Goal: Transaction & Acquisition: Purchase product/service

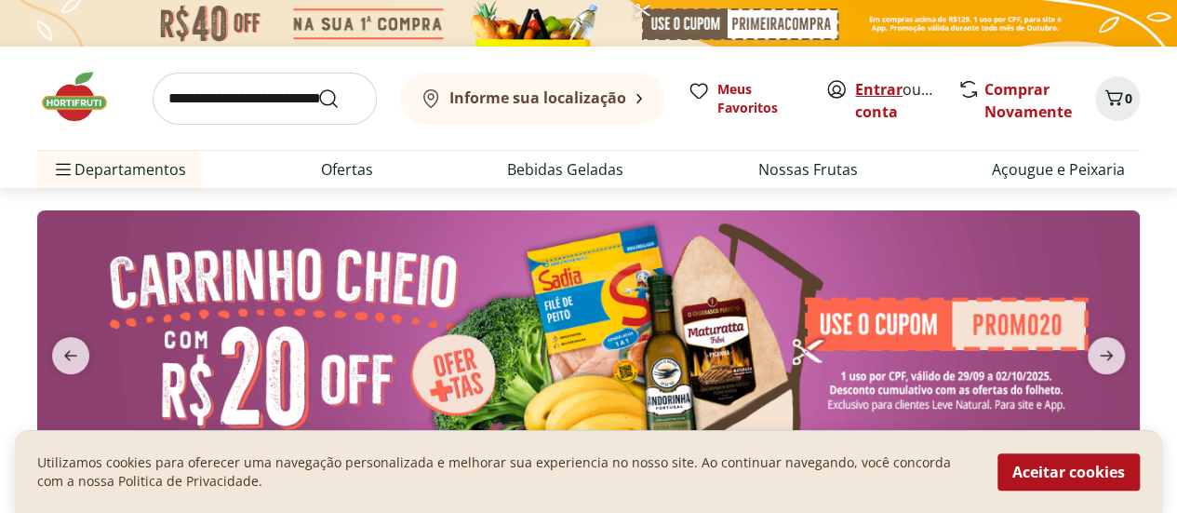
click at [879, 83] on link "Entrar" at bounding box center [878, 89] width 47 height 20
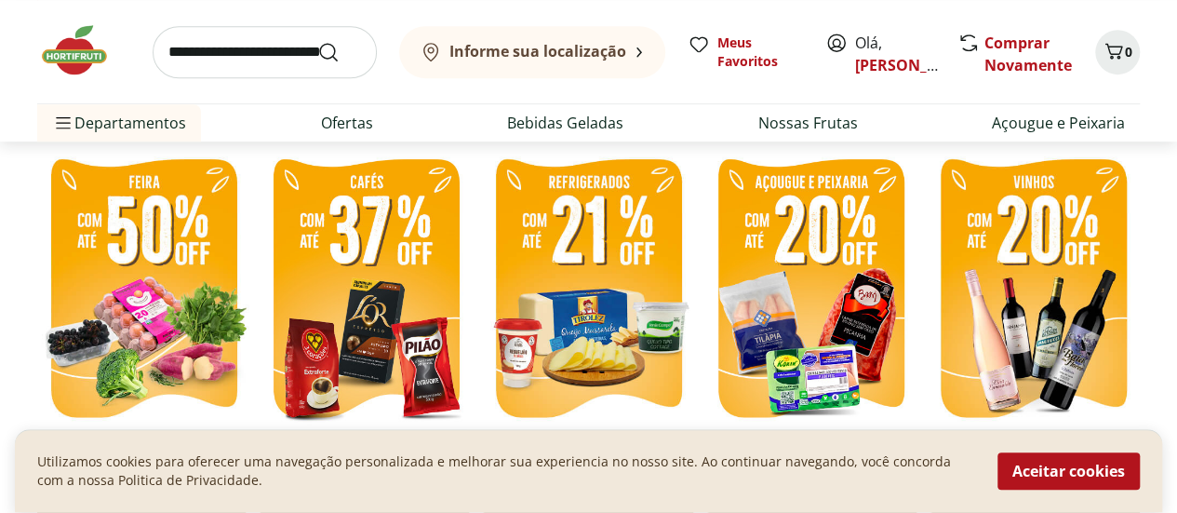
scroll to position [445, 0]
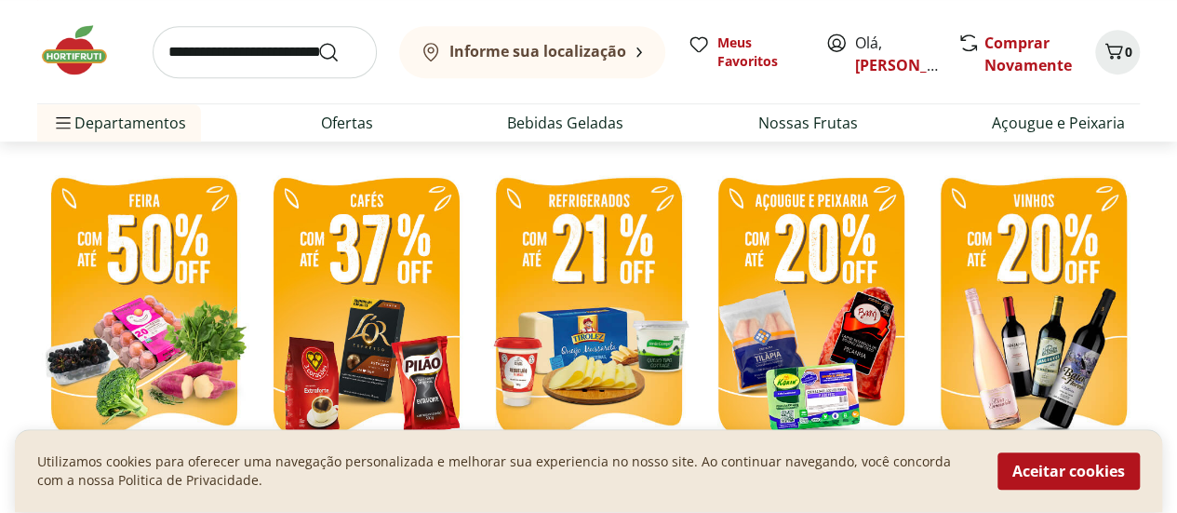
click at [181, 278] on img at bounding box center [143, 309] width 213 height 285
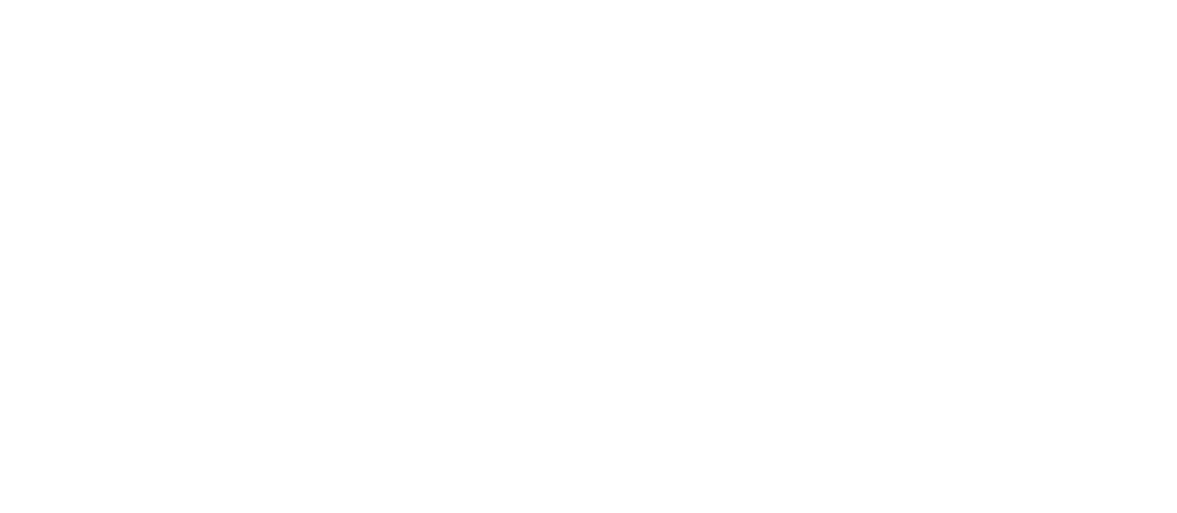
select select "**********"
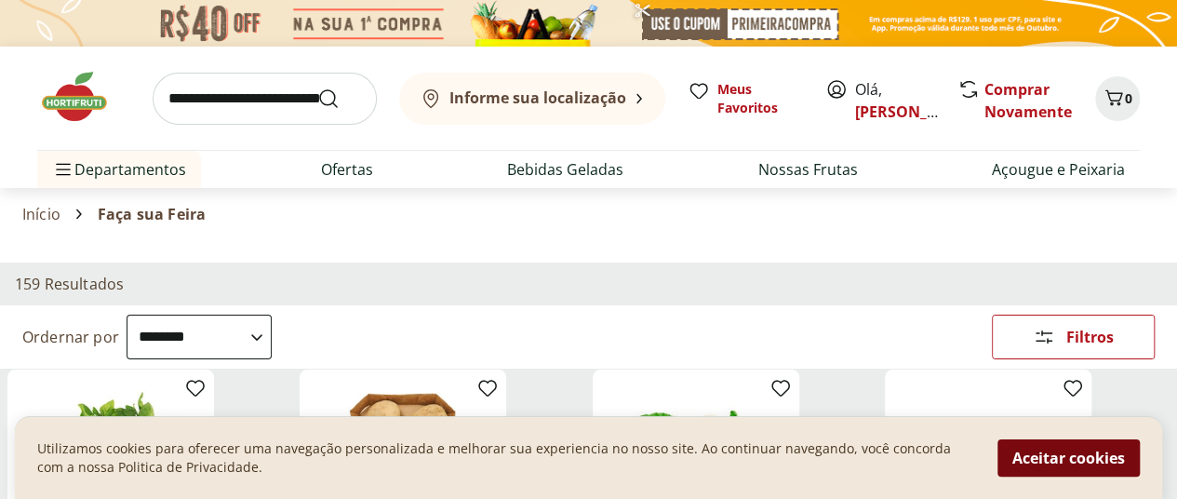
click at [1061, 451] on button "Aceitar cookies" at bounding box center [1069, 457] width 142 height 37
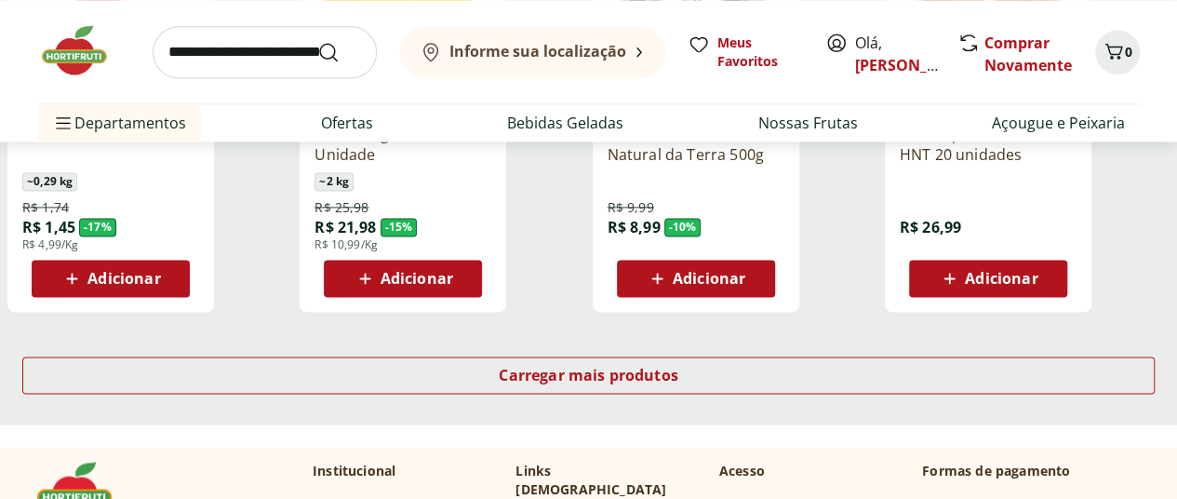
scroll to position [1270, 0]
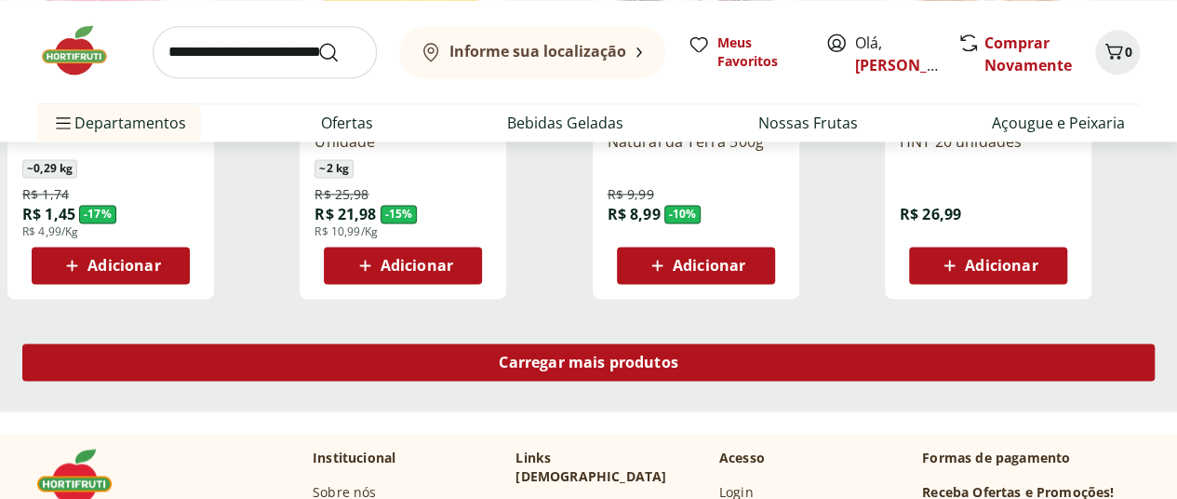
click at [679, 355] on span "Carregar mais produtos" at bounding box center [589, 362] width 180 height 15
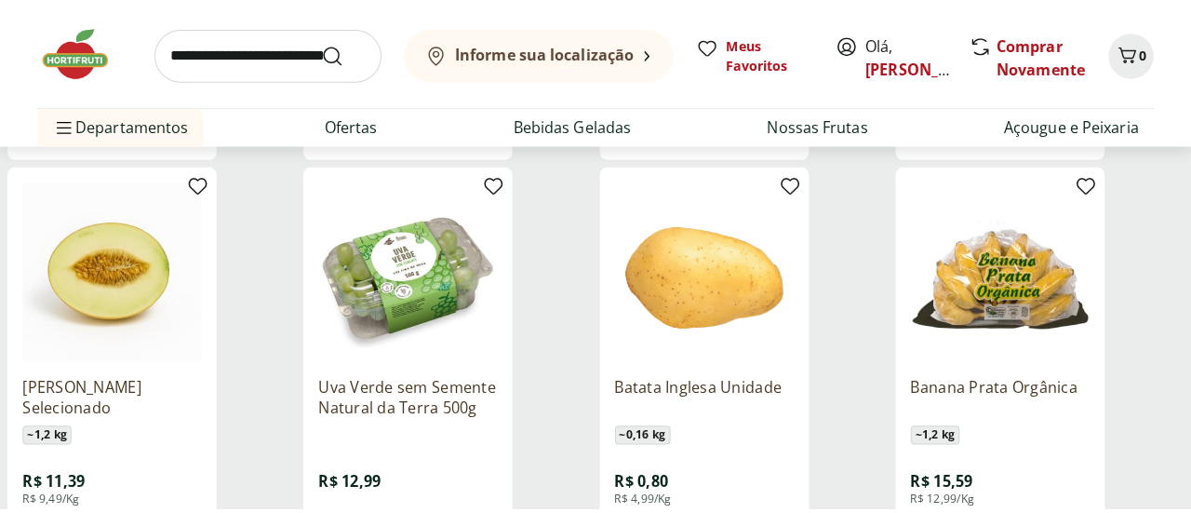
scroll to position [1899, 0]
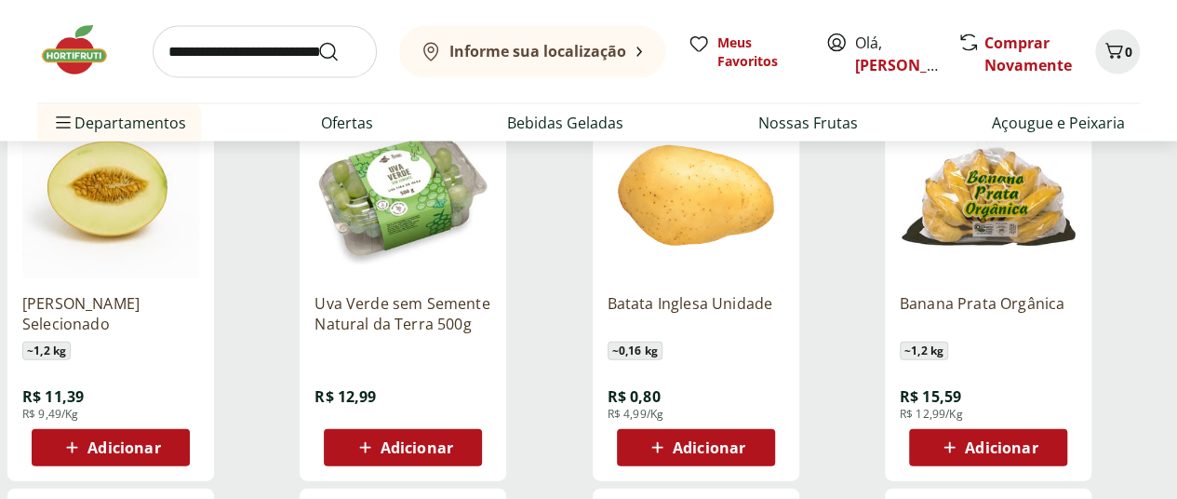
click at [669, 437] on icon at bounding box center [657, 448] width 23 height 22
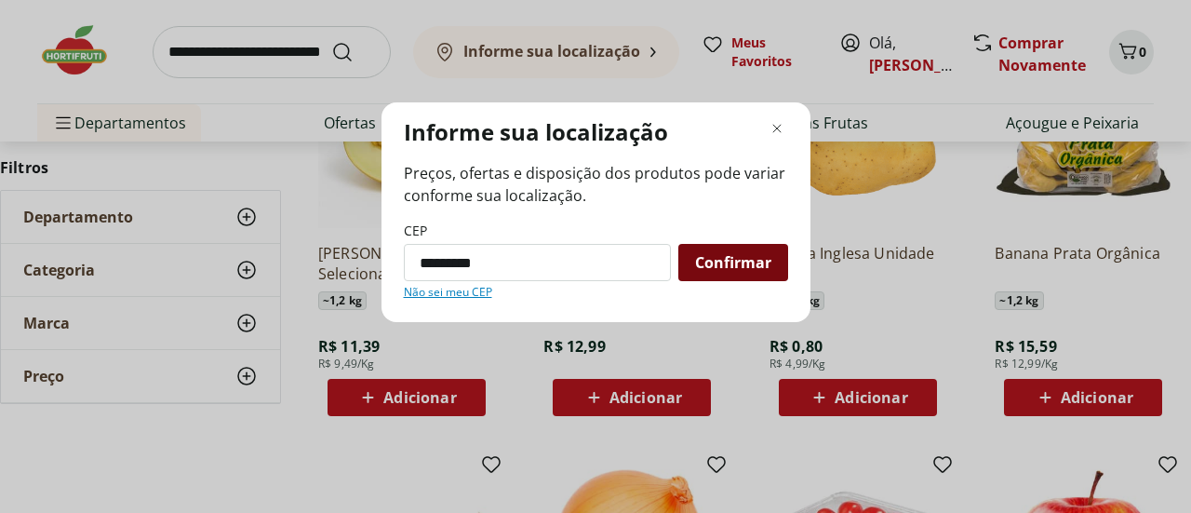
type input "*********"
click at [691, 255] on div "Confirmar" at bounding box center [734, 262] width 110 height 37
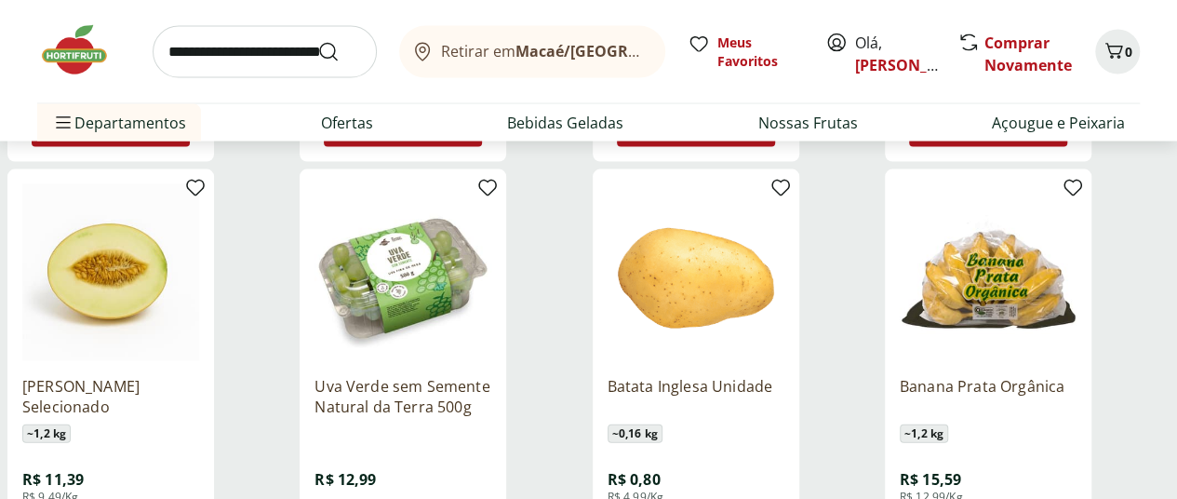
scroll to position [1839, 0]
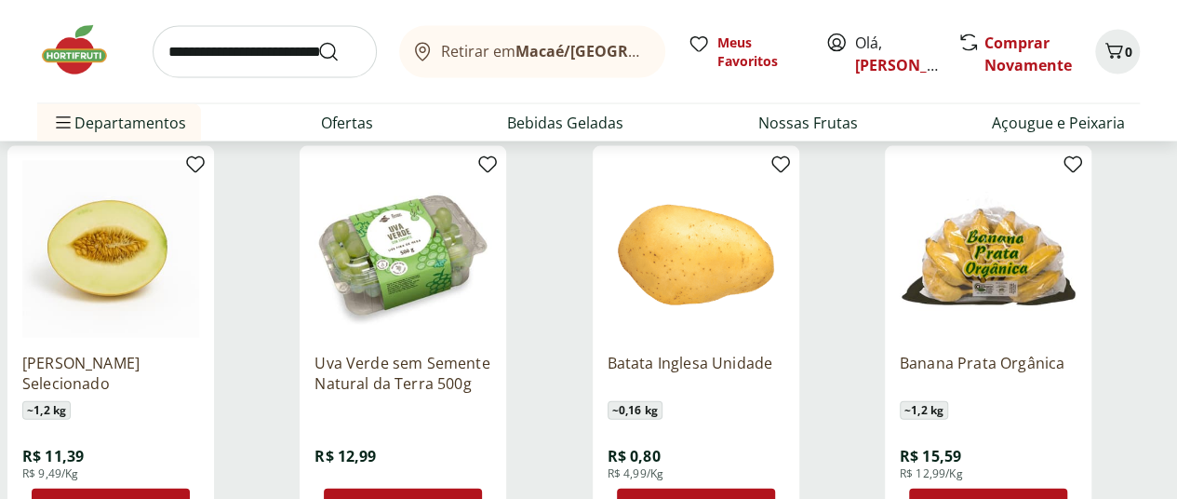
click at [785, 437] on div "Batata Inglesa Unidade ~ 0,16 kg R$ 0,80 R$ 4,99/Kg Adicionar" at bounding box center [696, 432] width 177 height 188
click at [746, 500] on span "Adicionar" at bounding box center [709, 507] width 73 height 15
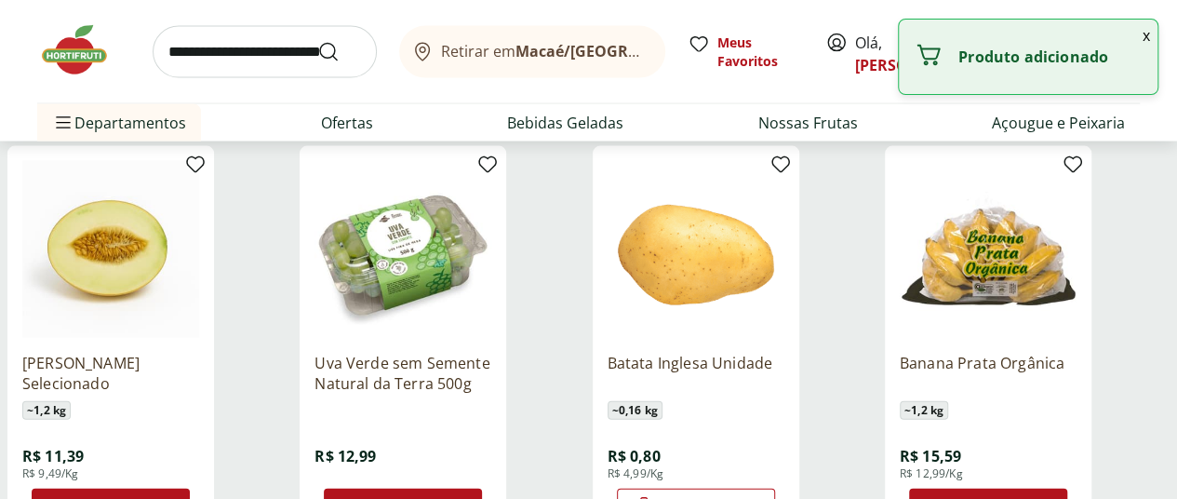
click at [760, 495] on icon at bounding box center [747, 506] width 23 height 22
type input "*"
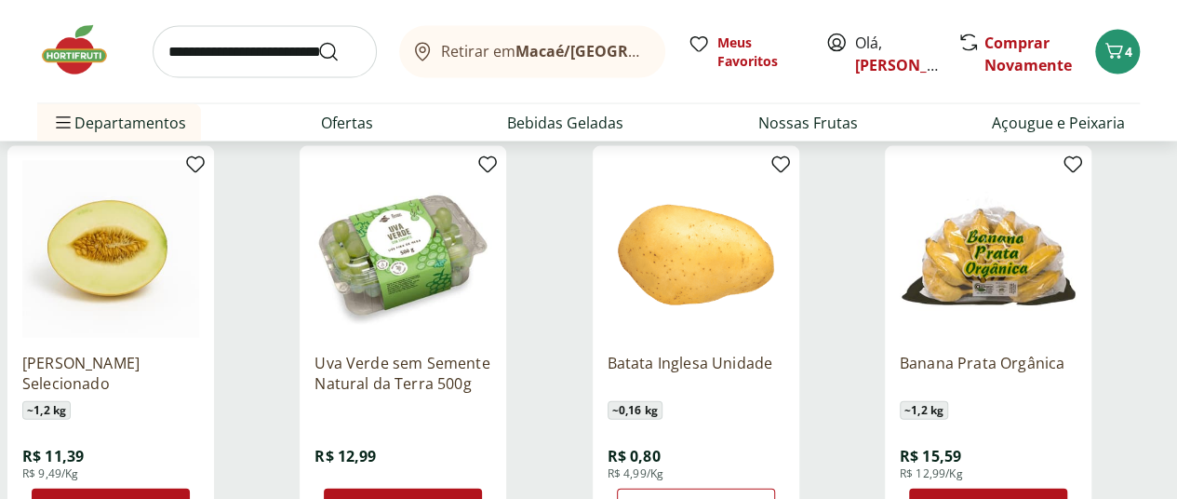
click at [962, 496] on icon at bounding box center [949, 507] width 23 height 22
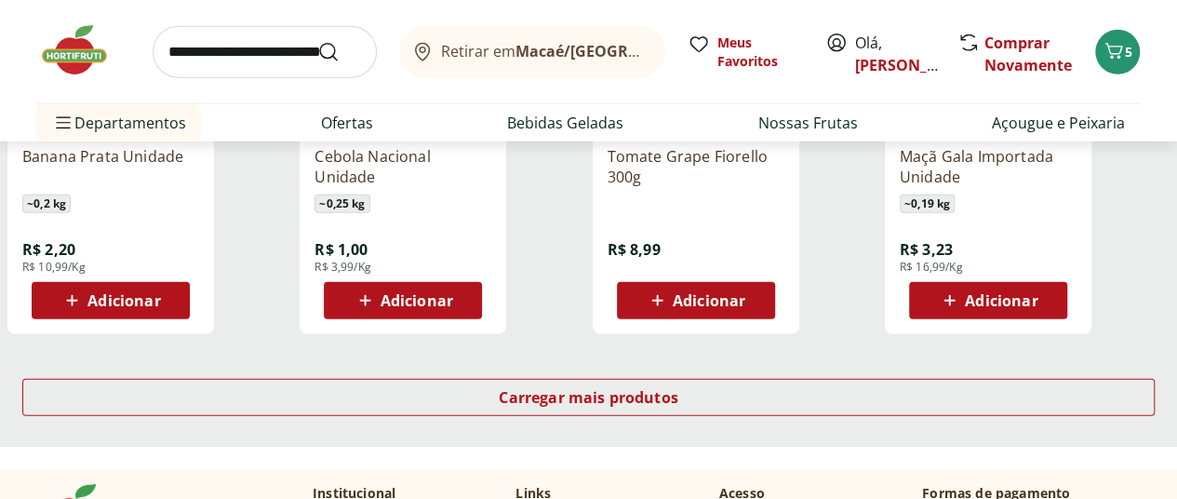
scroll to position [2489, 0]
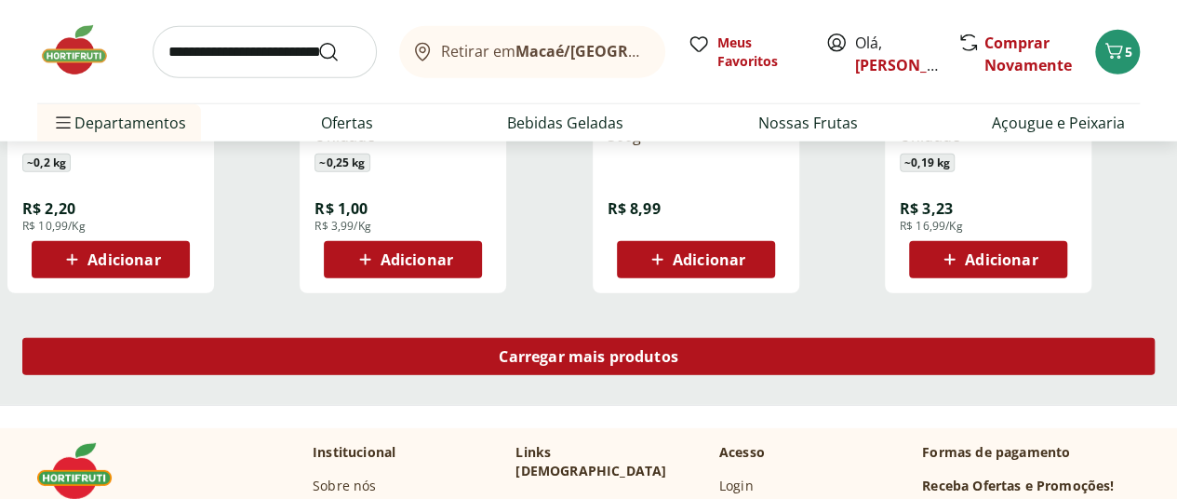
click at [815, 338] on div "Carregar mais produtos" at bounding box center [588, 356] width 1133 height 37
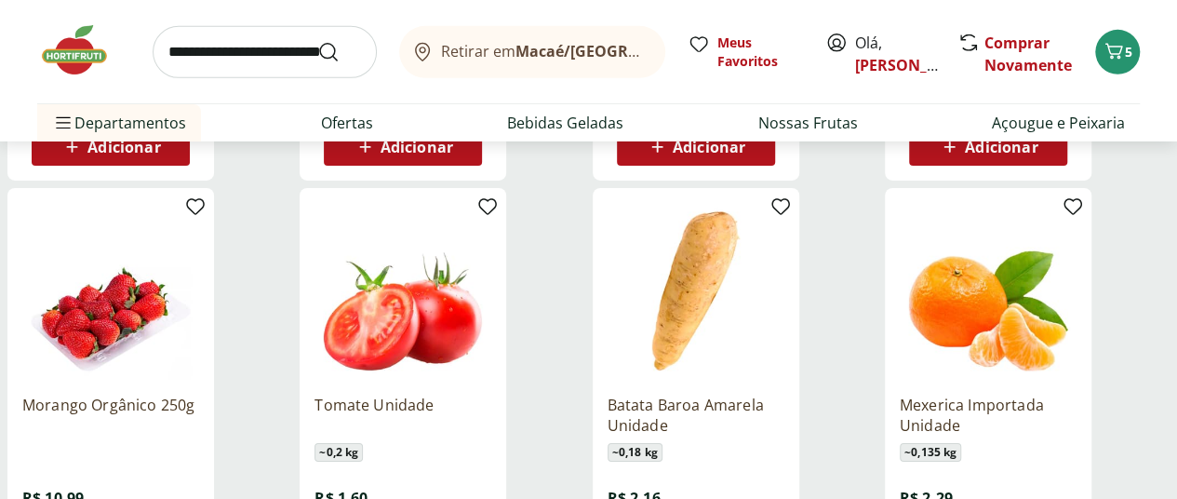
scroll to position [3124, 0]
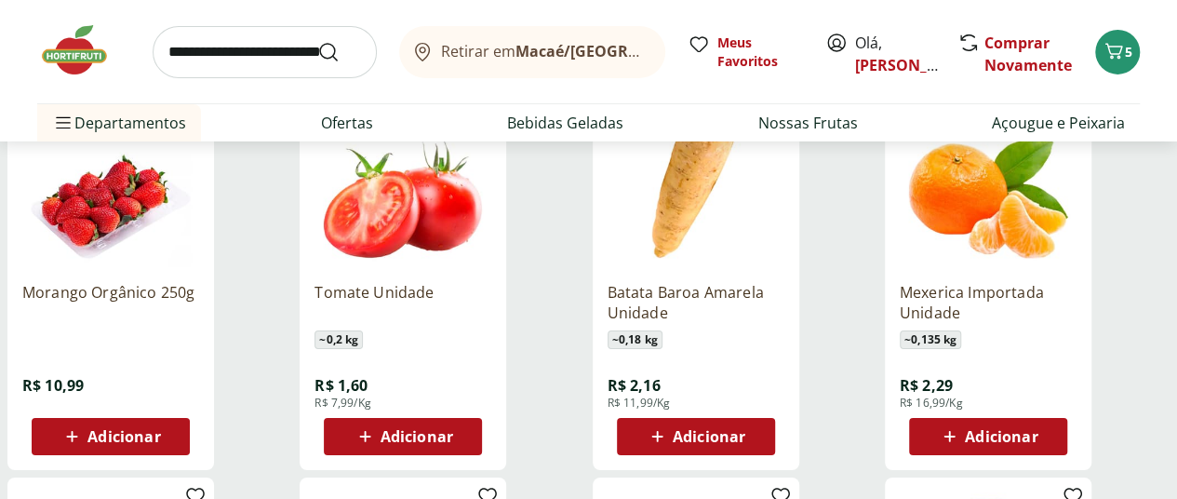
click at [453, 429] on span "Adicionar" at bounding box center [417, 436] width 73 height 15
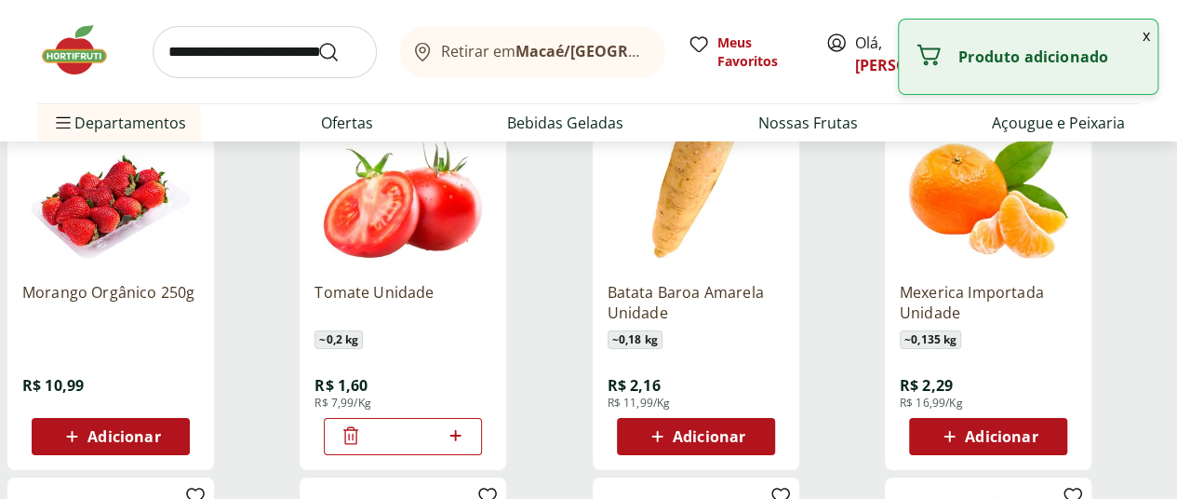
click at [467, 424] on icon at bounding box center [455, 435] width 23 height 22
type input "*"
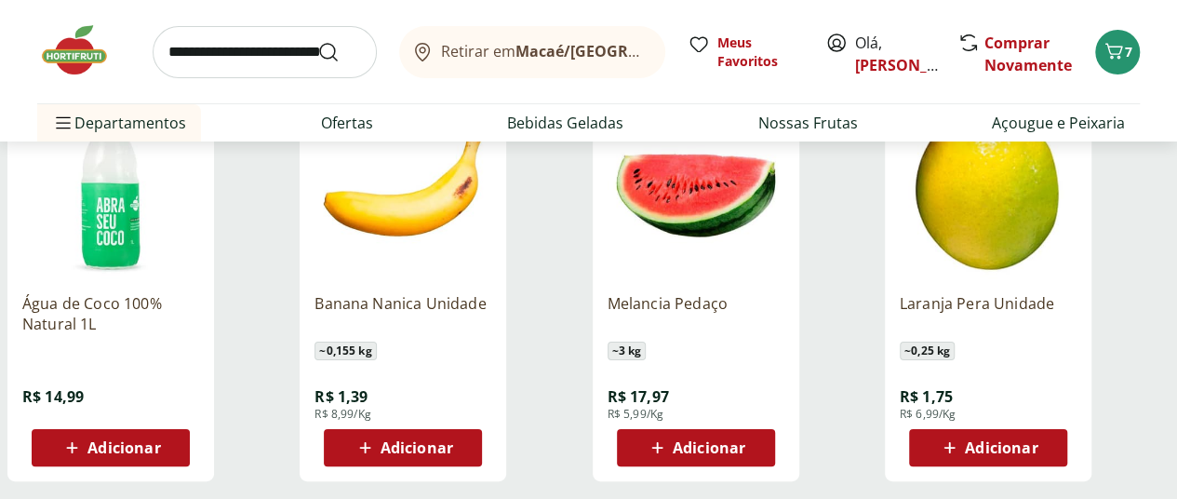
scroll to position [3559, 0]
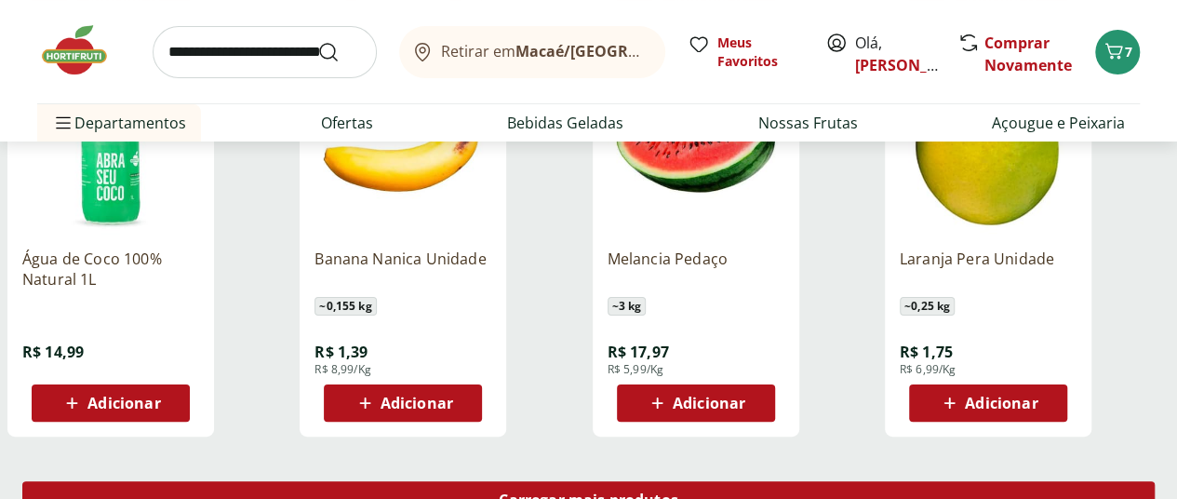
click at [718, 481] on div "Carregar mais produtos" at bounding box center [588, 499] width 1133 height 37
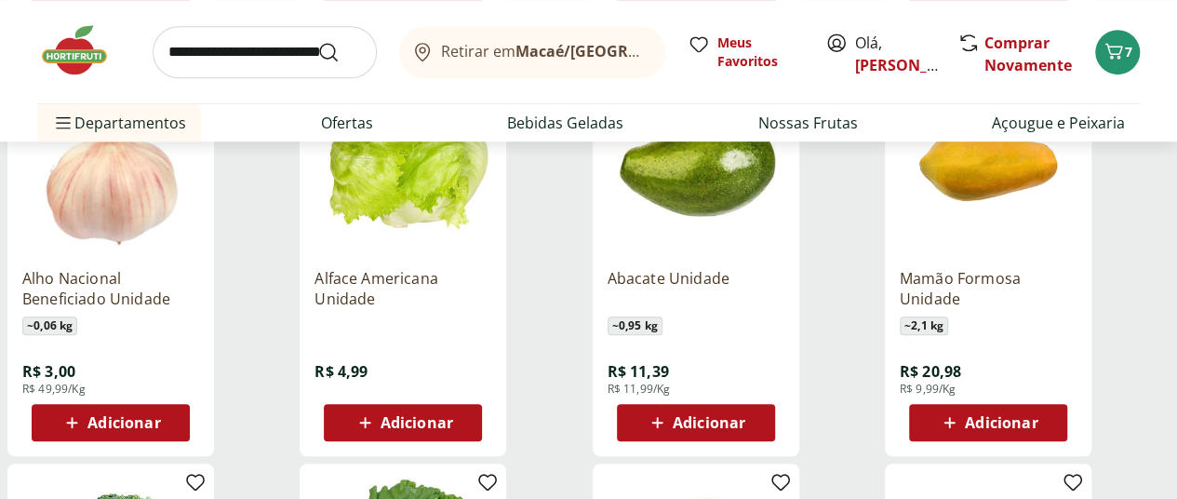
scroll to position [3976, 0]
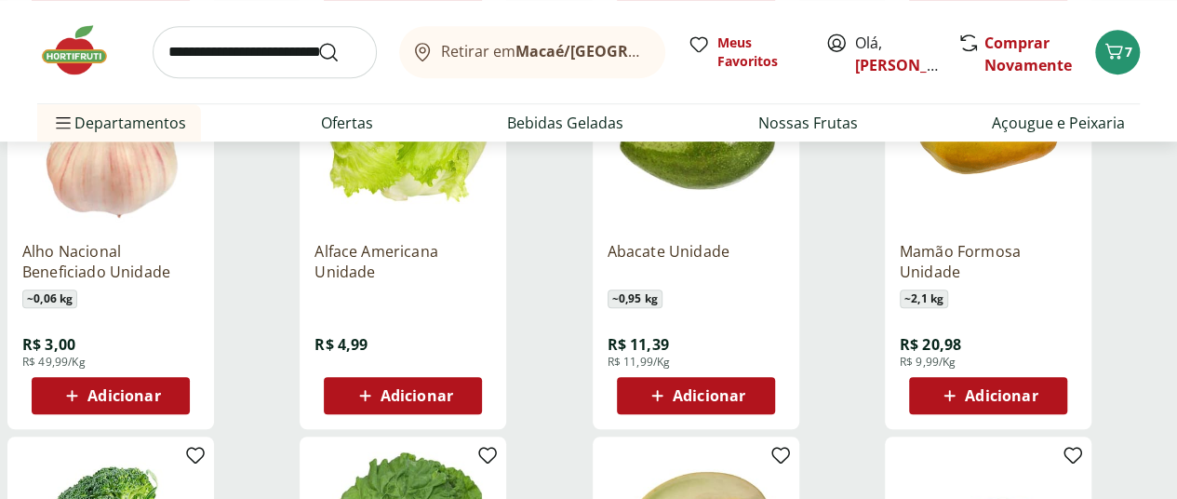
click at [760, 379] on div "Adicionar" at bounding box center [696, 396] width 128 height 34
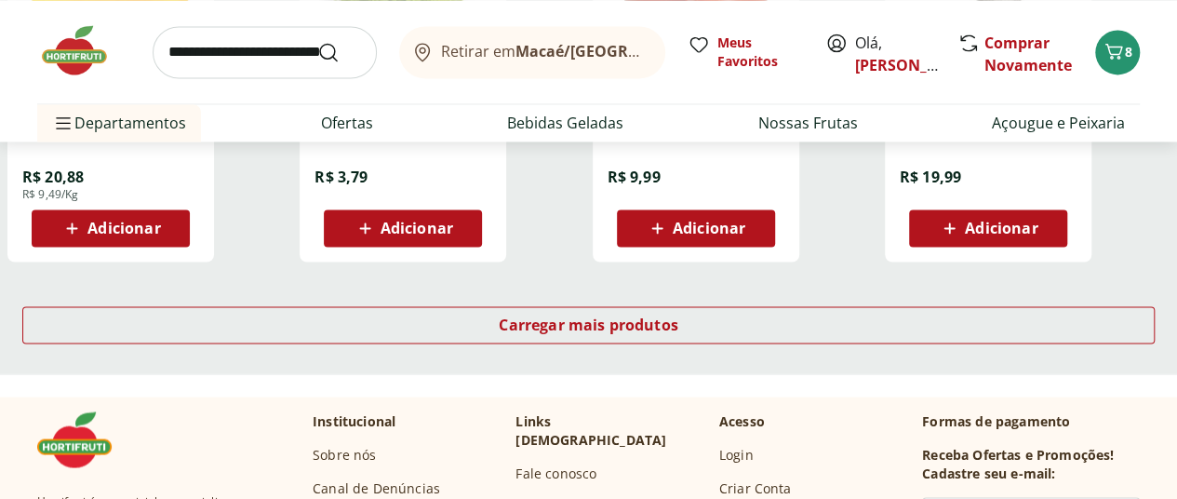
scroll to position [4930, 0]
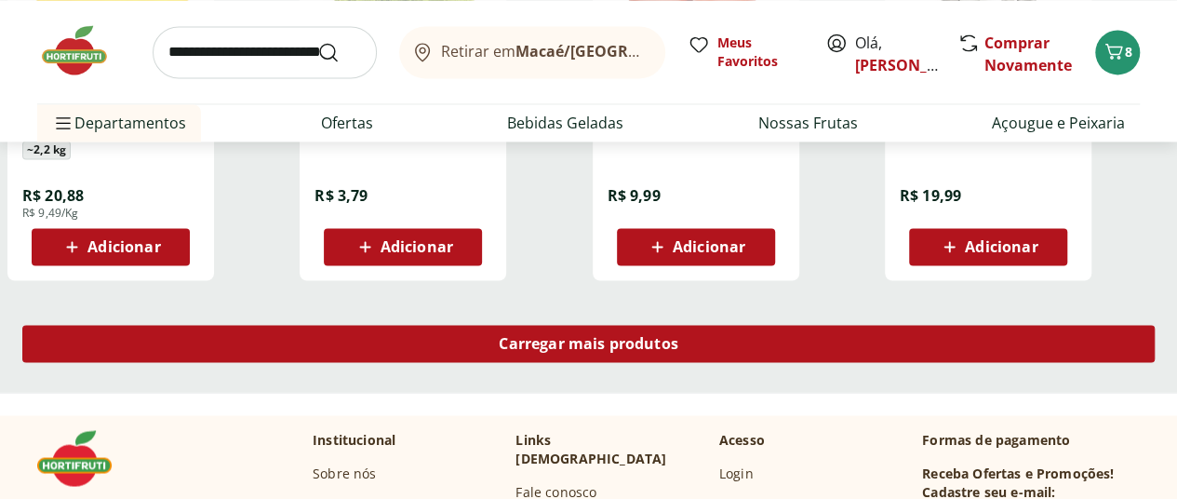
click at [767, 325] on link "Carregar mais produtos" at bounding box center [588, 347] width 1133 height 45
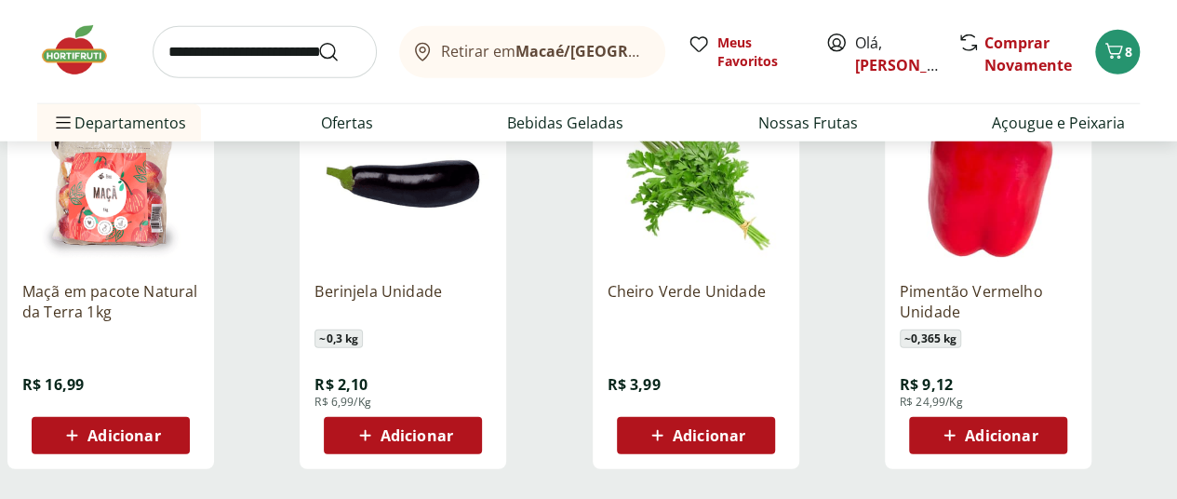
scroll to position [5965, 0]
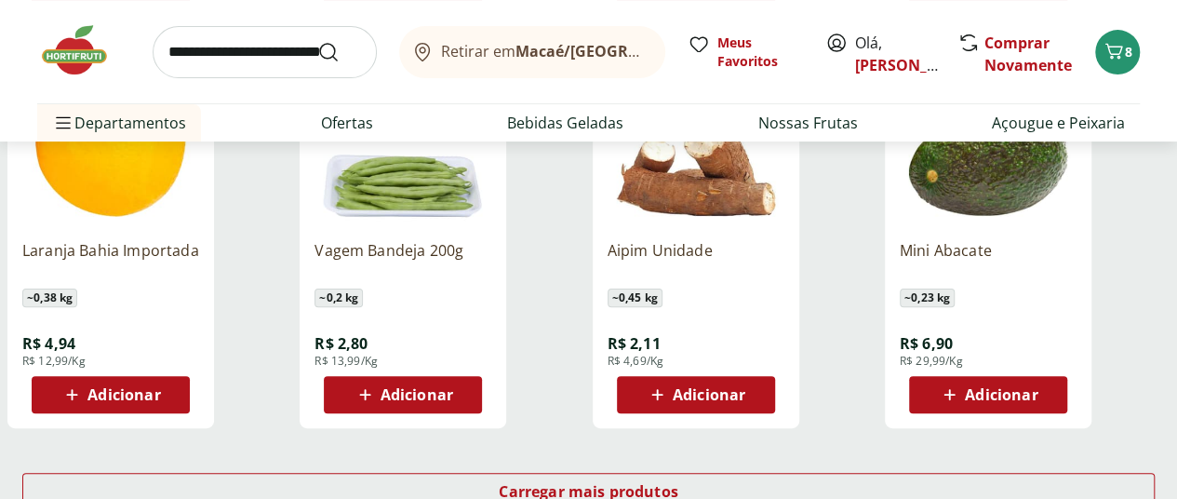
scroll to position [7369, 0]
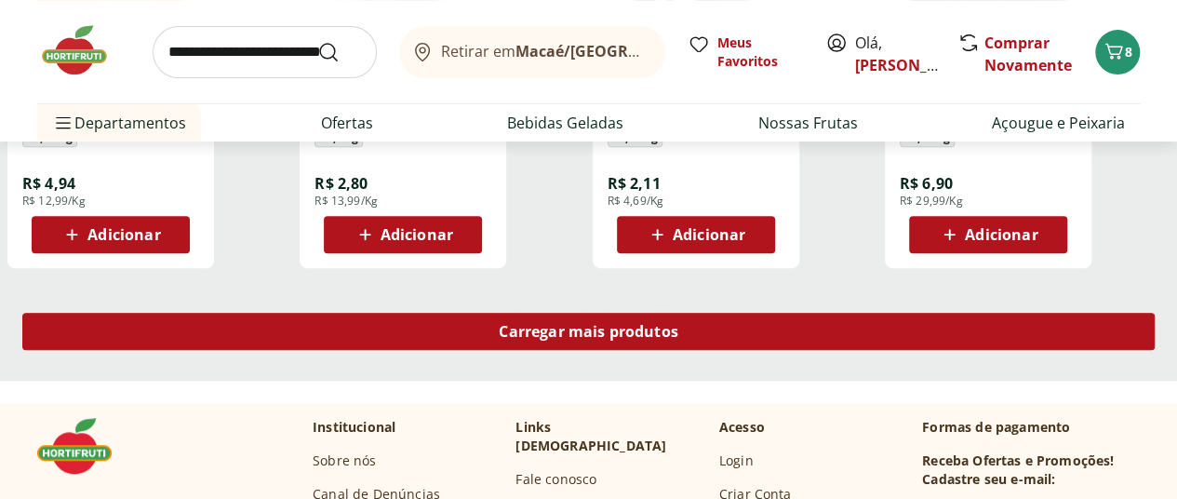
click at [679, 324] on span "Carregar mais produtos" at bounding box center [589, 331] width 180 height 15
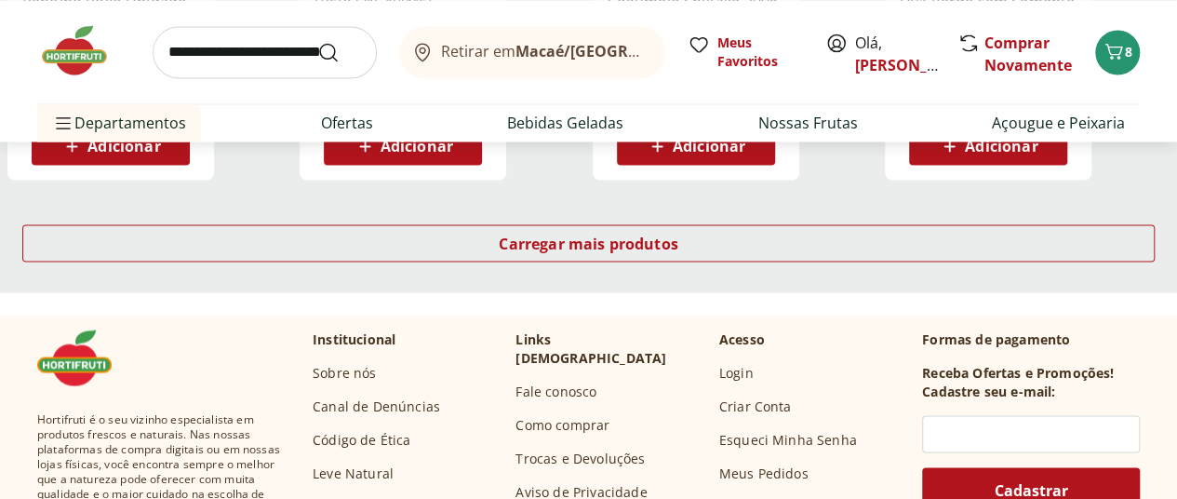
scroll to position [8686, 0]
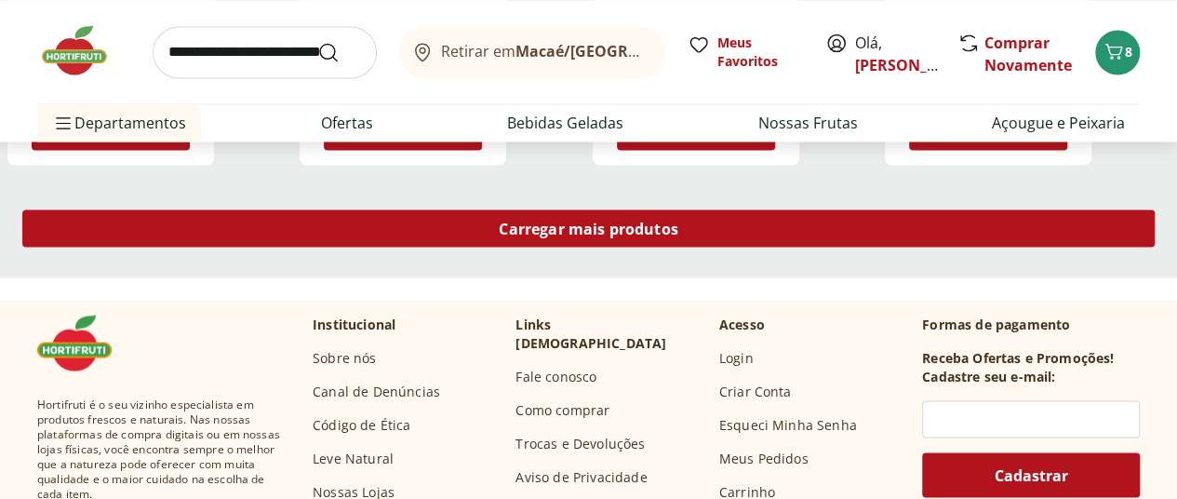
click at [679, 221] on span "Carregar mais produtos" at bounding box center [589, 228] width 180 height 15
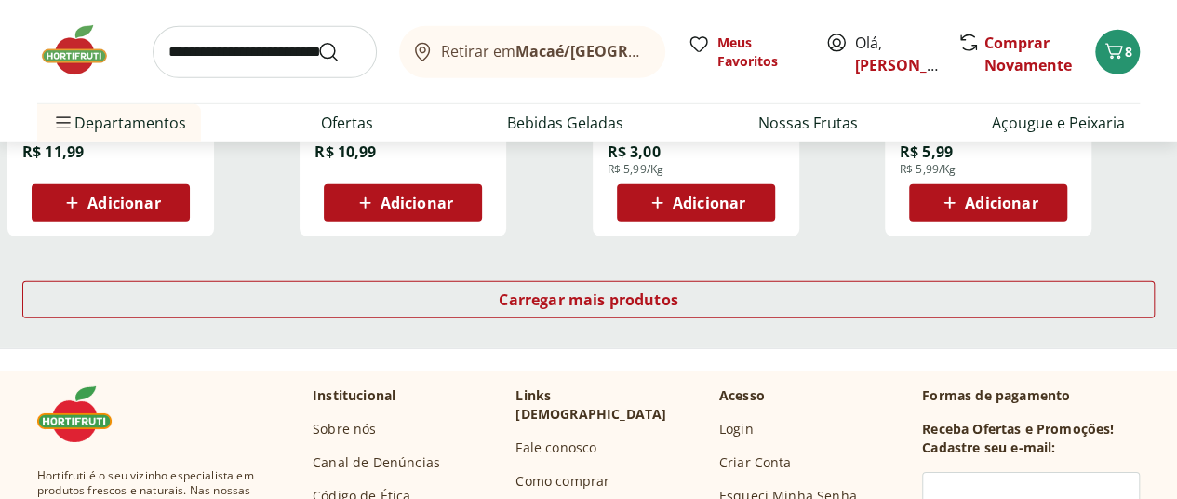
scroll to position [9813, 0]
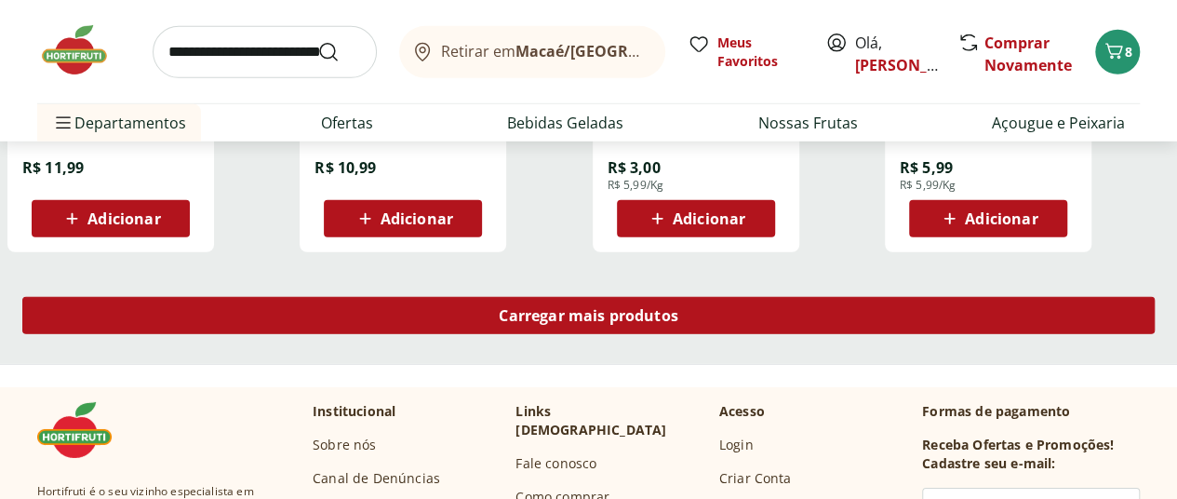
click at [679, 308] on span "Carregar mais produtos" at bounding box center [589, 315] width 180 height 15
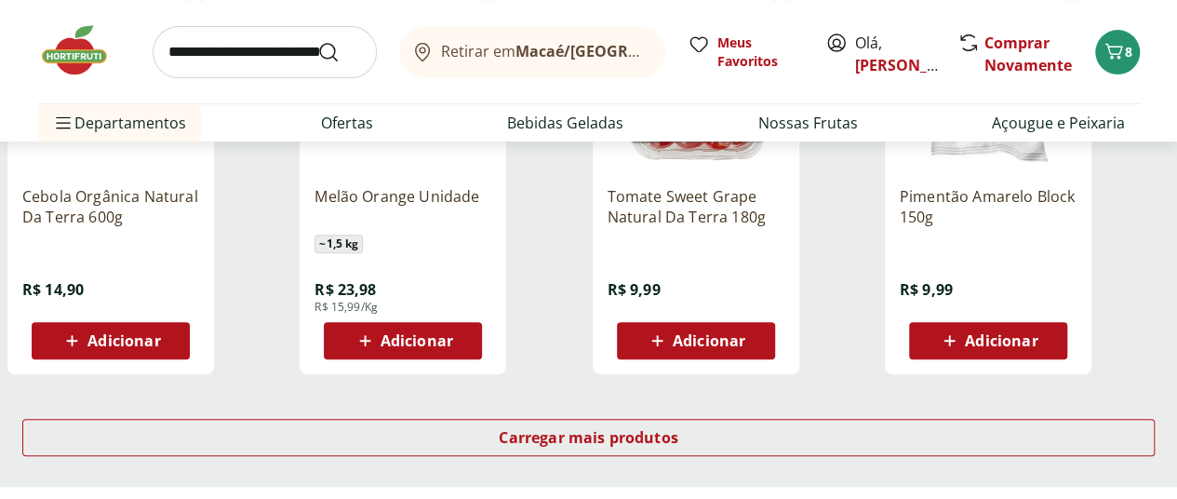
scroll to position [11024, 0]
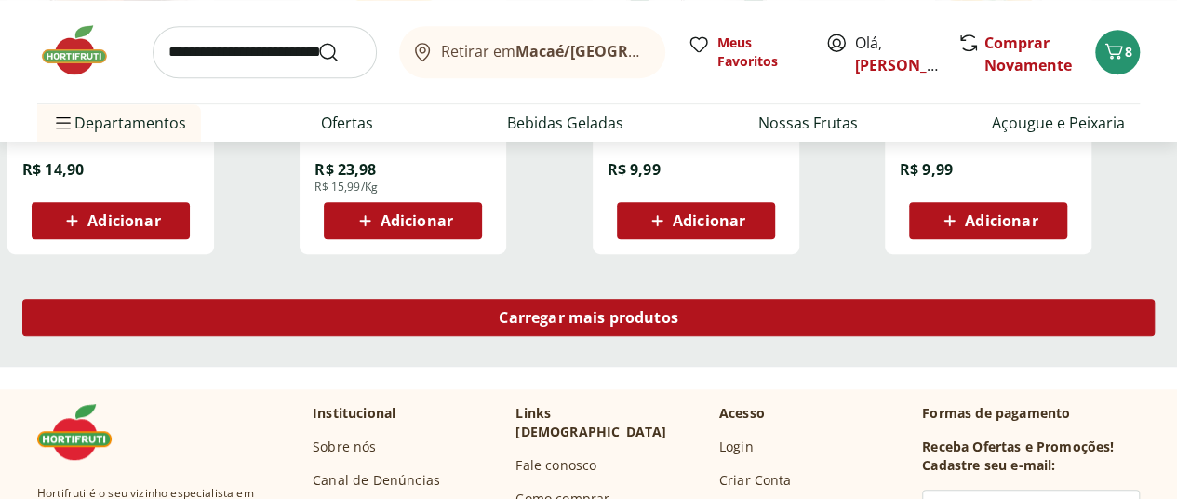
click at [773, 299] on div "Carregar mais produtos" at bounding box center [588, 317] width 1133 height 37
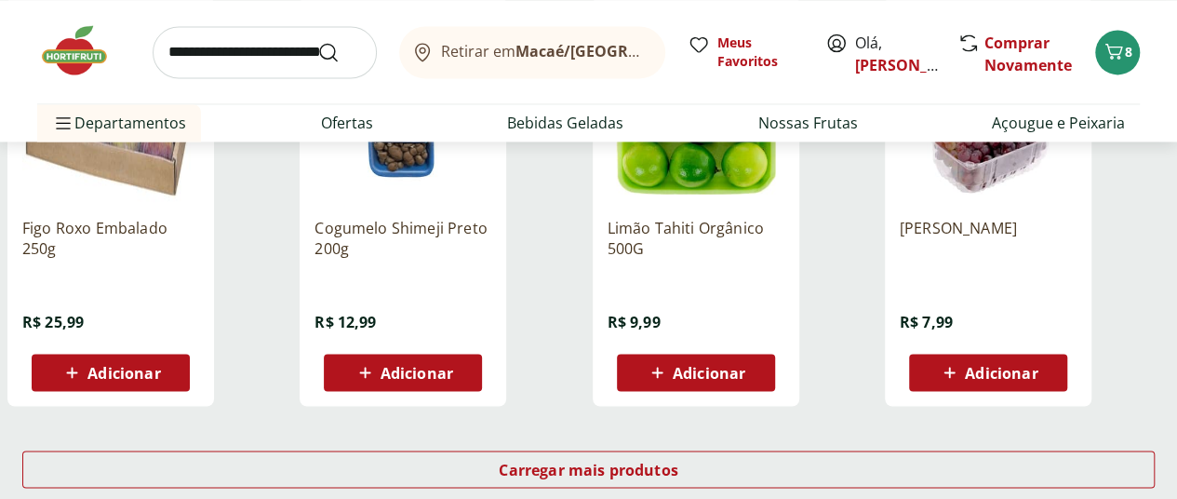
scroll to position [12124, 0]
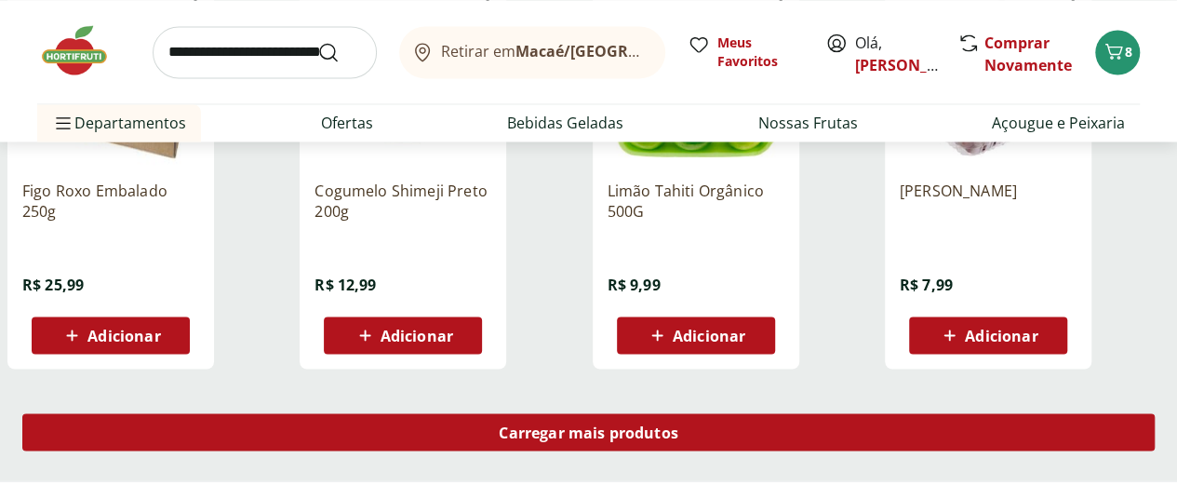
click at [720, 413] on div "Carregar mais produtos" at bounding box center [588, 431] width 1133 height 37
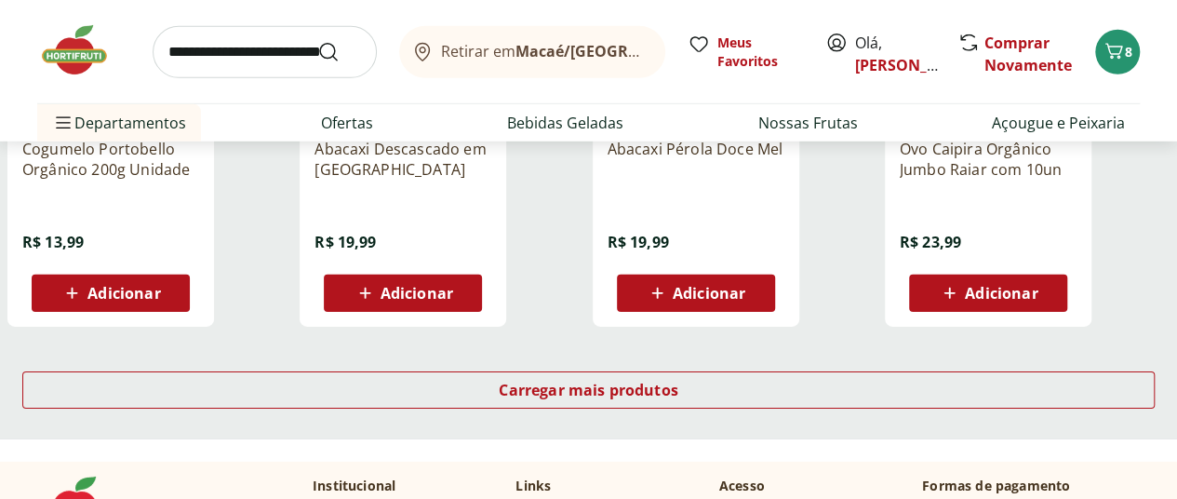
scroll to position [13461, 0]
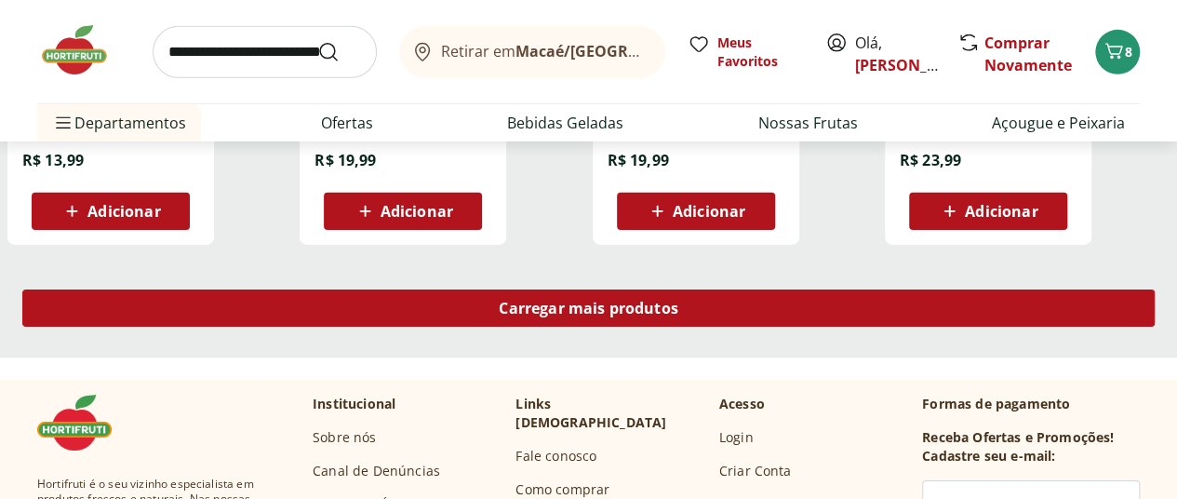
click at [736, 289] on div "Carregar mais produtos" at bounding box center [588, 307] width 1133 height 37
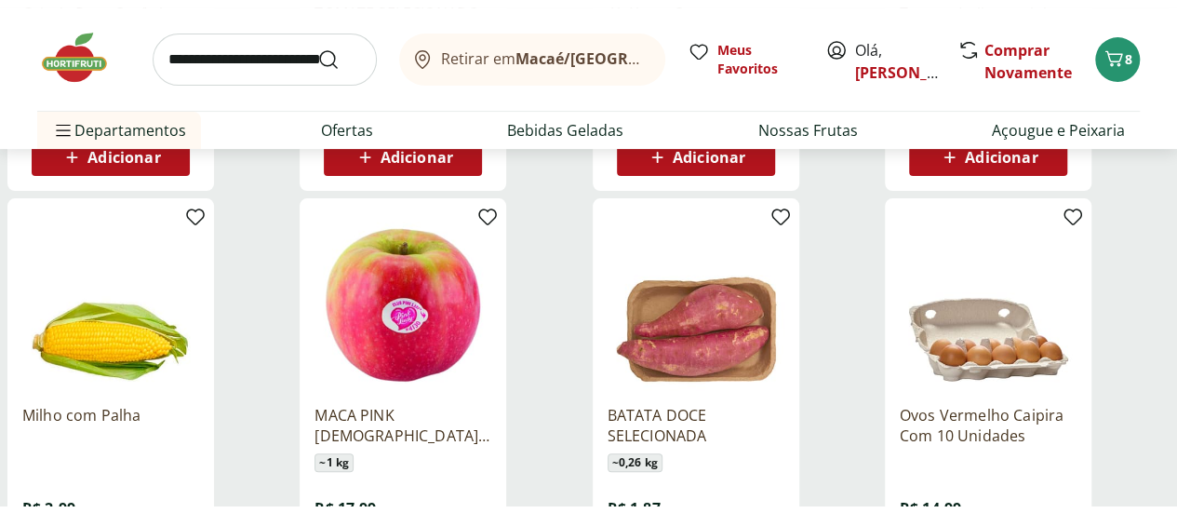
scroll to position [14770, 0]
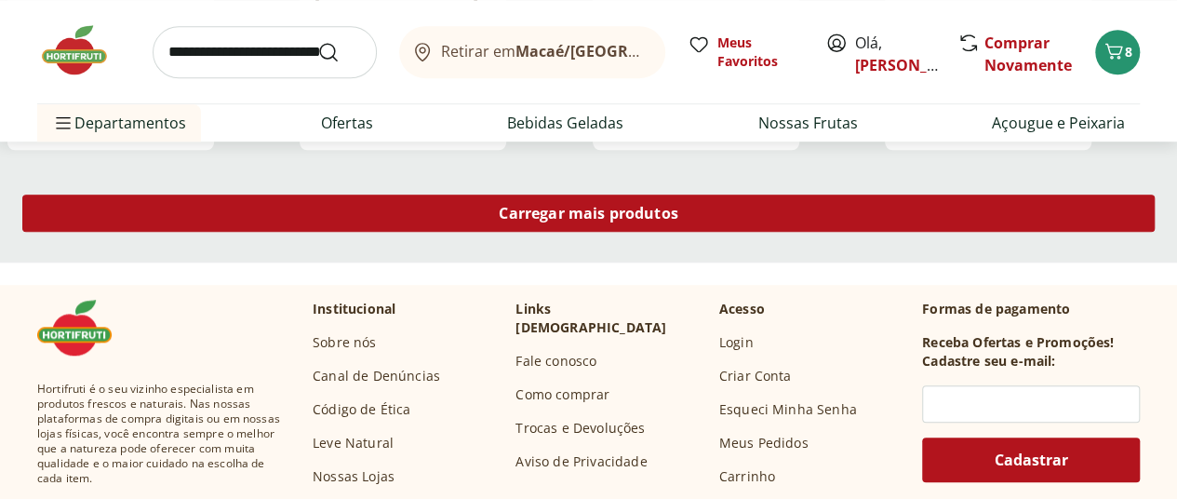
click at [679, 206] on span "Carregar mais produtos" at bounding box center [589, 213] width 180 height 15
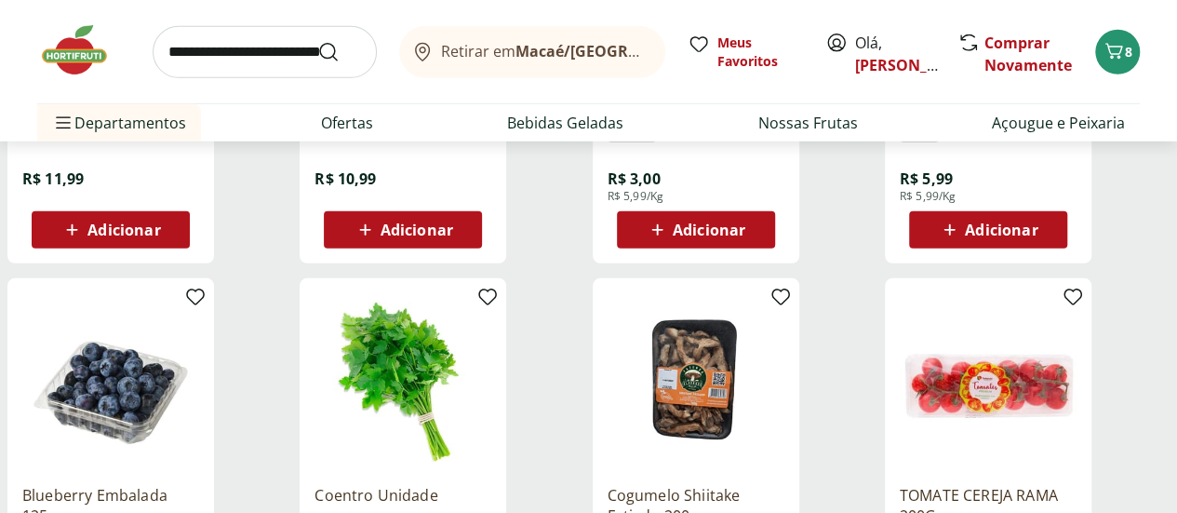
scroll to position [9600, 0]
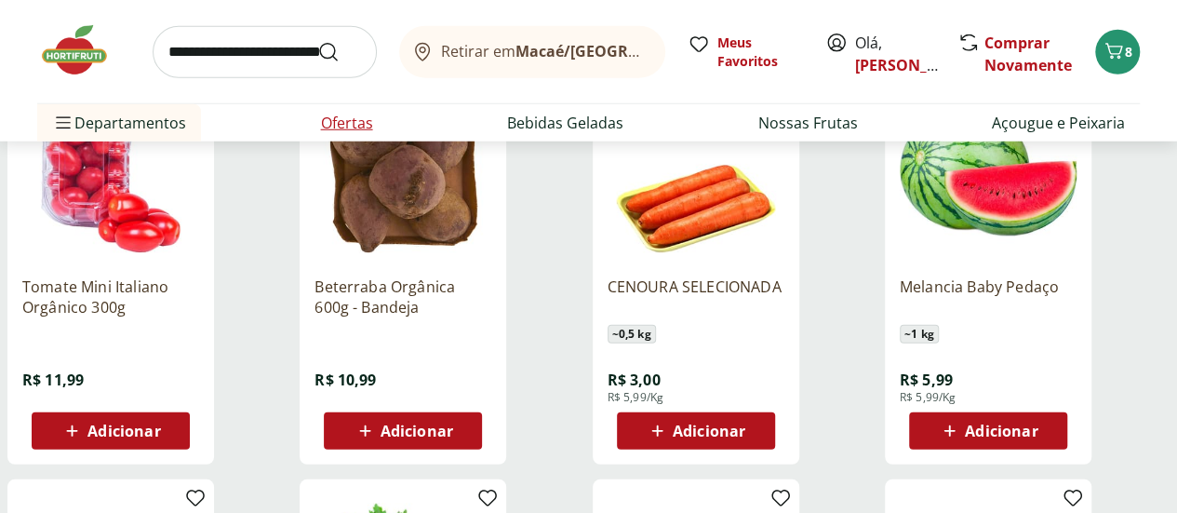
click at [329, 113] on link "Ofertas" at bounding box center [347, 123] width 52 height 22
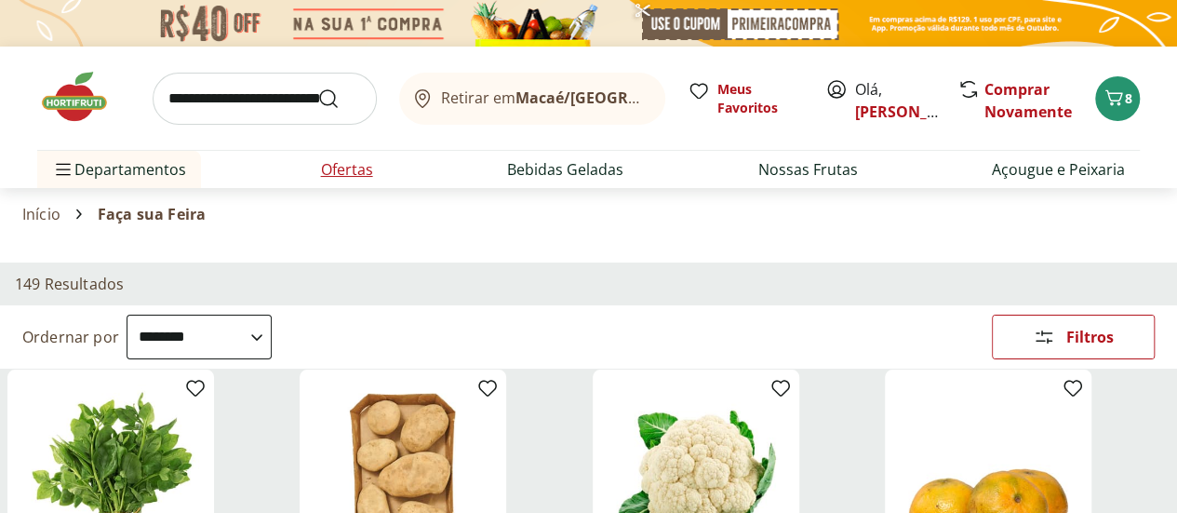
select select "**********"
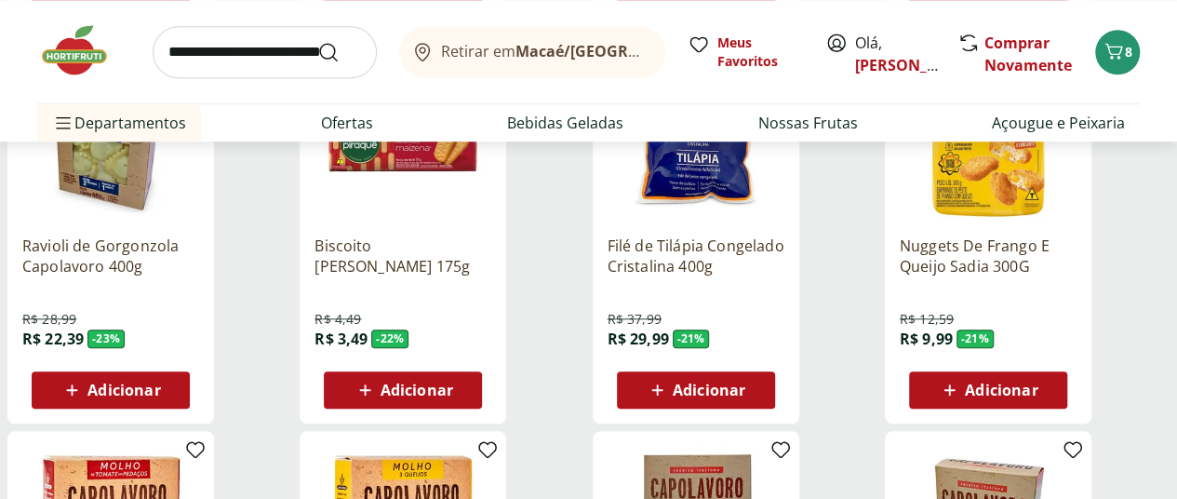
scroll to position [751, 0]
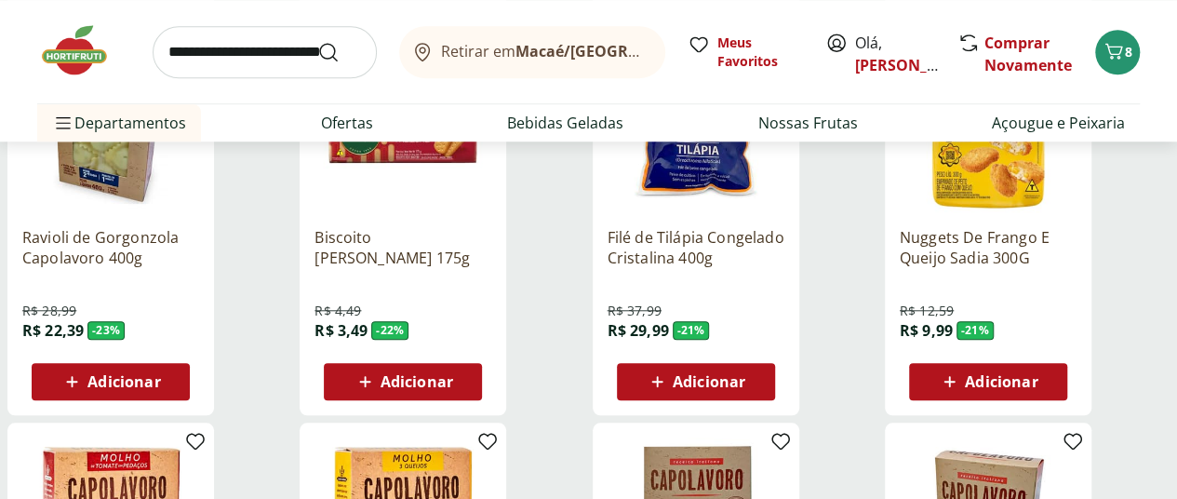
click at [746, 374] on span "Adicionar" at bounding box center [709, 381] width 73 height 15
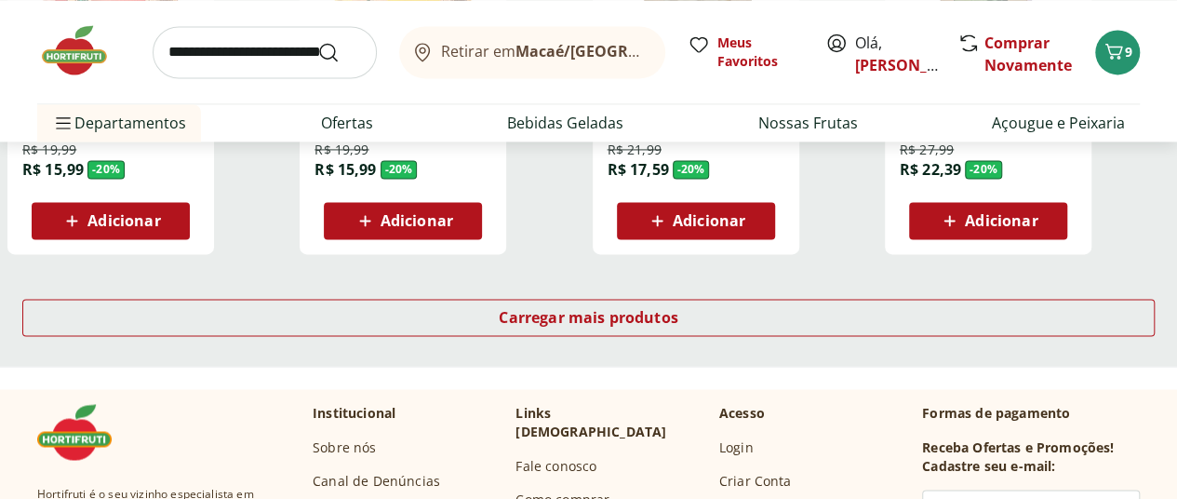
scroll to position [1323, 0]
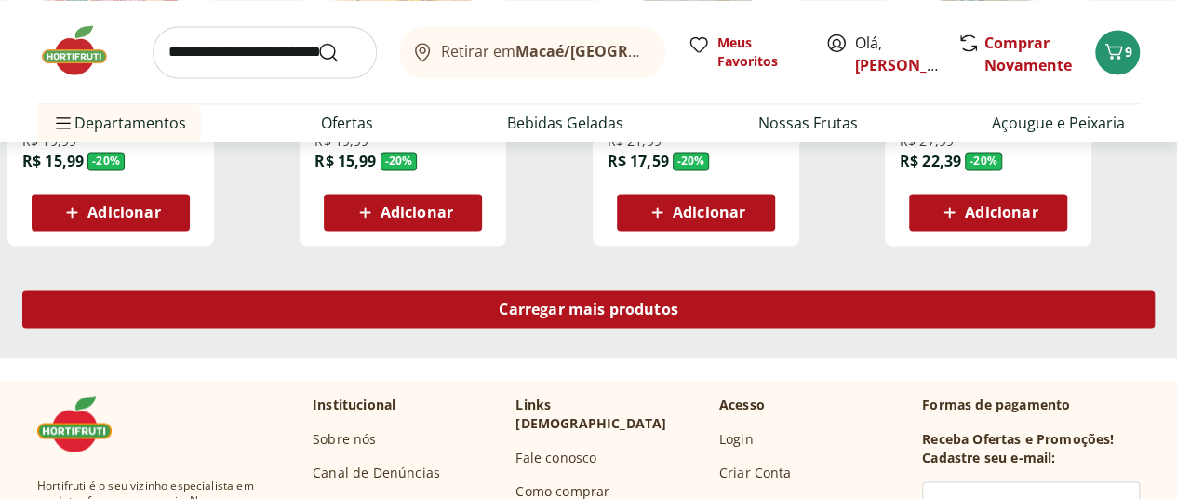
click at [679, 302] on span "Carregar mais produtos" at bounding box center [589, 309] width 180 height 15
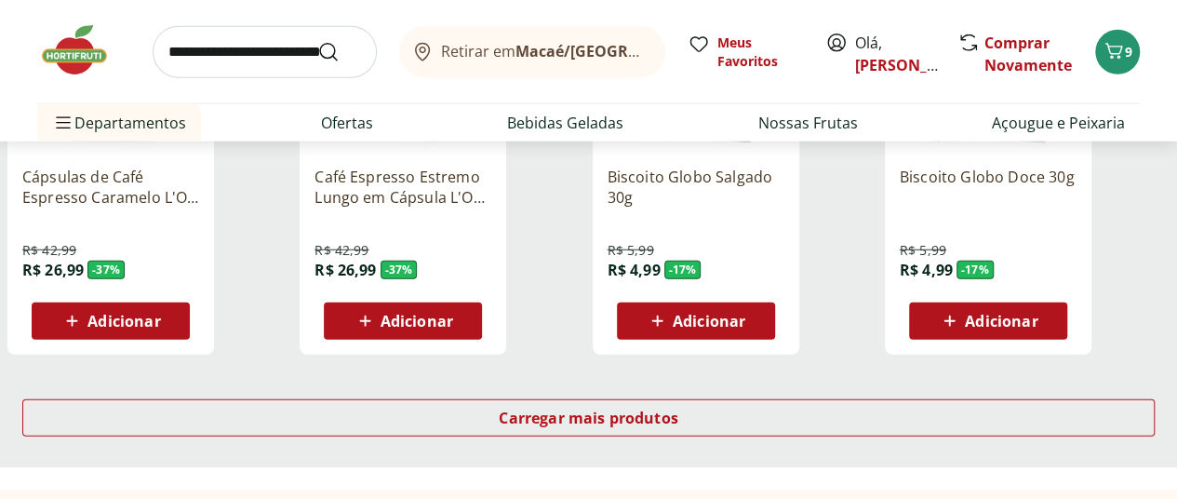
scroll to position [2457, 0]
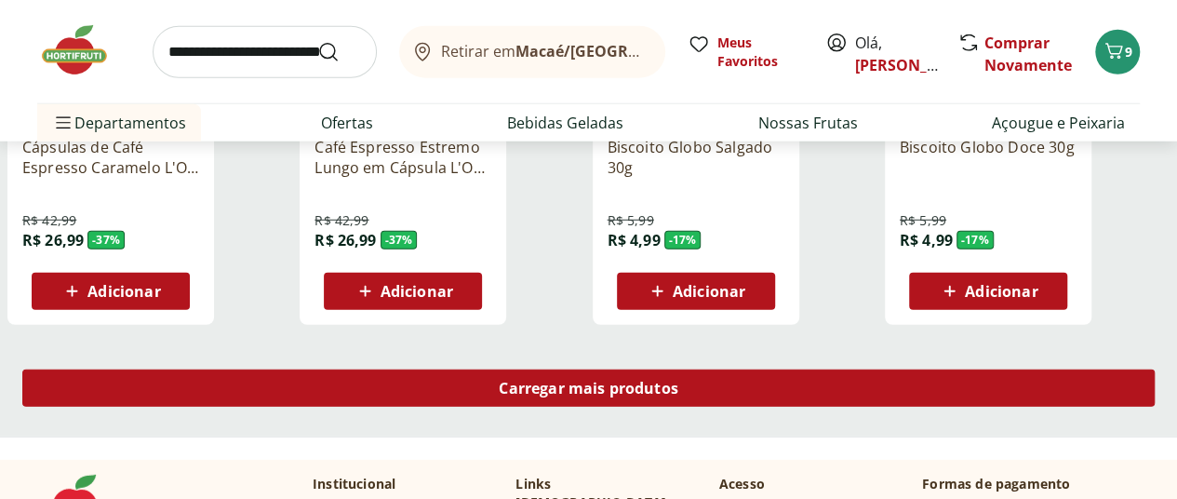
click at [711, 370] on link "Carregar mais produtos" at bounding box center [588, 392] width 1133 height 45
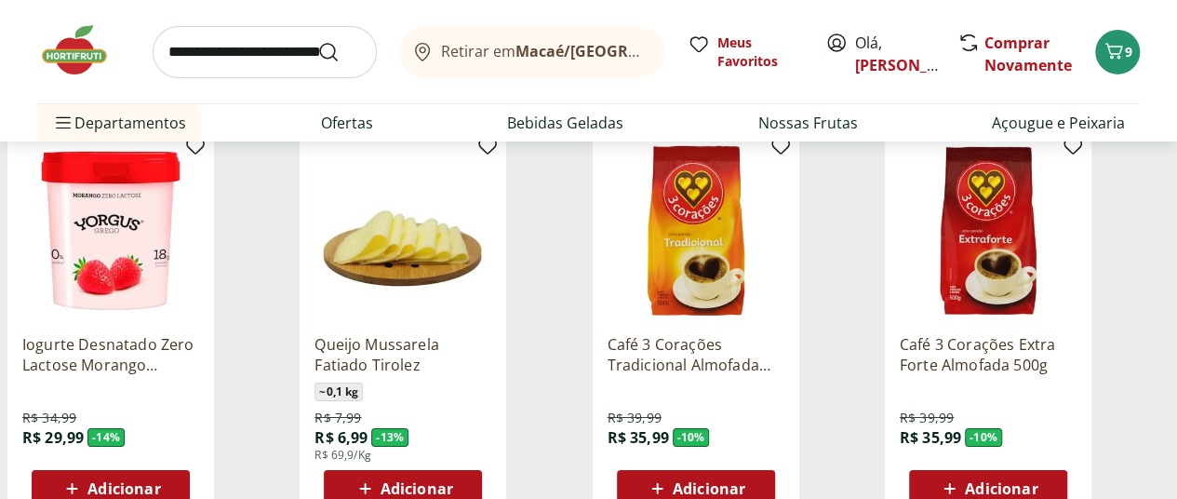
scroll to position [3109, 0]
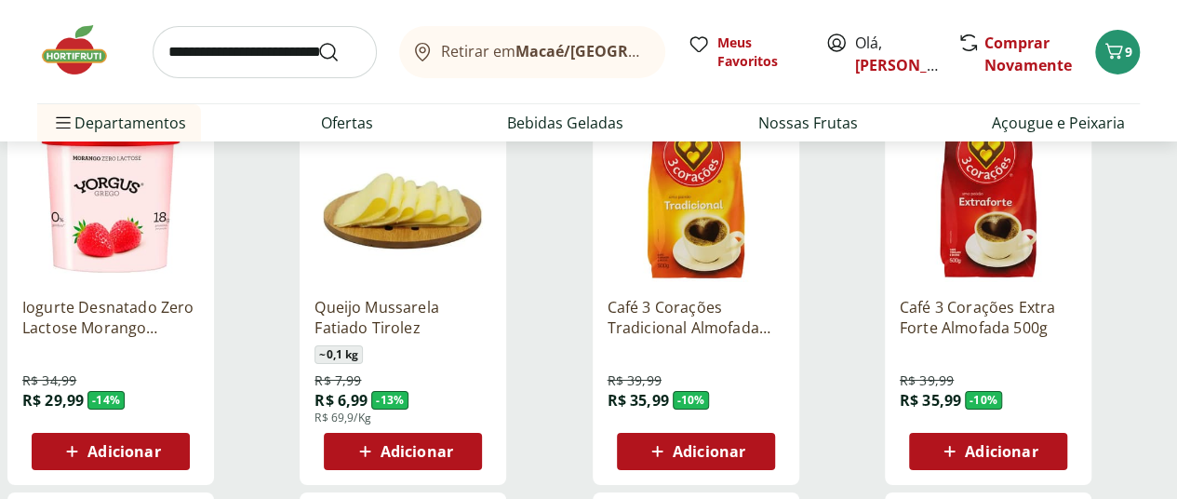
click at [453, 444] on span "Adicionar" at bounding box center [417, 451] width 73 height 15
click at [467, 439] on icon at bounding box center [455, 450] width 23 height 22
type input "*"
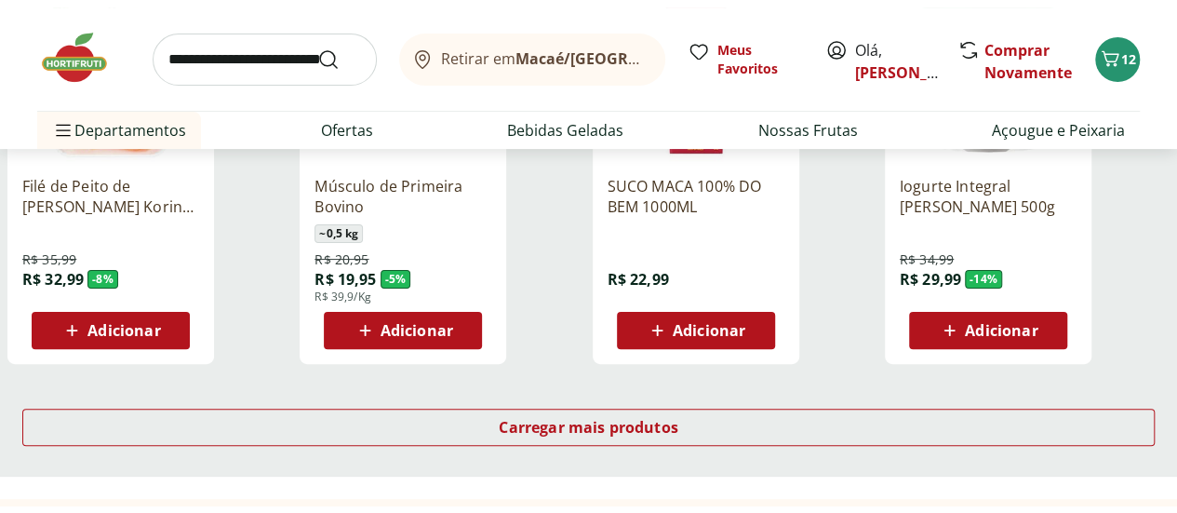
scroll to position [3699, 0]
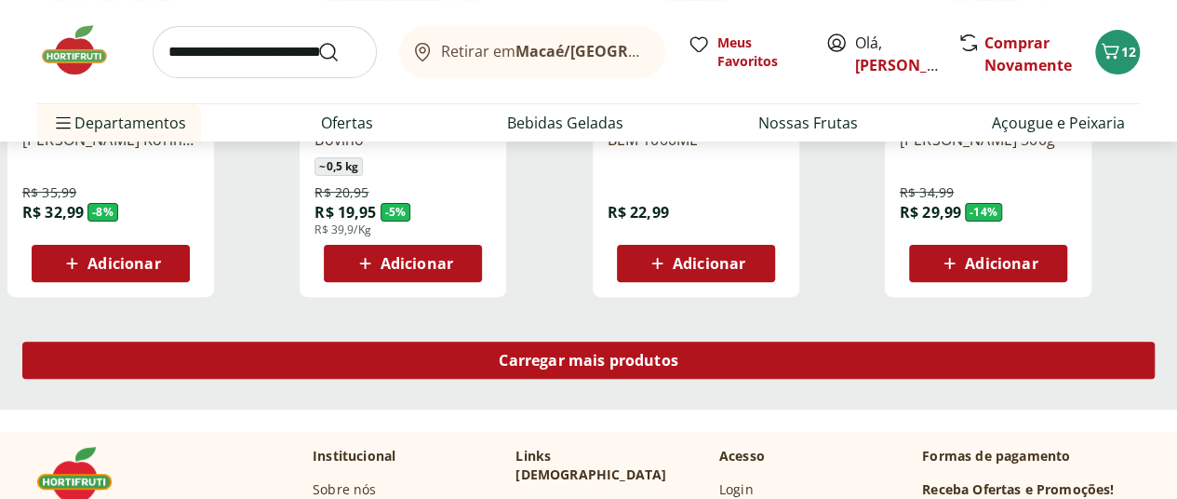
click at [679, 353] on span "Carregar mais produtos" at bounding box center [589, 360] width 180 height 15
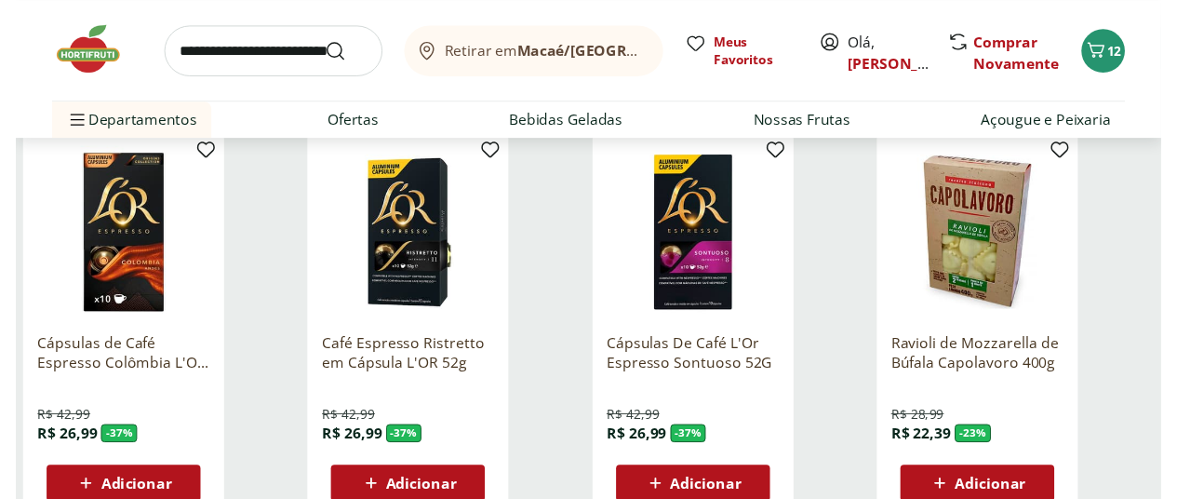
scroll to position [0, 0]
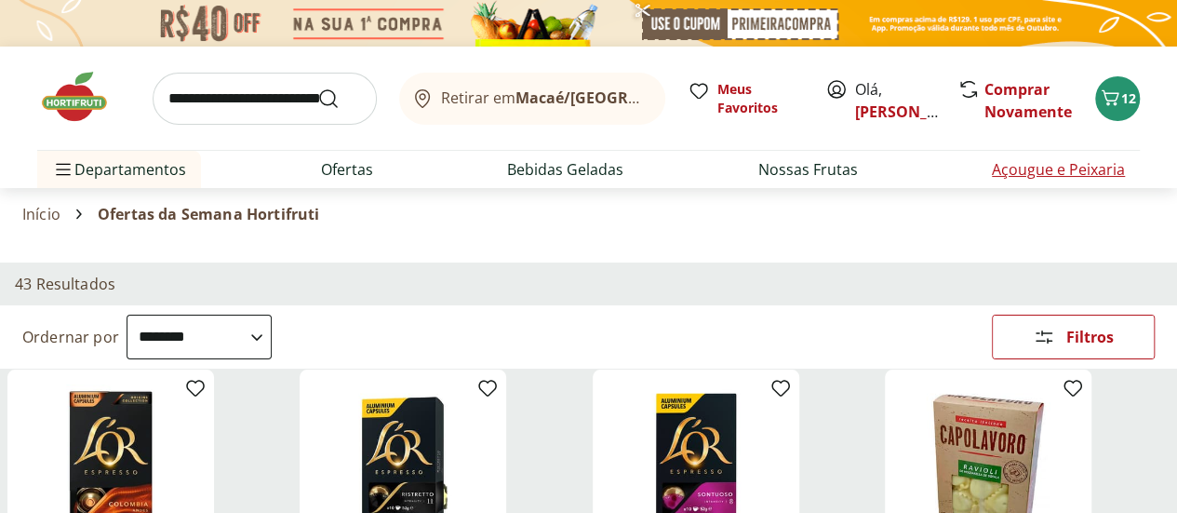
click at [1108, 172] on link "Açougue e Peixaria" at bounding box center [1058, 169] width 133 height 22
select select "**********"
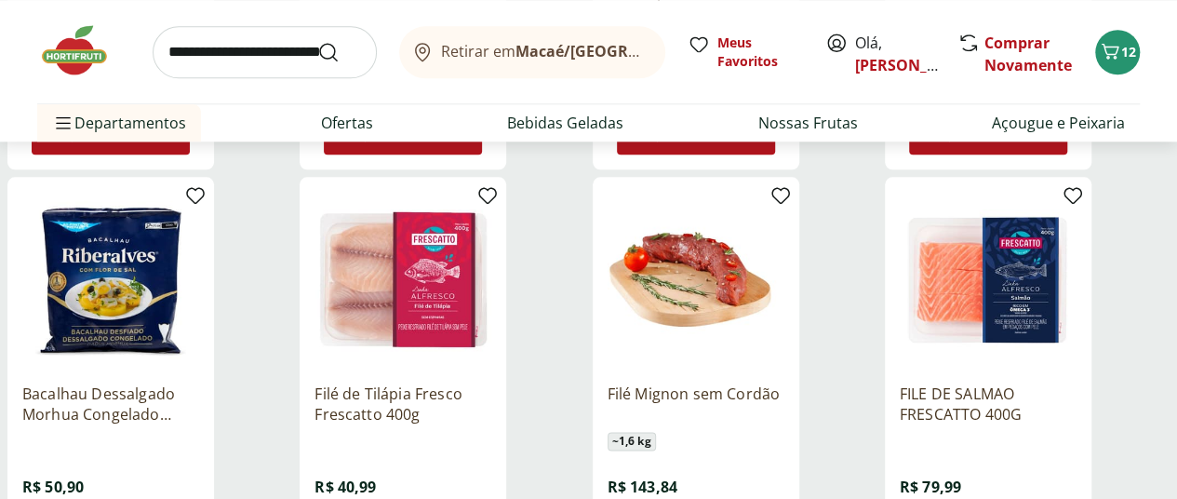
scroll to position [1132, 0]
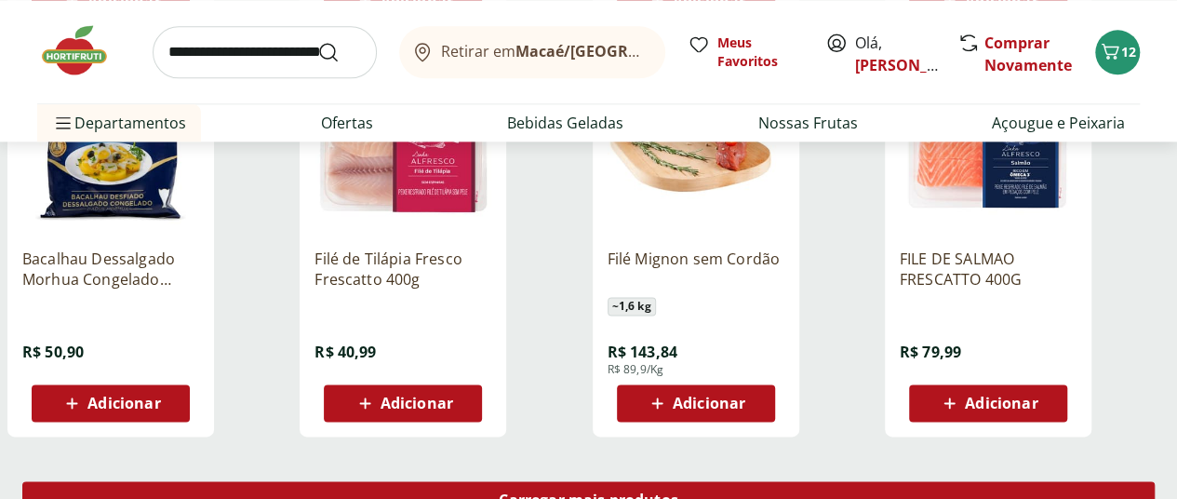
click at [679, 492] on span "Carregar mais produtos" at bounding box center [589, 499] width 180 height 15
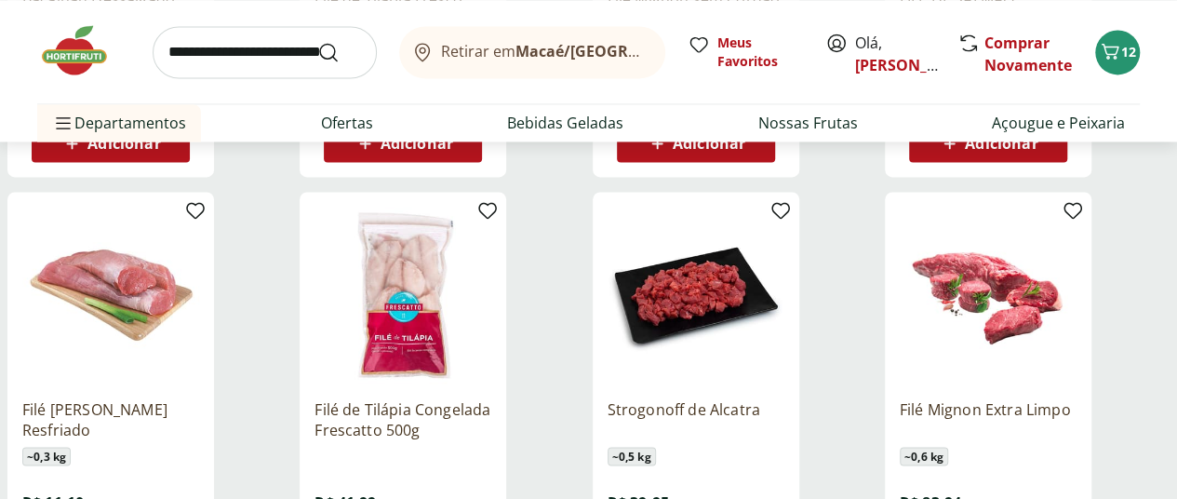
scroll to position [1432, 0]
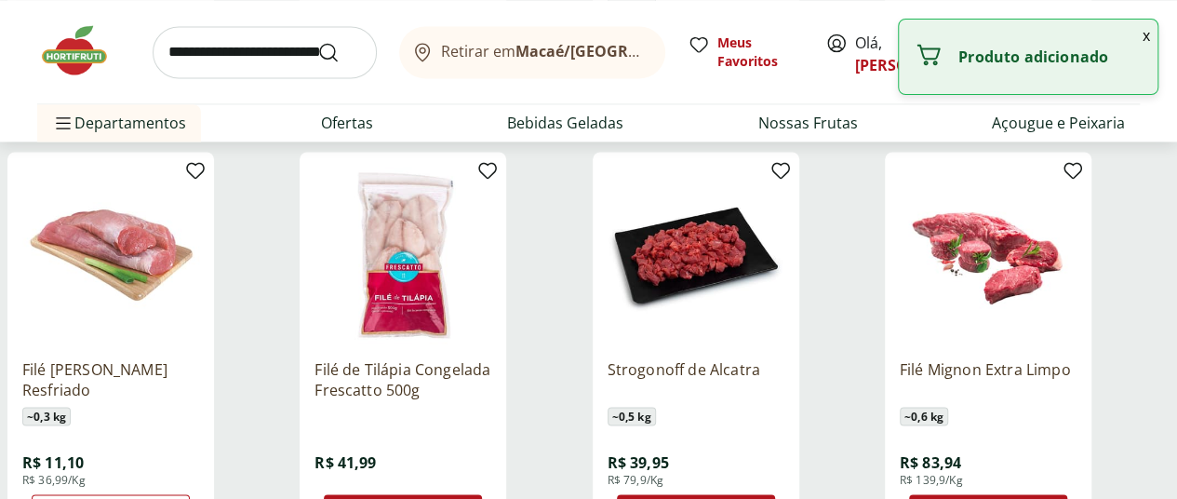
type input "*"
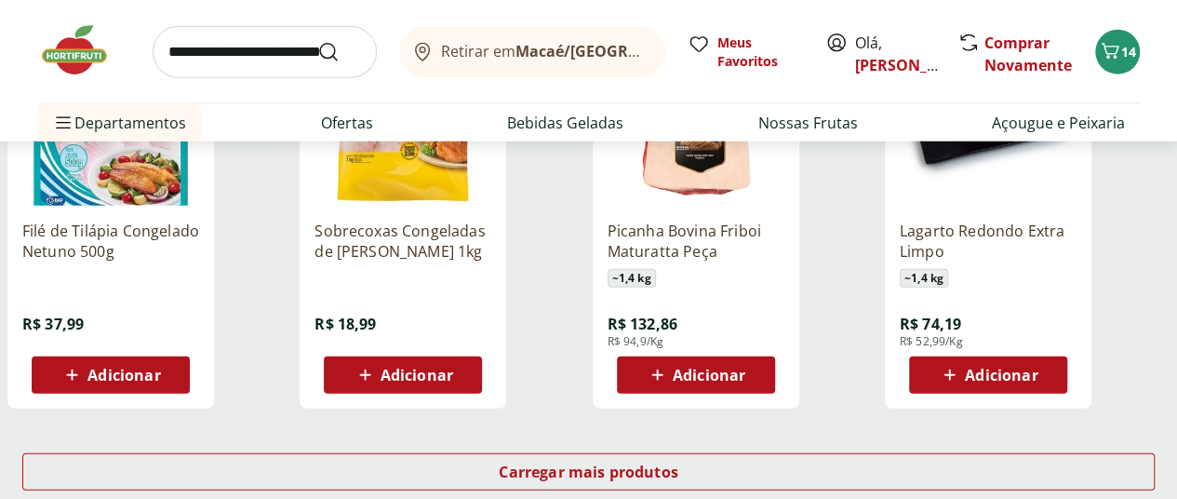
scroll to position [2444, 0]
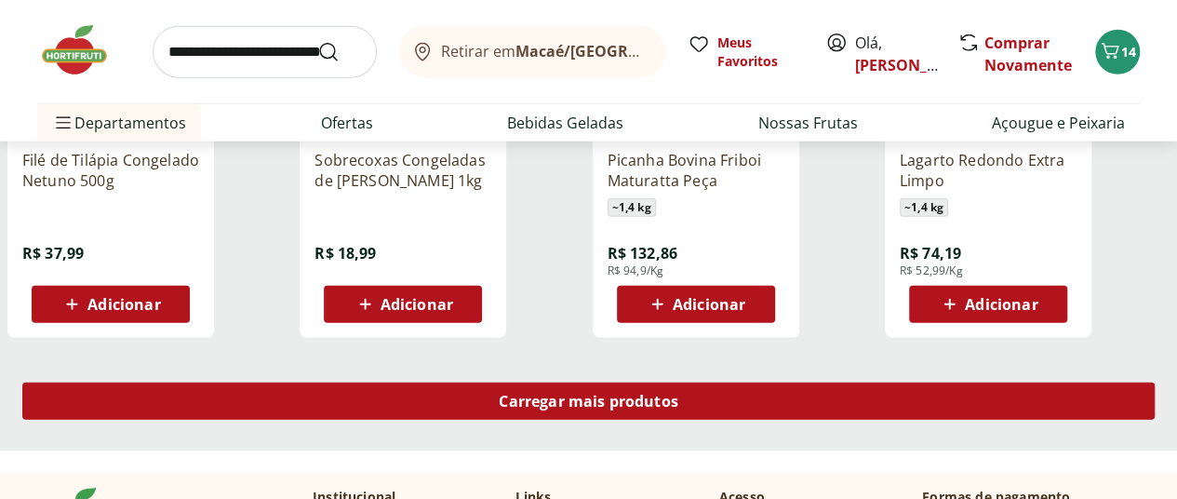
click at [679, 394] on span "Carregar mais produtos" at bounding box center [589, 401] width 180 height 15
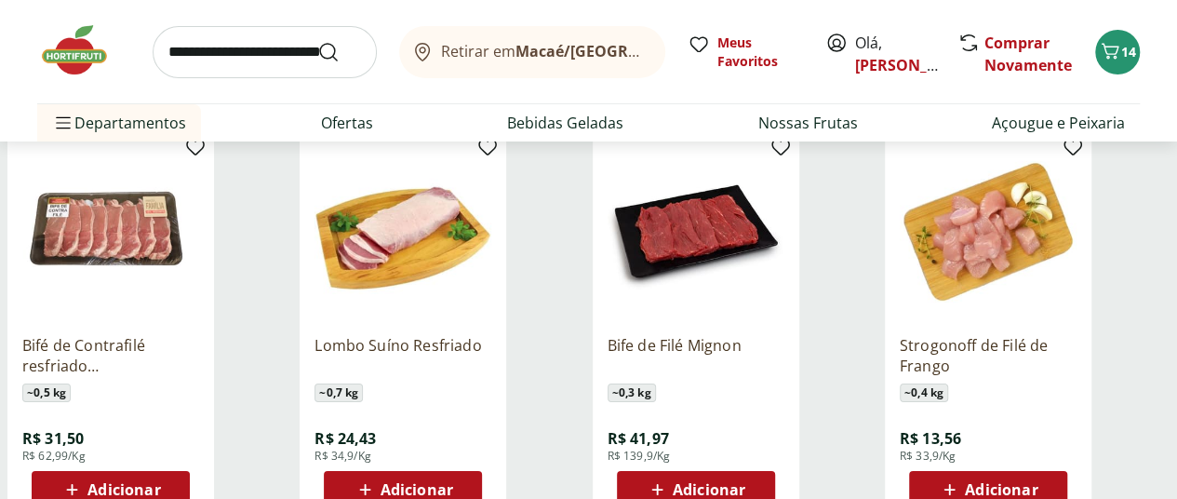
scroll to position [3480, 0]
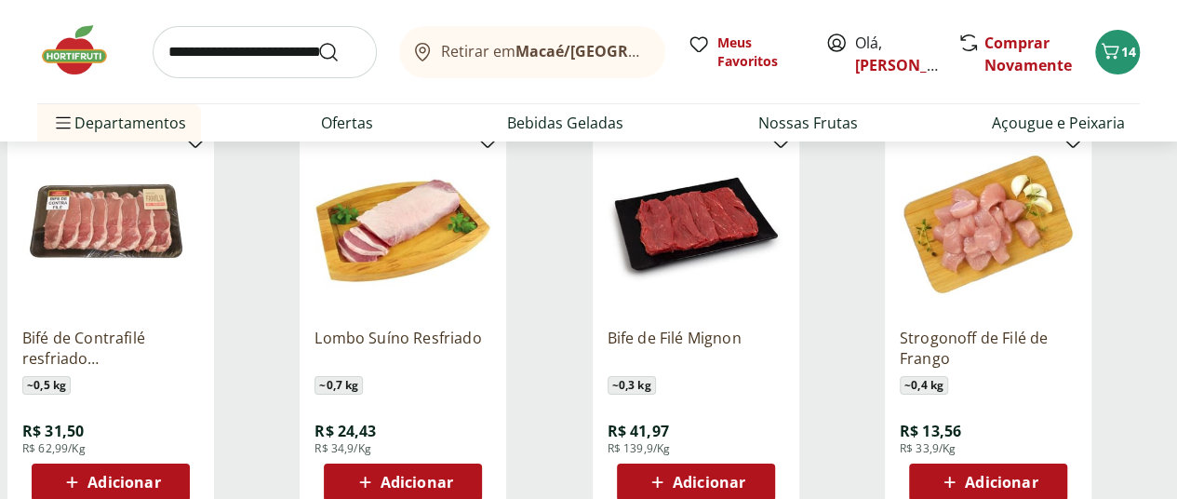
click at [1038, 475] on span "Adicionar" at bounding box center [1001, 482] width 73 height 15
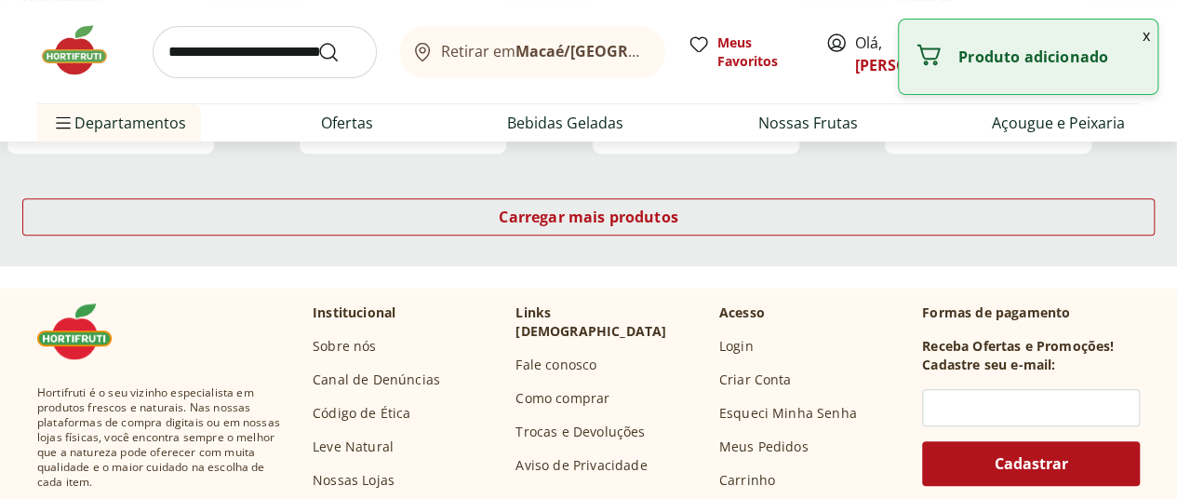
scroll to position [3857, 0]
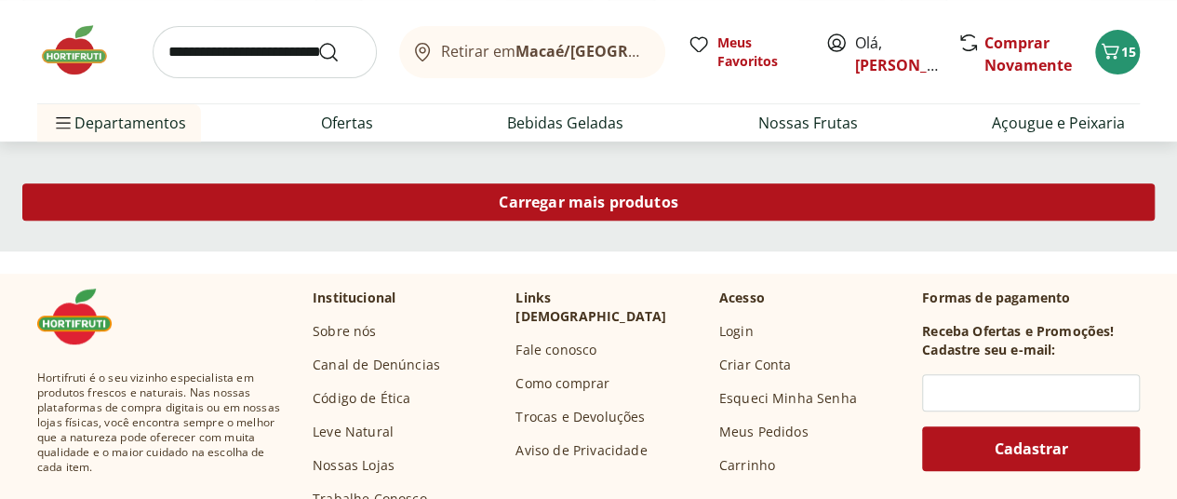
click at [679, 195] on span "Carregar mais produtos" at bounding box center [589, 202] width 180 height 15
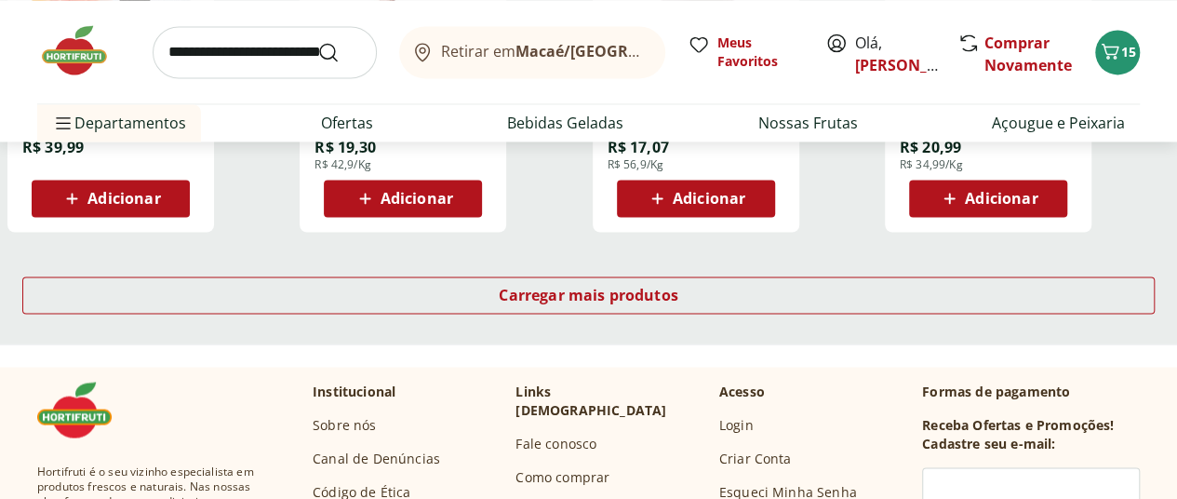
scroll to position [4987, 0]
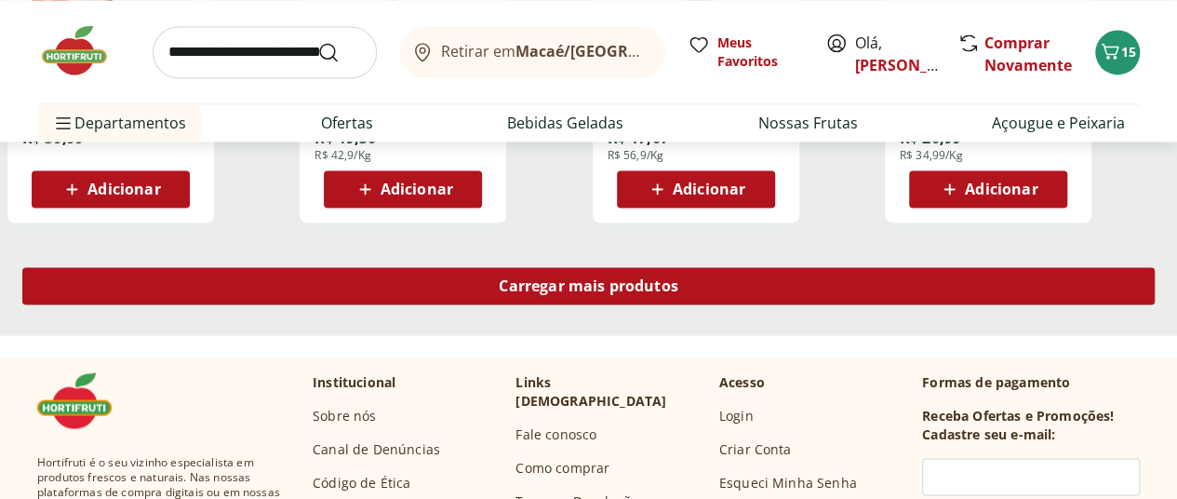
click at [679, 278] on span "Carregar mais produtos" at bounding box center [589, 285] width 180 height 15
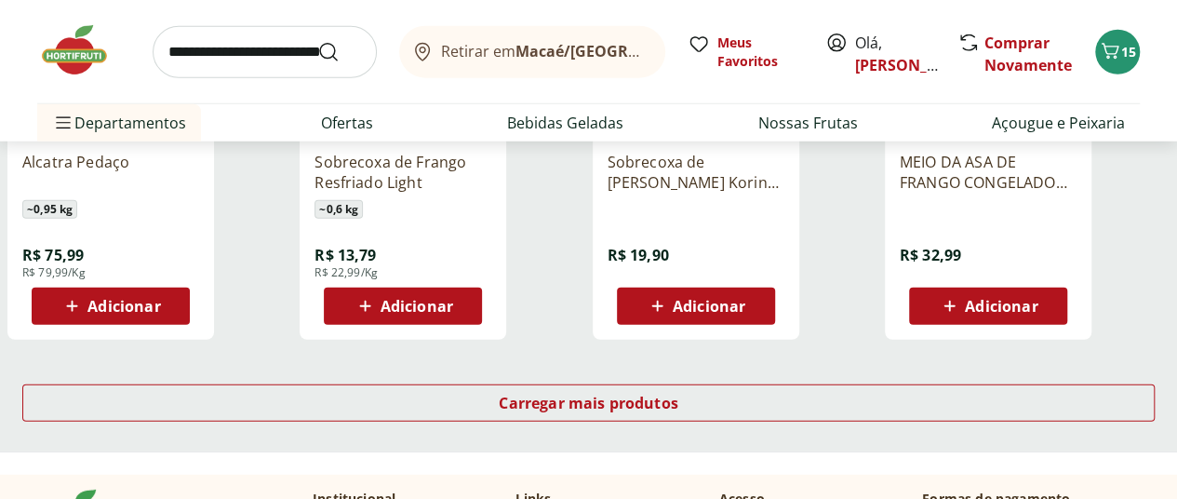
scroll to position [6190, 0]
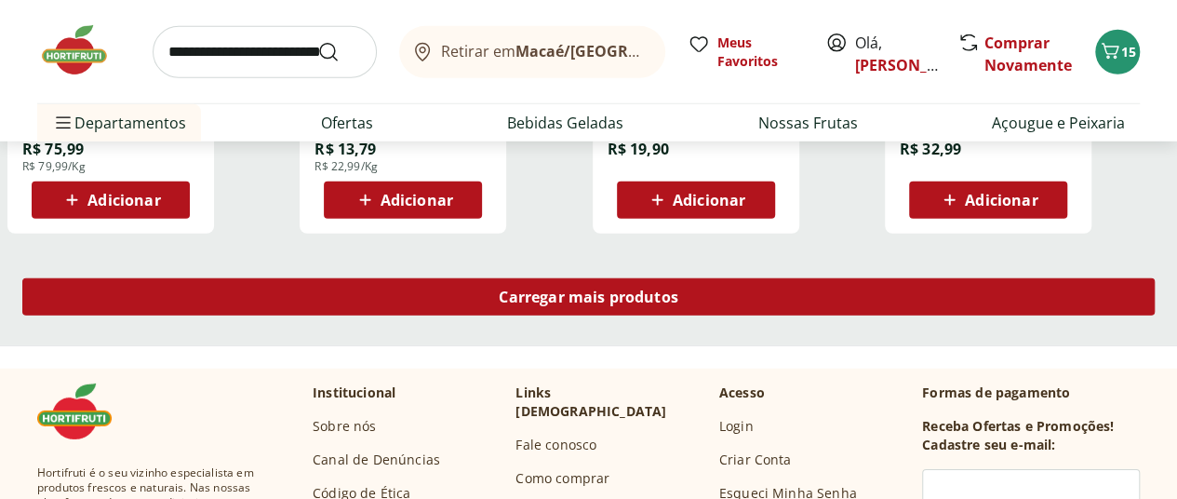
click at [735, 278] on div "Carregar mais produtos" at bounding box center [588, 296] width 1133 height 37
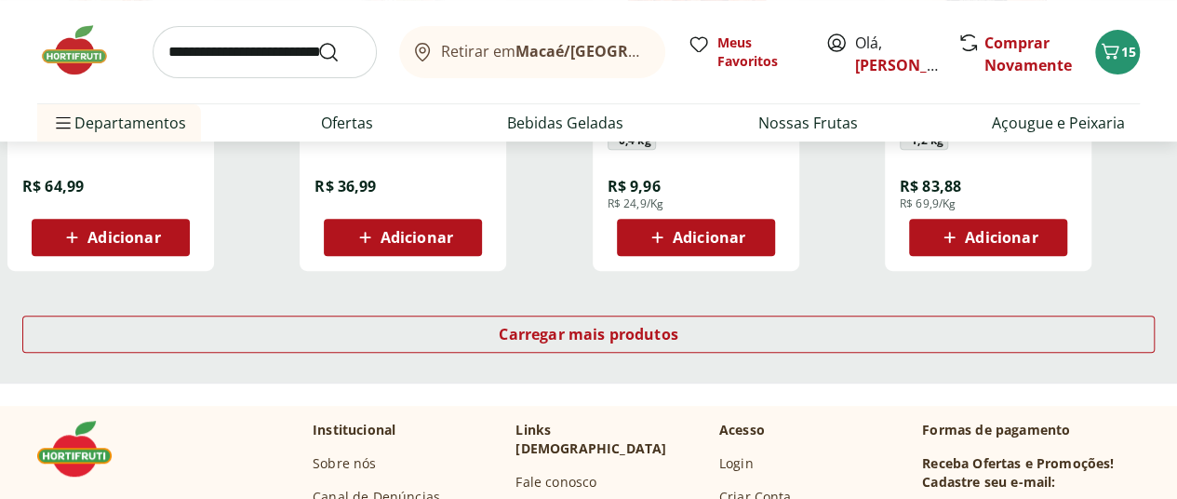
scroll to position [7354, 0]
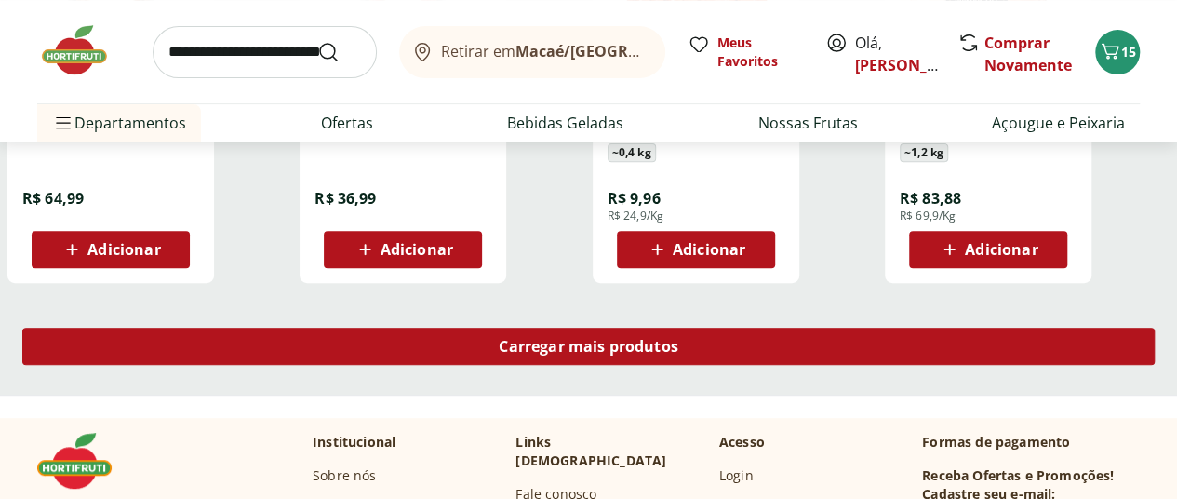
click at [679, 339] on span "Carregar mais produtos" at bounding box center [589, 346] width 180 height 15
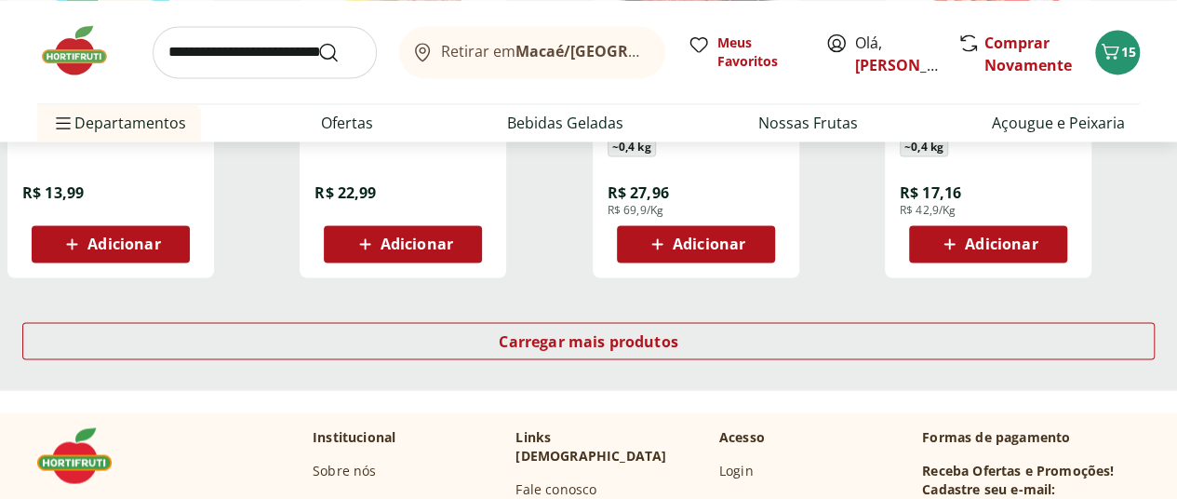
scroll to position [8699, 0]
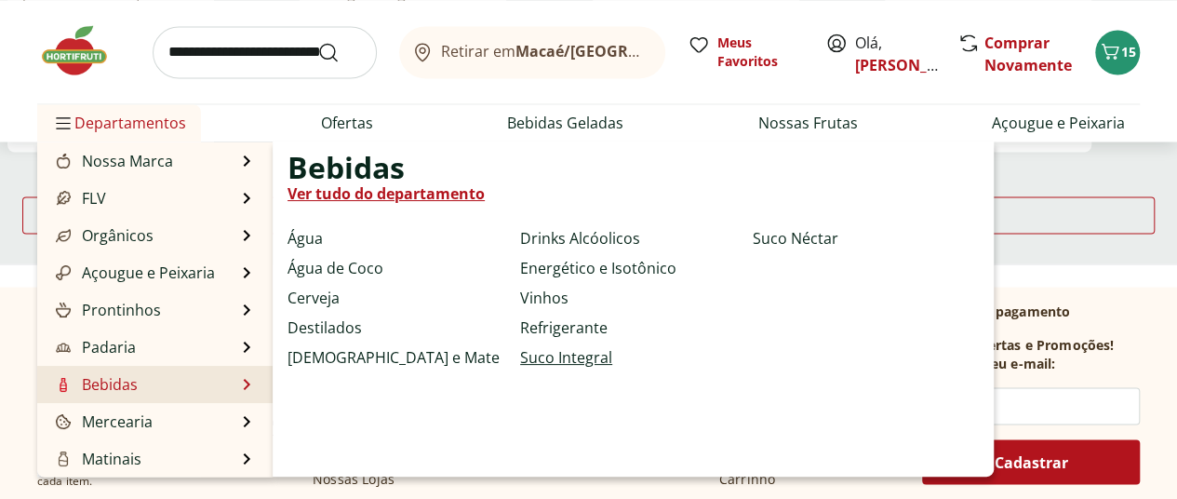
click at [542, 358] on link "Suco Integral" at bounding box center [566, 357] width 92 height 22
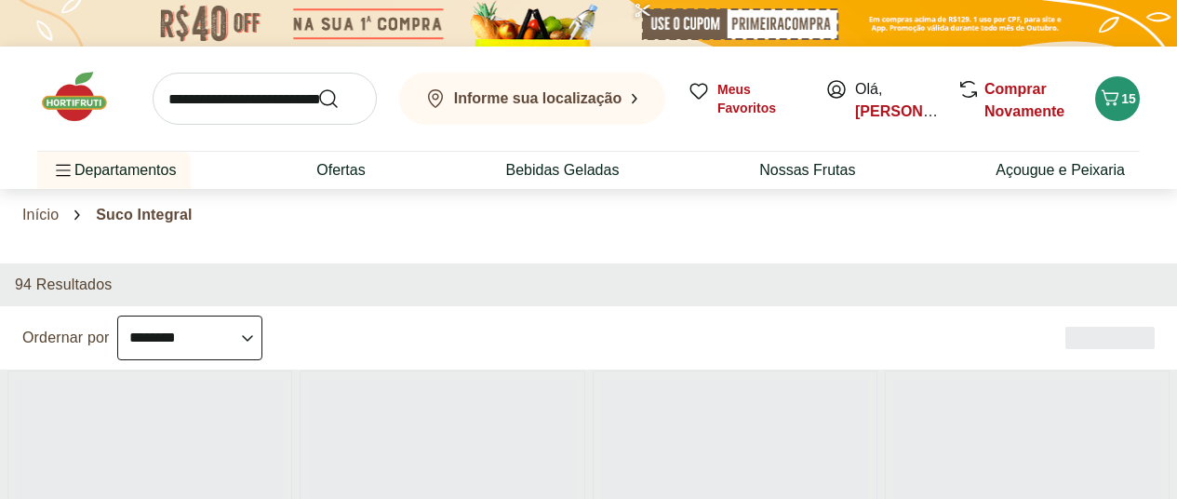
select select "**********"
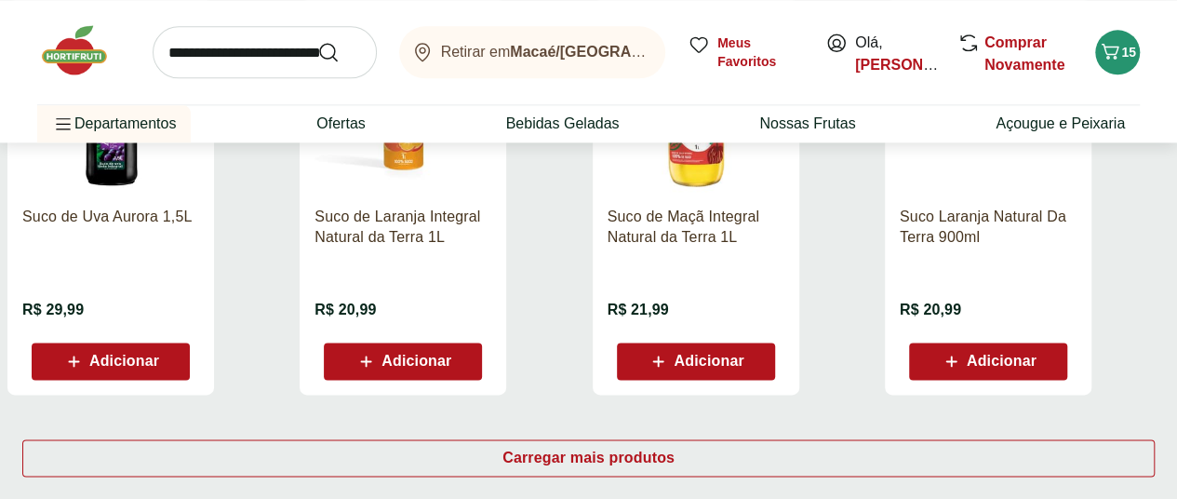
scroll to position [1191, 0]
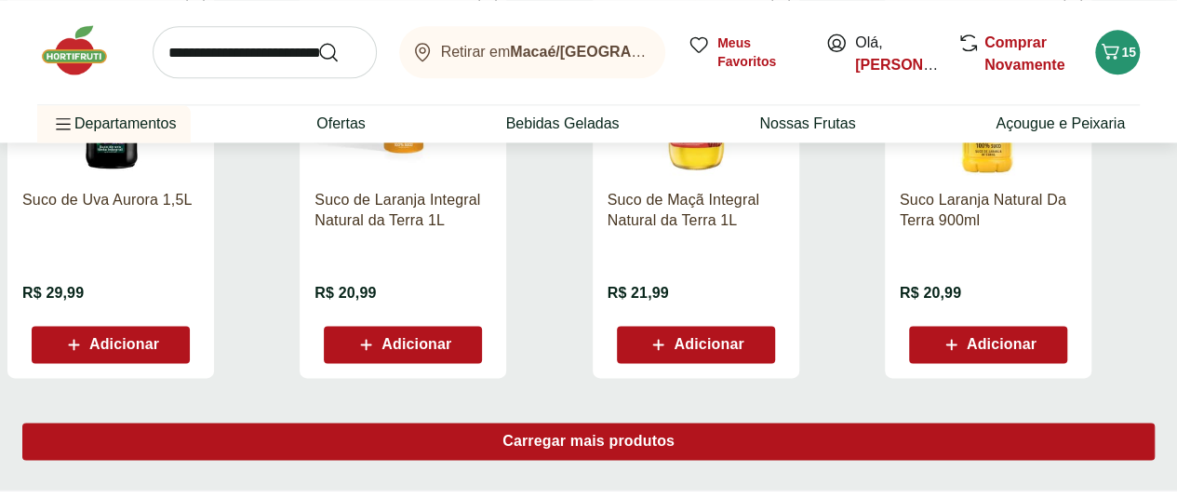
click at [730, 423] on div "Carregar mais produtos" at bounding box center [588, 441] width 1133 height 37
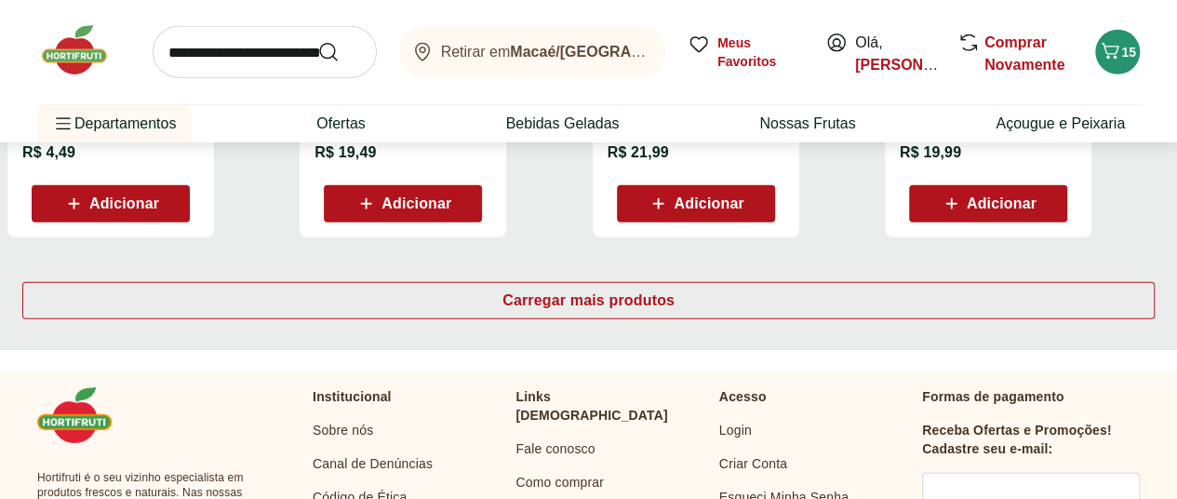
scroll to position [2552, 0]
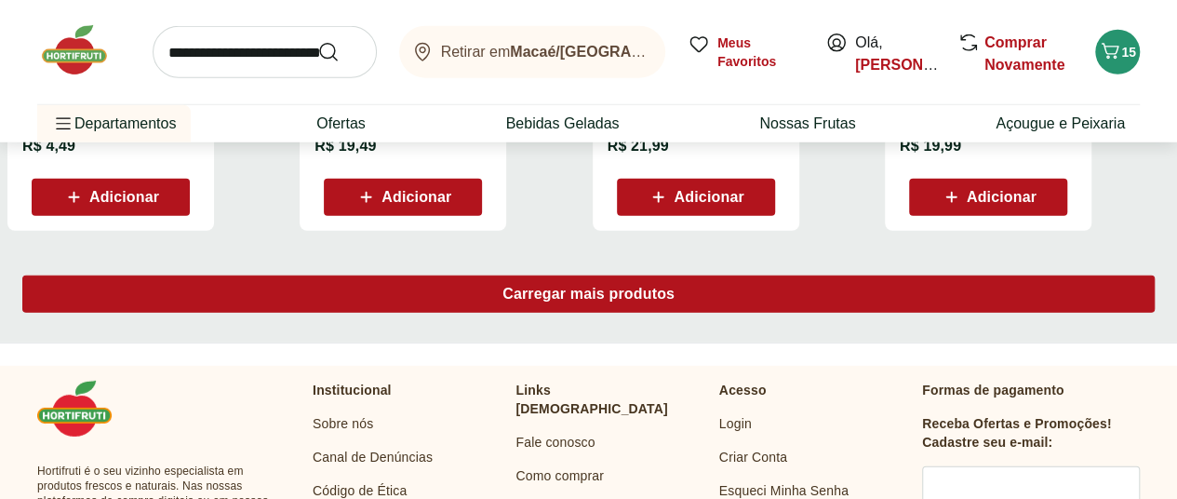
click at [789, 276] on div "Carregar mais produtos" at bounding box center [588, 294] width 1133 height 37
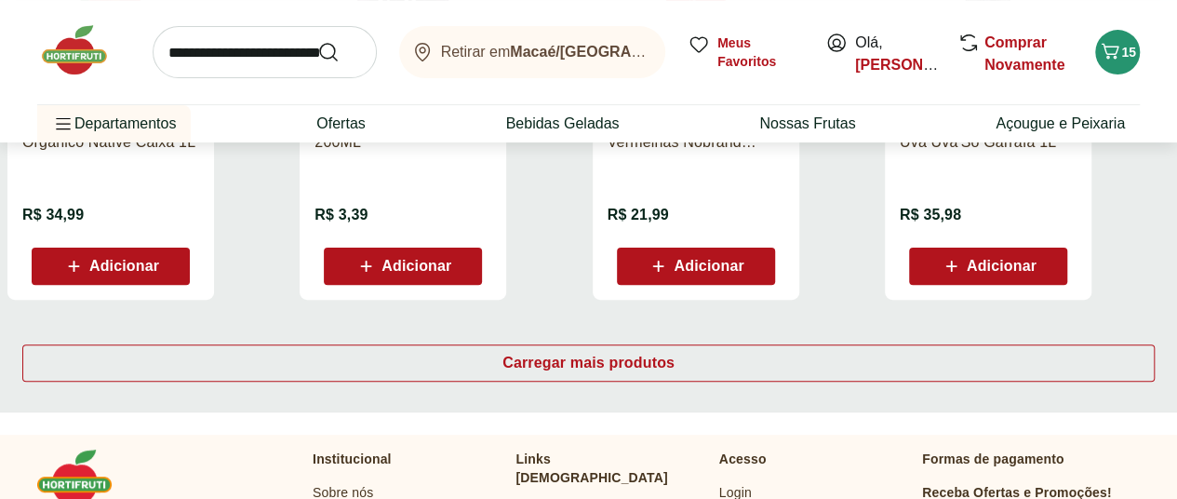
scroll to position [3734, 0]
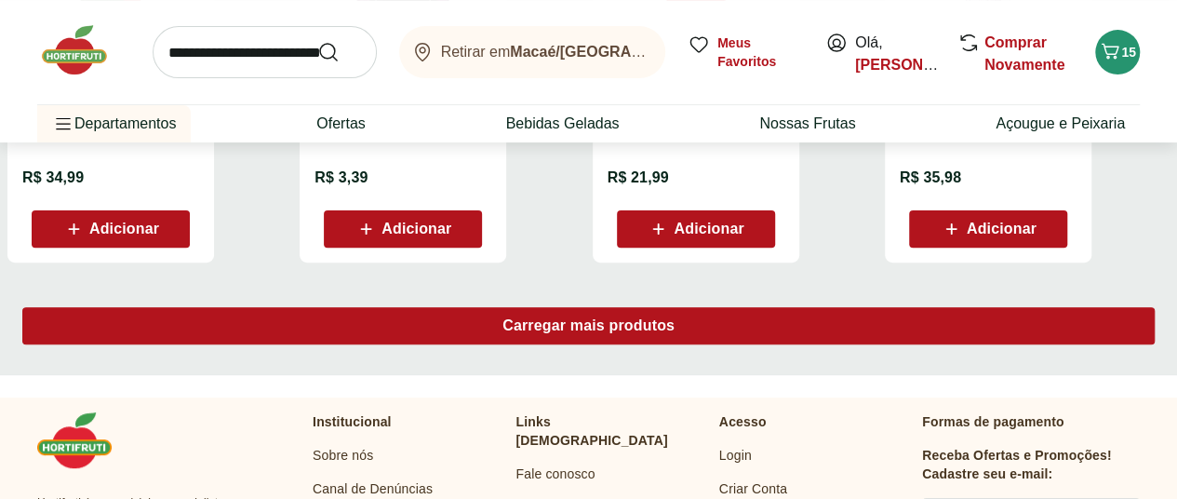
click at [675, 318] on span "Carregar mais produtos" at bounding box center [589, 325] width 172 height 15
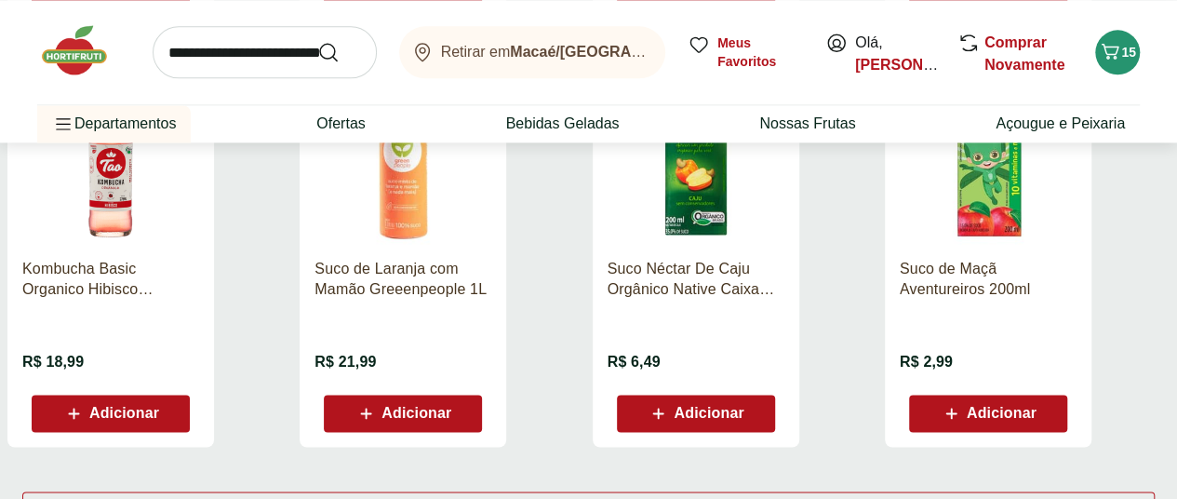
scroll to position [4846, 0]
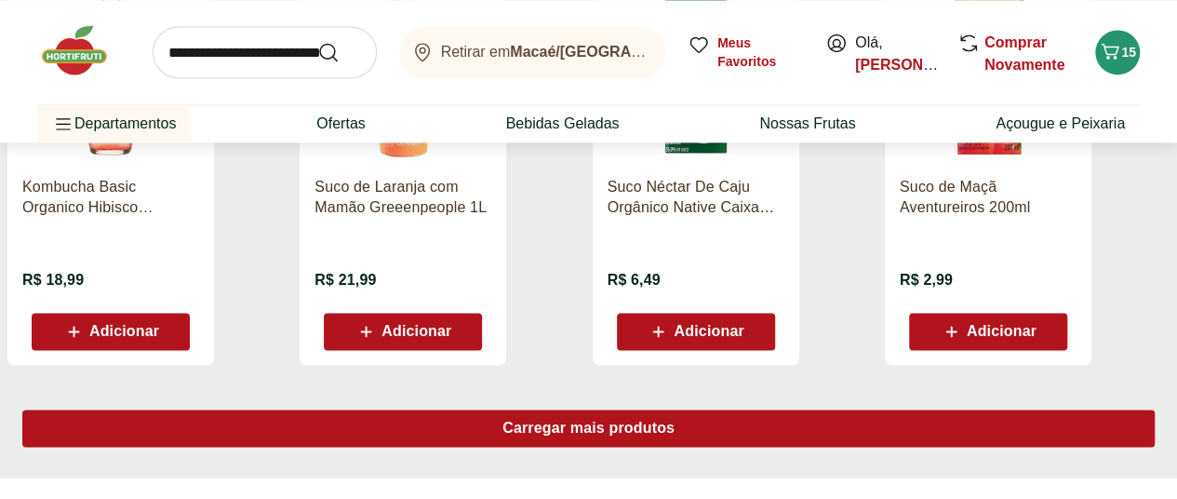
click at [675, 421] on span "Carregar mais produtos" at bounding box center [589, 428] width 172 height 15
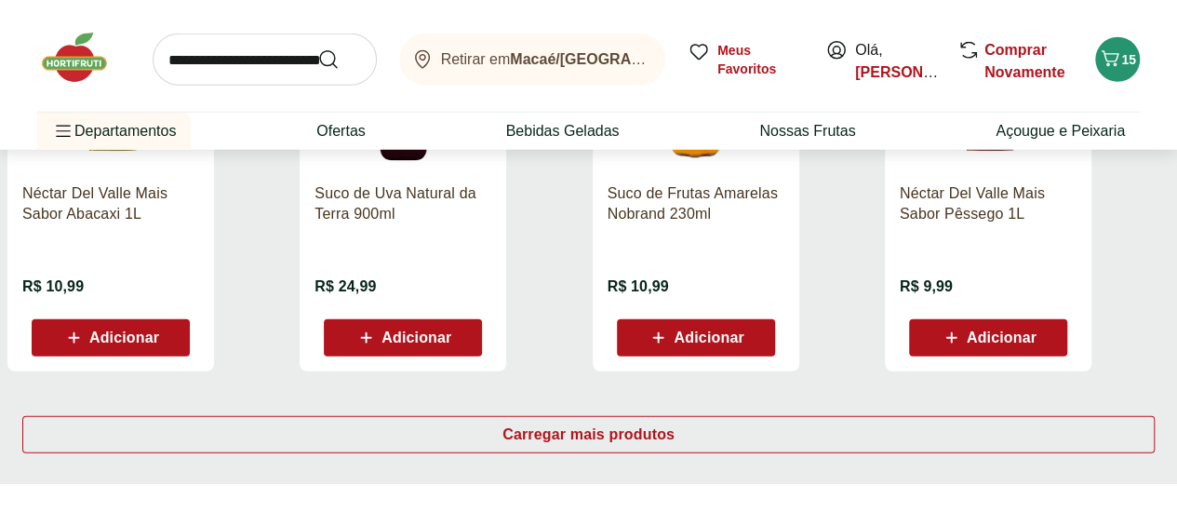
scroll to position [6146, 0]
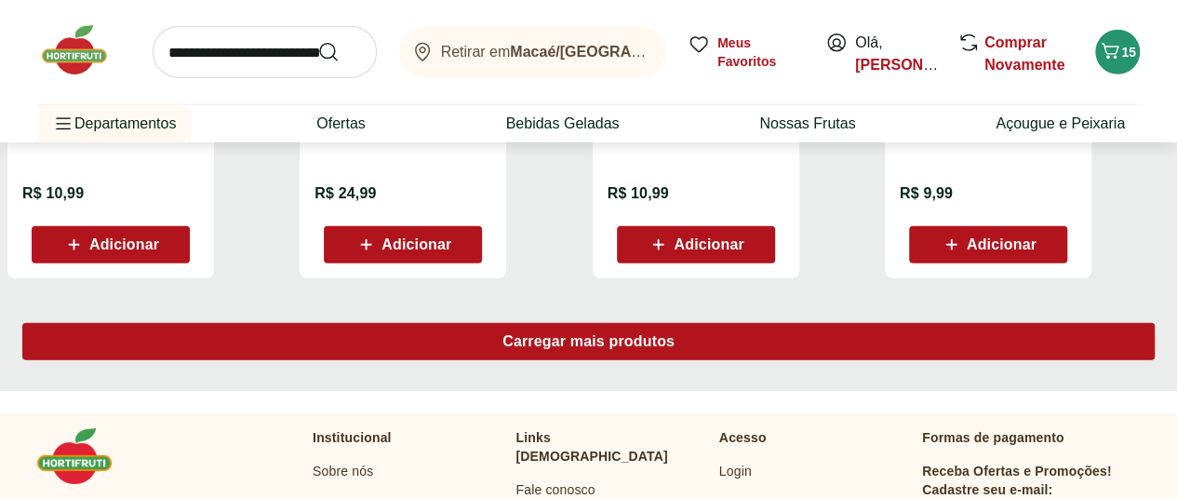
click at [741, 323] on div "Carregar mais produtos" at bounding box center [588, 341] width 1133 height 37
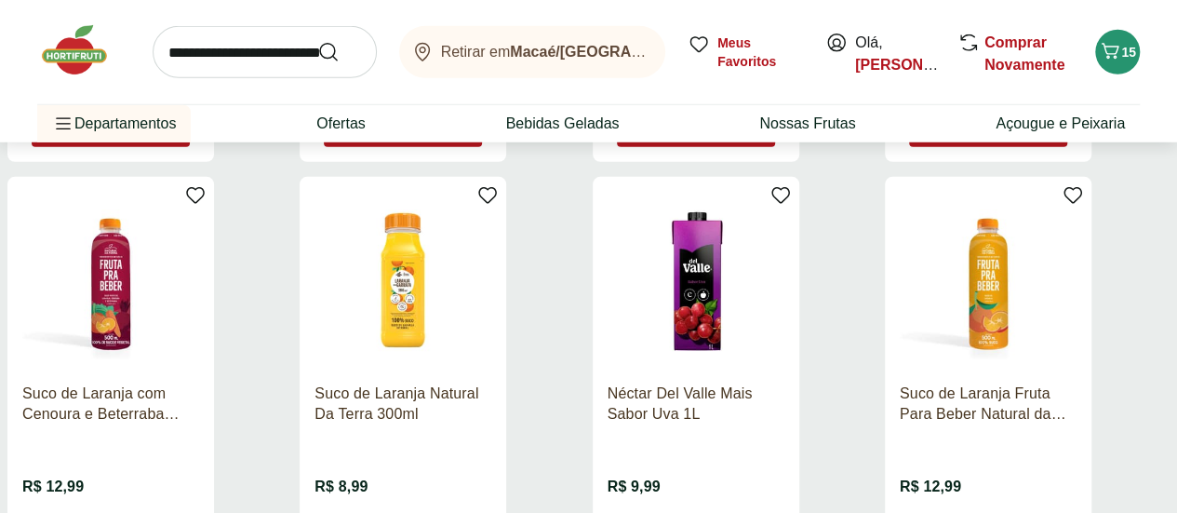
scroll to position [2643, 0]
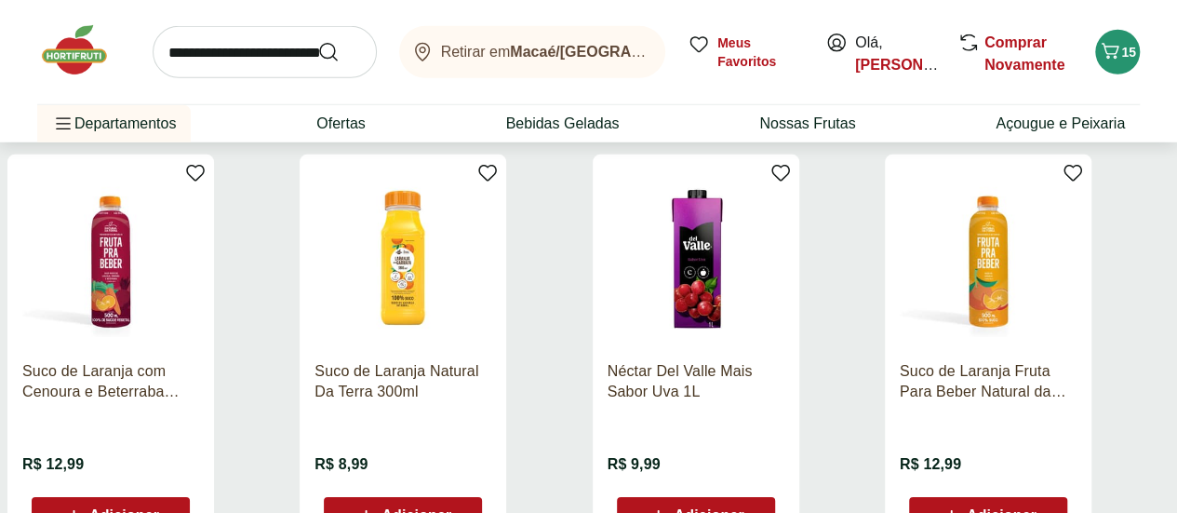
click at [760, 498] on div "Adicionar" at bounding box center [696, 516] width 128 height 34
click at [760, 498] on icon at bounding box center [747, 515] width 23 height 22
click at [655, 498] on icon at bounding box center [644, 515] width 22 height 22
type input "*"
click at [239, 74] on input "search" at bounding box center [265, 52] width 224 height 52
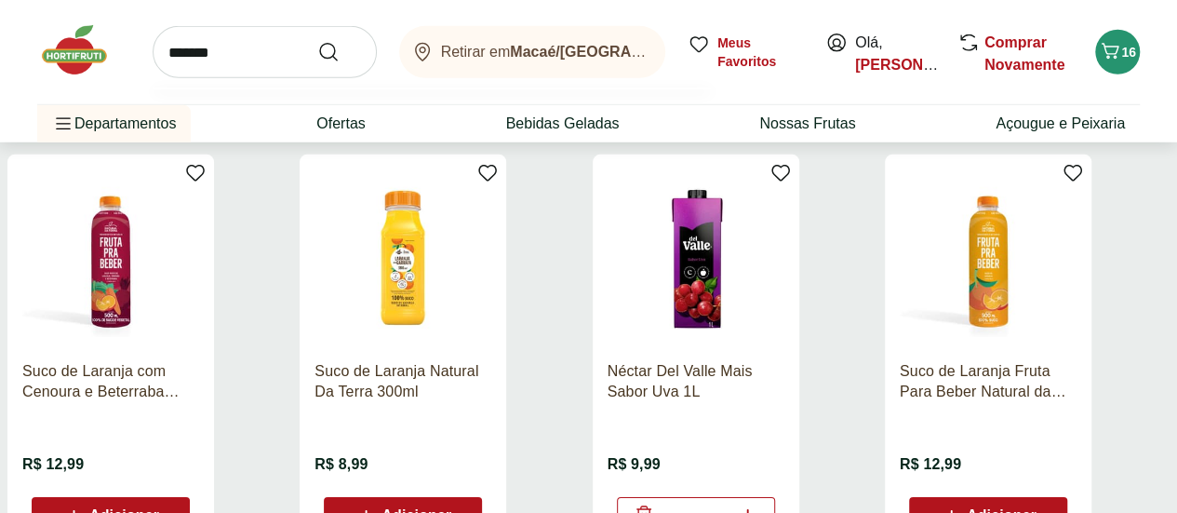
type input "*******"
click at [317, 41] on button "Submit Search" at bounding box center [339, 52] width 45 height 22
click at [333, 51] on use "Submit Search" at bounding box center [328, 52] width 22 height 22
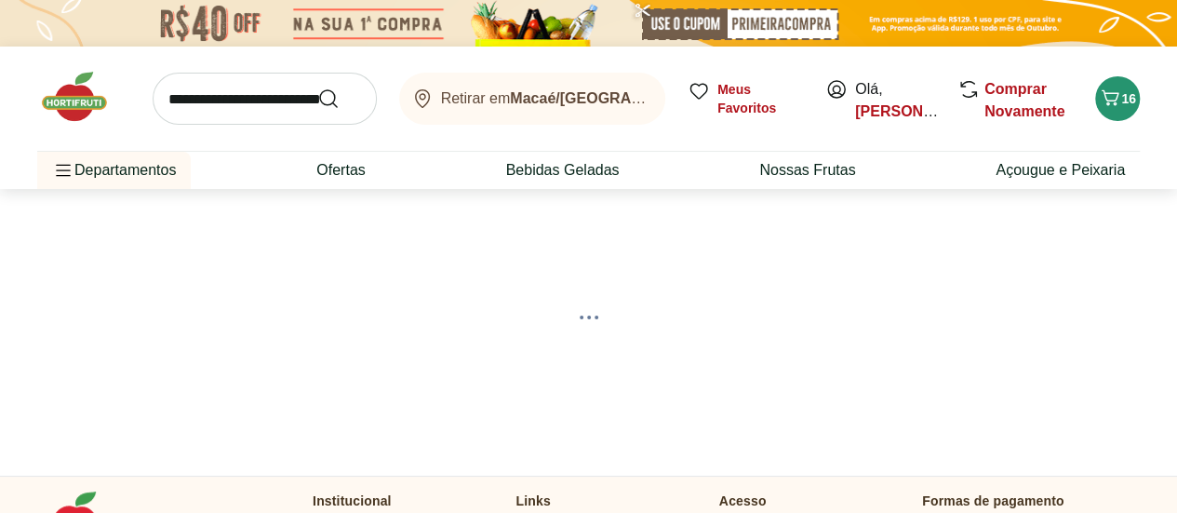
select select "**********"
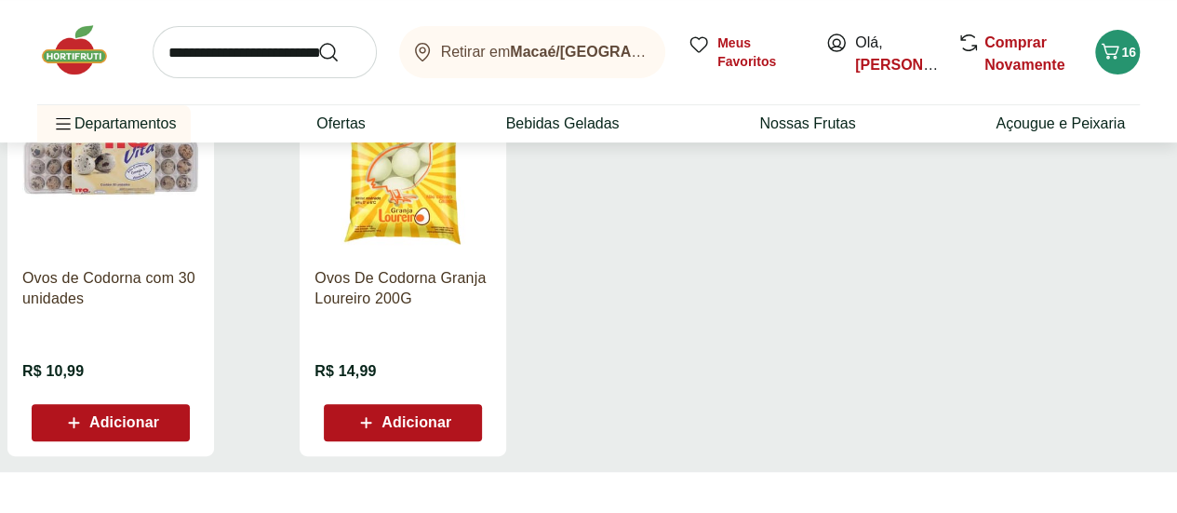
scroll to position [321, 0]
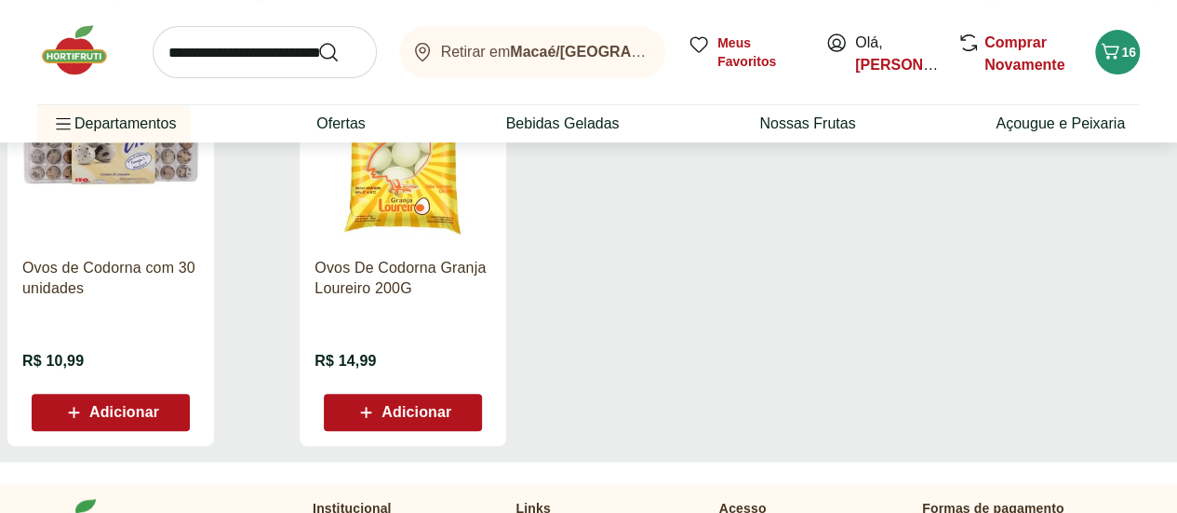
click at [175, 404] on div "Adicionar" at bounding box center [111, 413] width 128 height 34
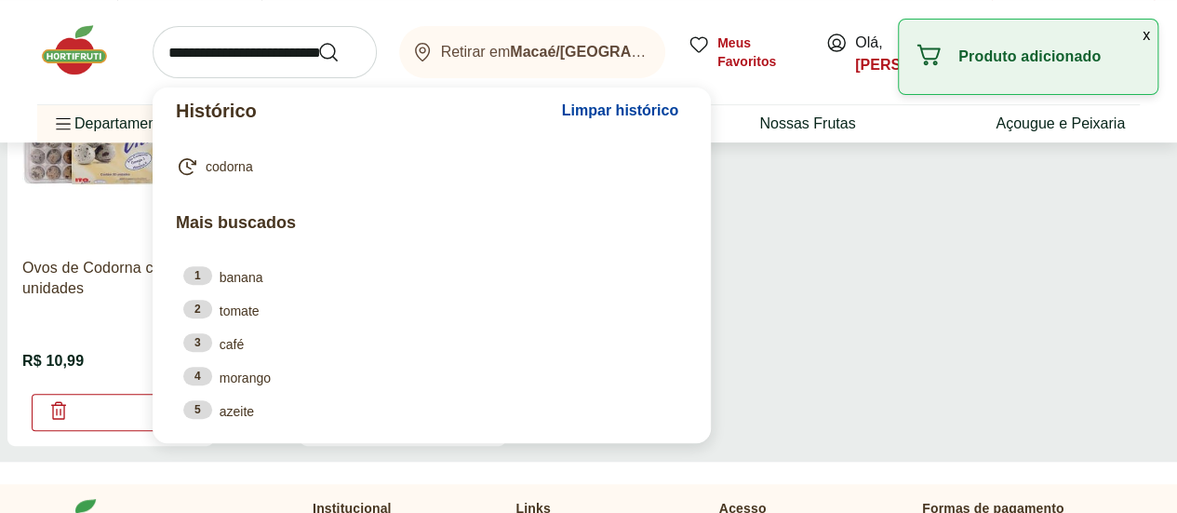
click at [270, 65] on input "search" at bounding box center [265, 52] width 224 height 52
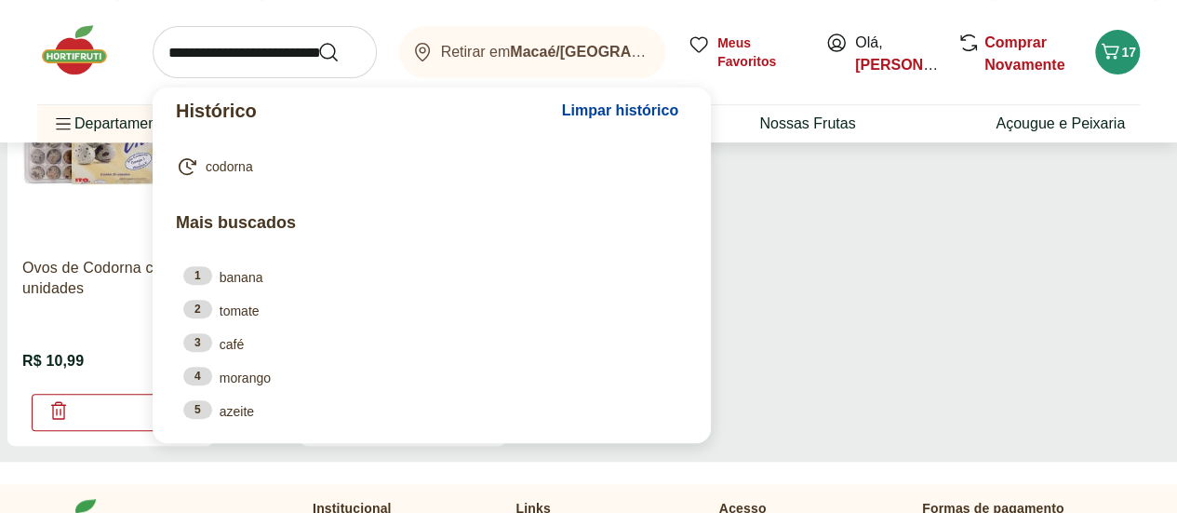
type input "*"
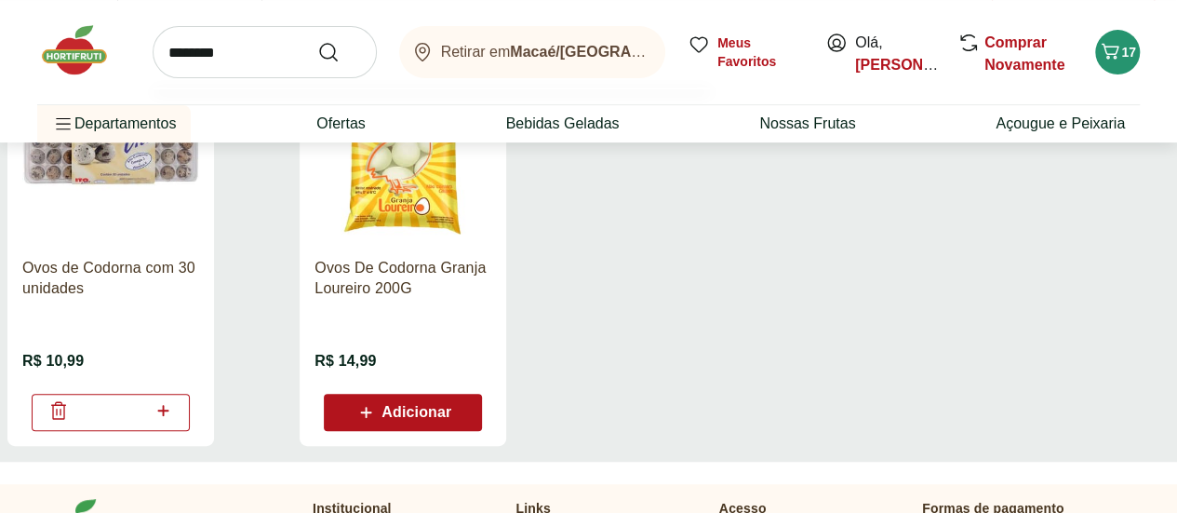
type input "********"
click at [317, 41] on button "Submit Search" at bounding box center [339, 52] width 45 height 22
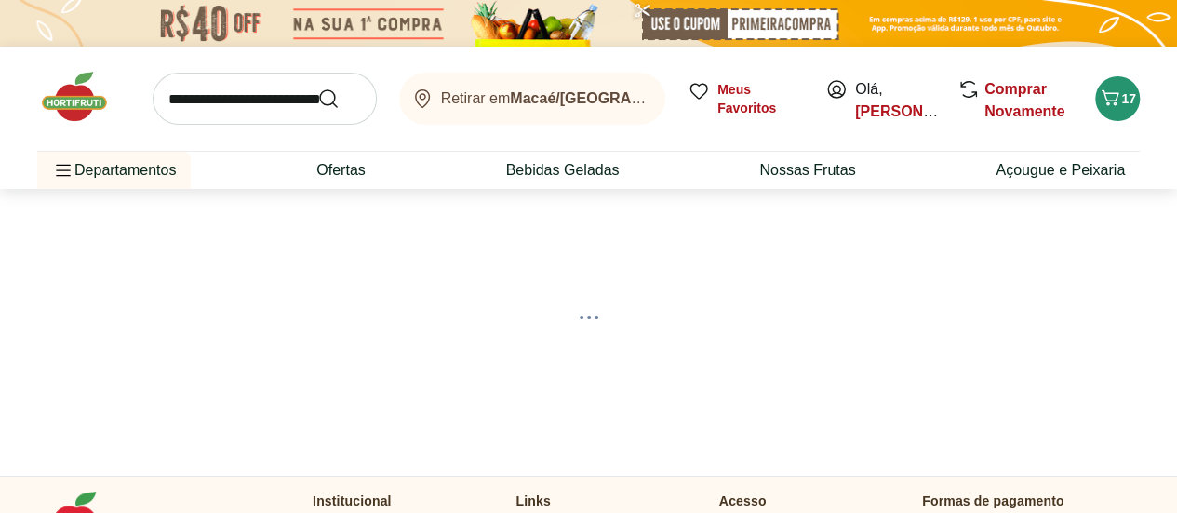
select select "**********"
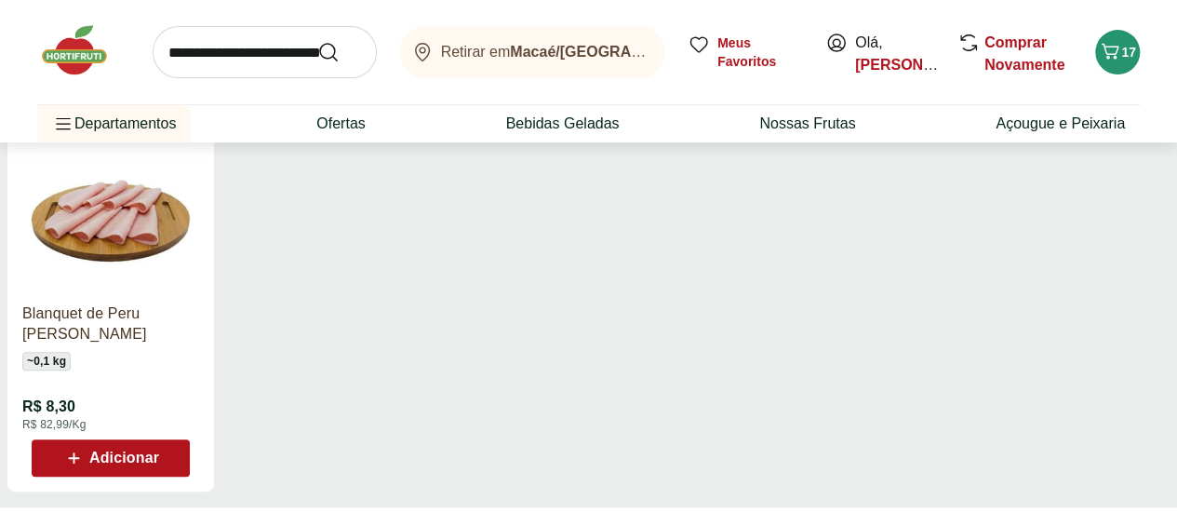
scroll to position [290, 0]
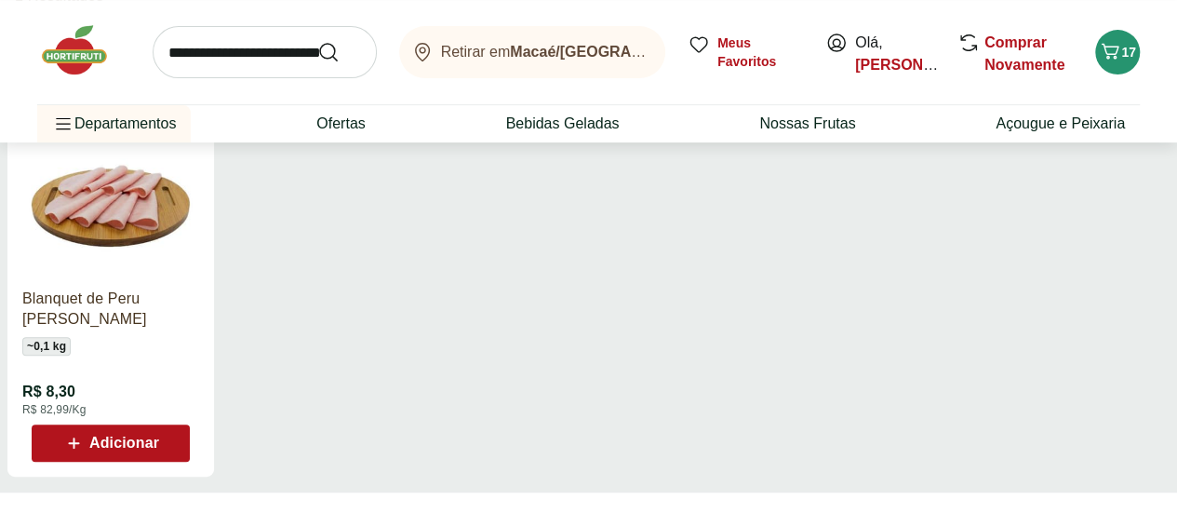
click at [159, 454] on span "Adicionar" at bounding box center [110, 443] width 97 height 22
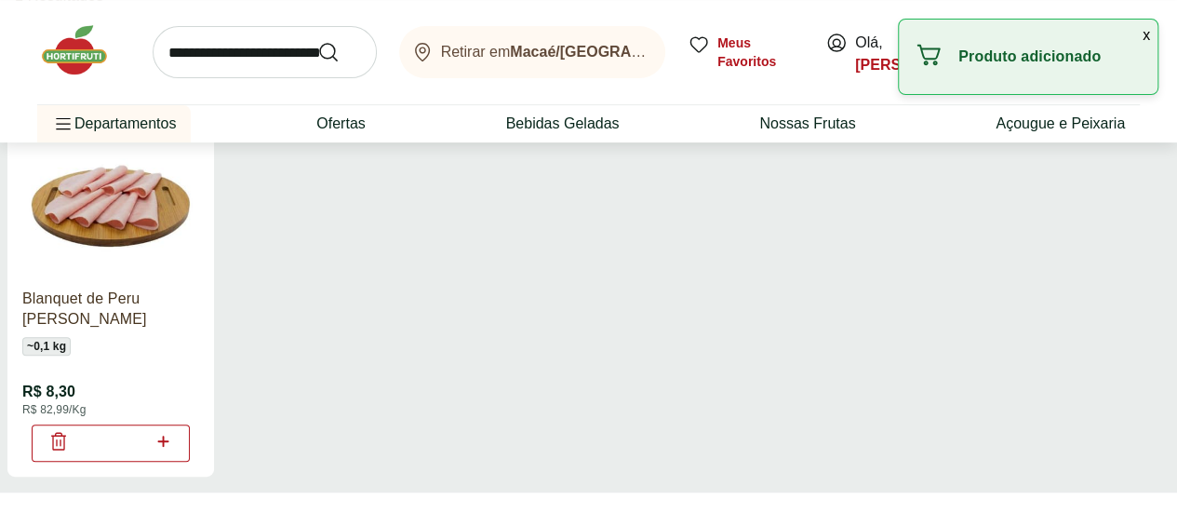
click at [175, 446] on icon at bounding box center [163, 441] width 23 height 22
type input "*"
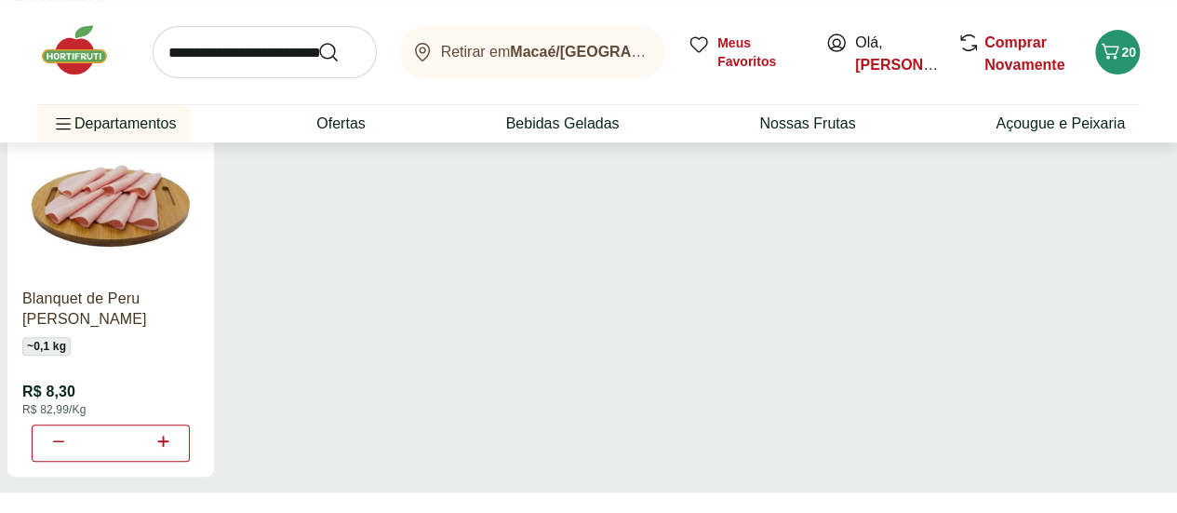
click at [1077, 316] on ul "Blanquet de Peru Fatiado Sadia ~ 0,1 kg R$ 8,30 R$ 82,99/Kg *" at bounding box center [588, 287] width 1163 height 410
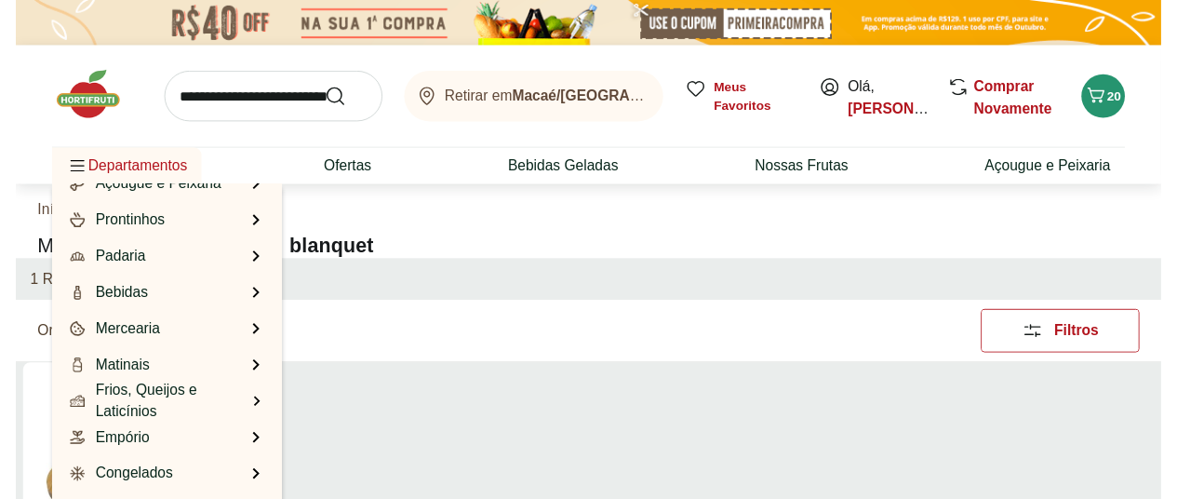
scroll to position [186, 0]
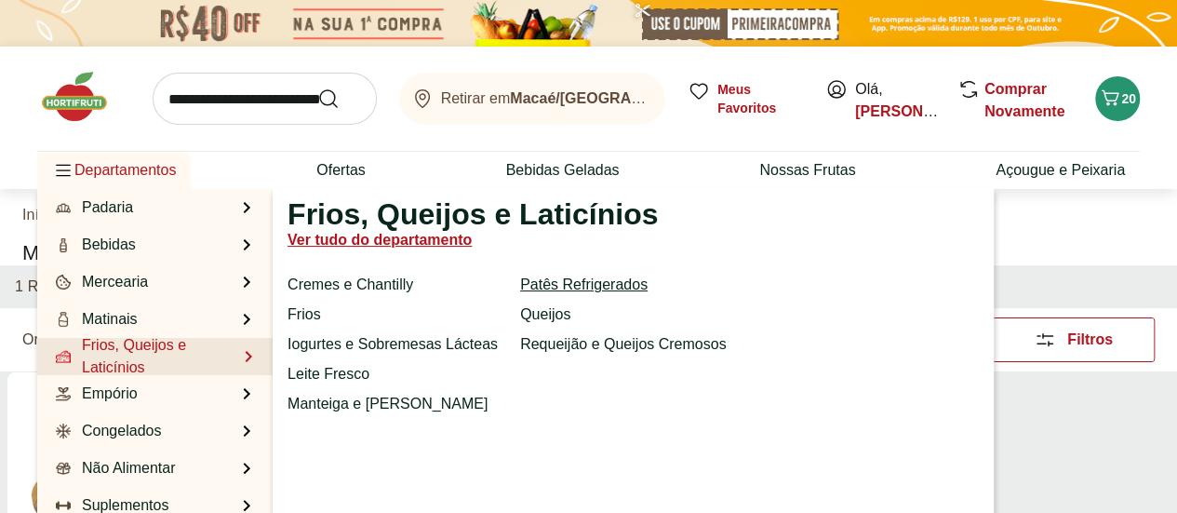
click at [561, 284] on link "Patês Refrigerados" at bounding box center [584, 285] width 128 height 22
select select "**********"
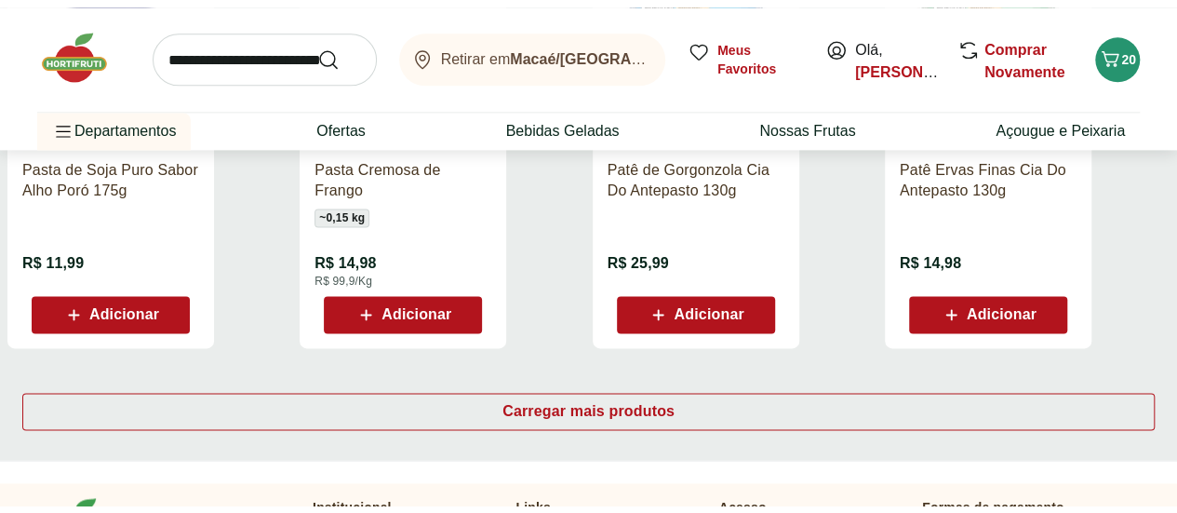
scroll to position [1258, 0]
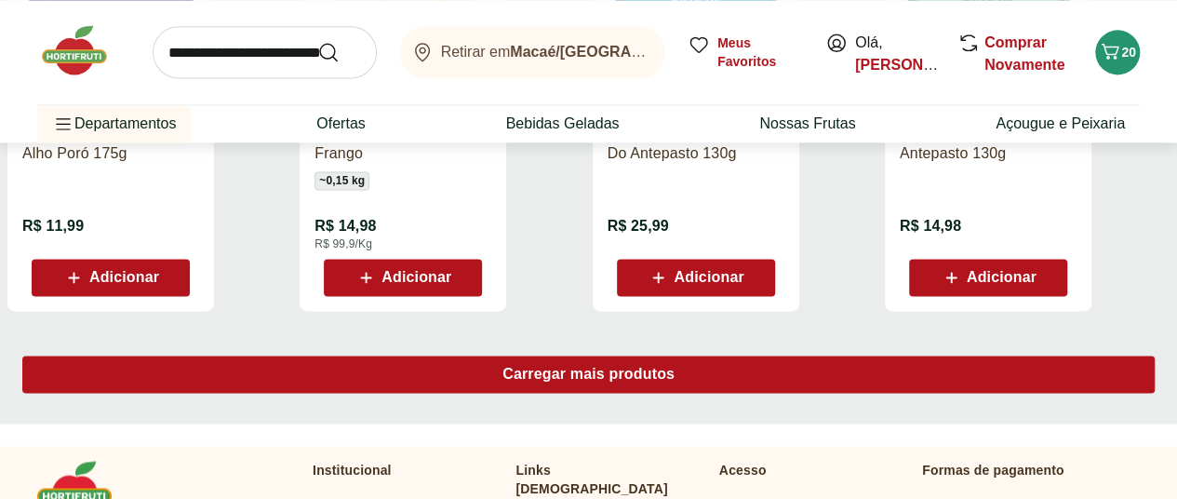
click at [743, 356] on div "Carregar mais produtos" at bounding box center [588, 374] width 1133 height 37
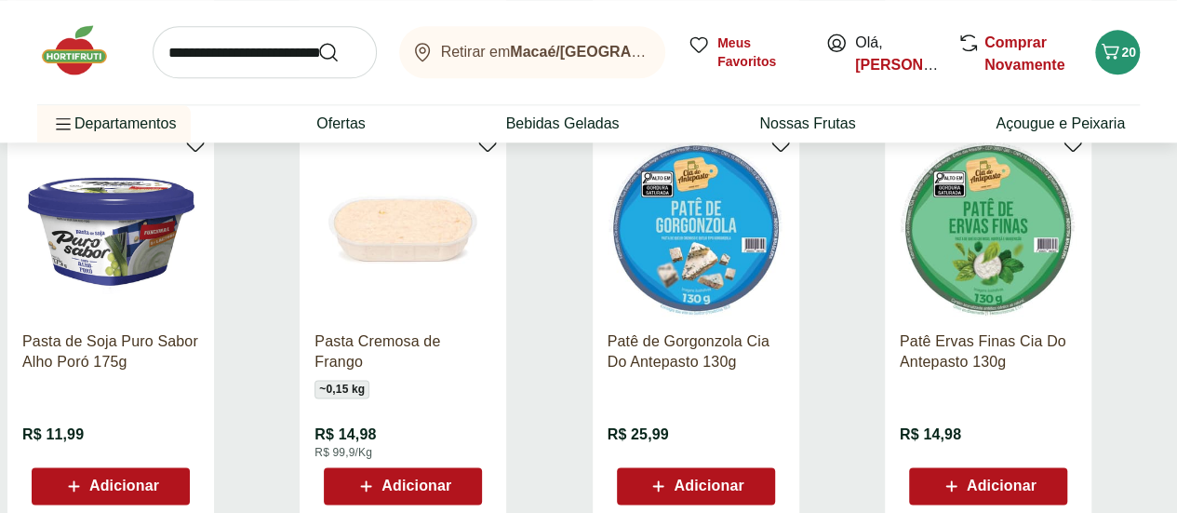
scroll to position [1041, 0]
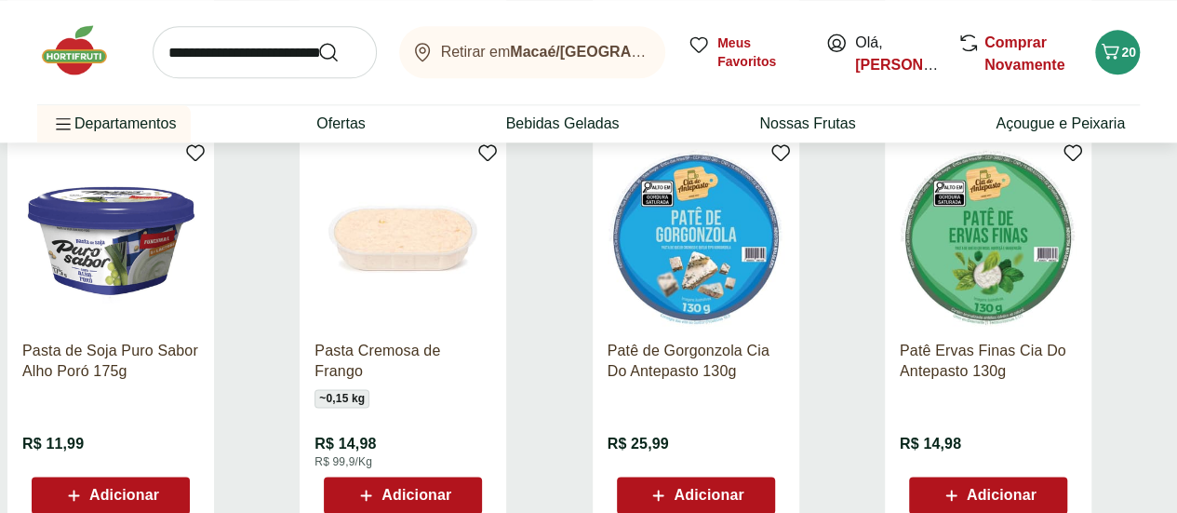
click at [451, 488] on span "Adicionar" at bounding box center [417, 495] width 70 height 15
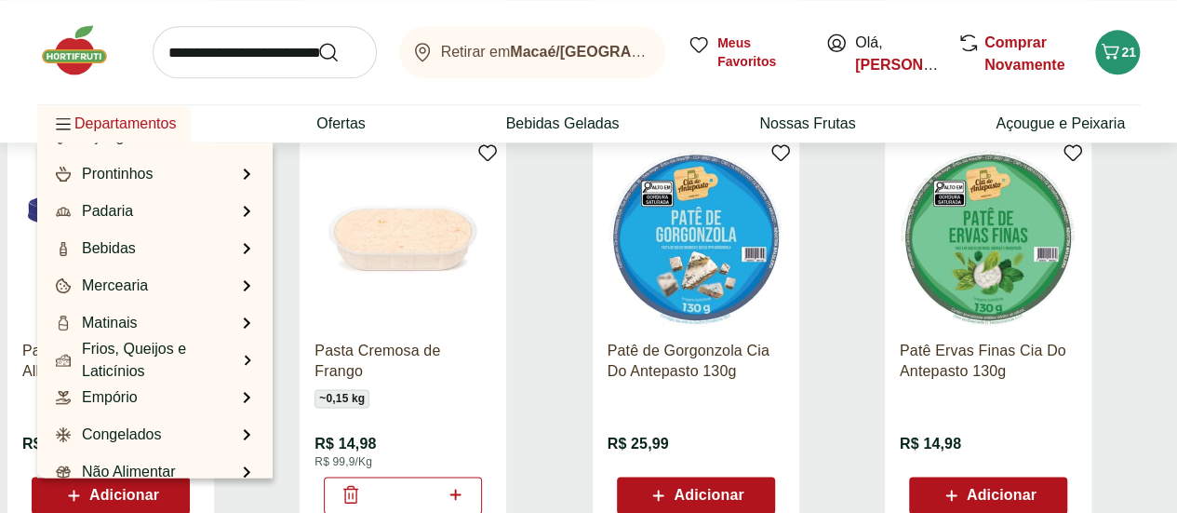
scroll to position [186, 0]
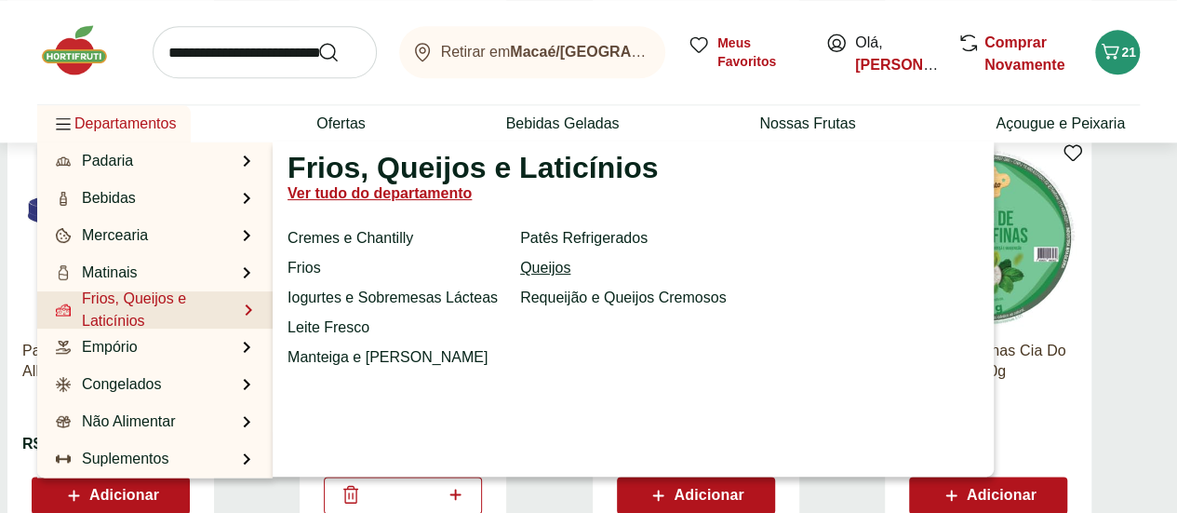
click at [540, 265] on link "Queijos" at bounding box center [545, 268] width 50 height 22
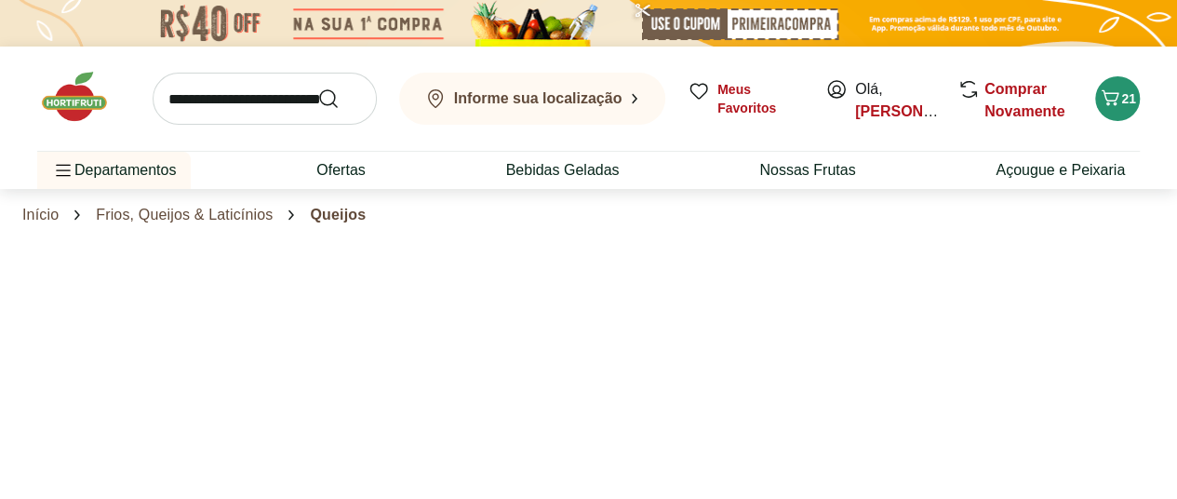
select select "**********"
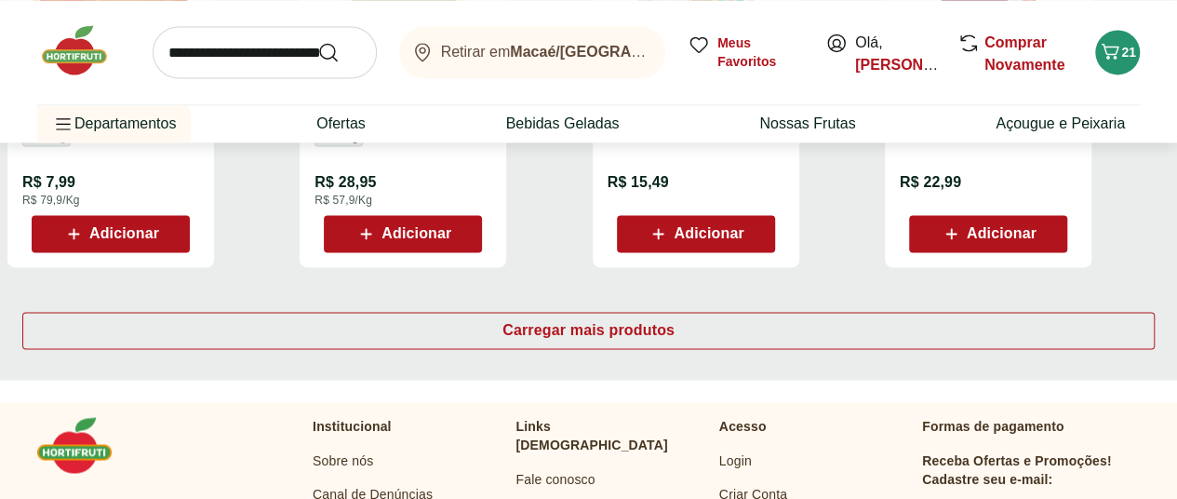
scroll to position [1307, 0]
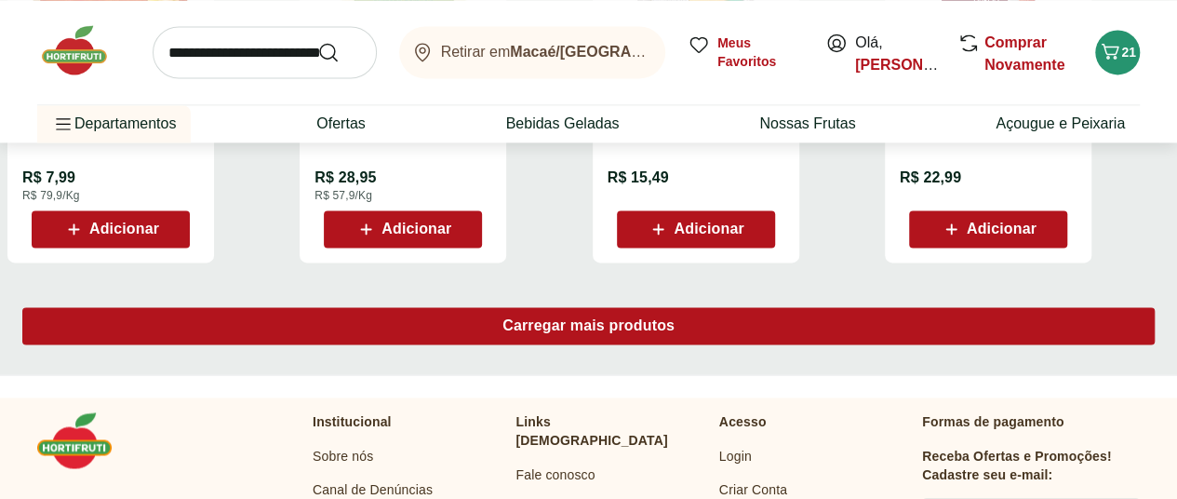
click at [787, 307] on div "Carregar mais produtos" at bounding box center [588, 325] width 1133 height 37
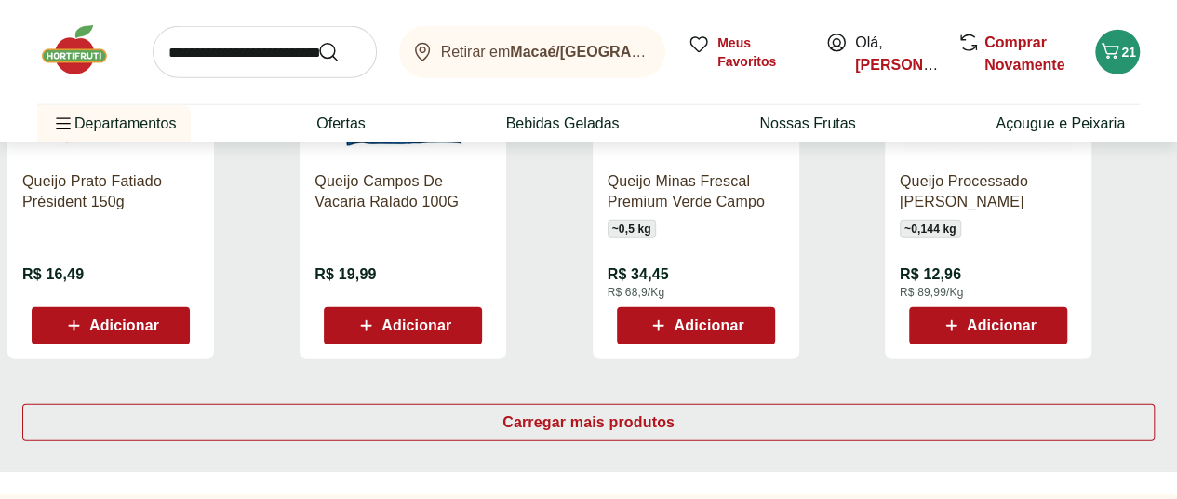
scroll to position [2536, 0]
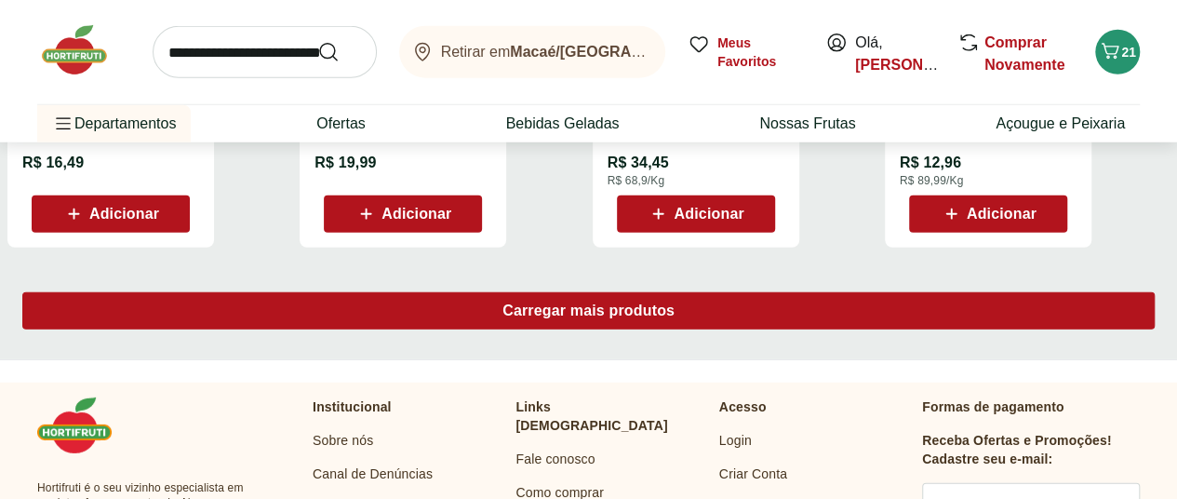
click at [762, 292] on div "Carregar mais produtos" at bounding box center [588, 310] width 1133 height 37
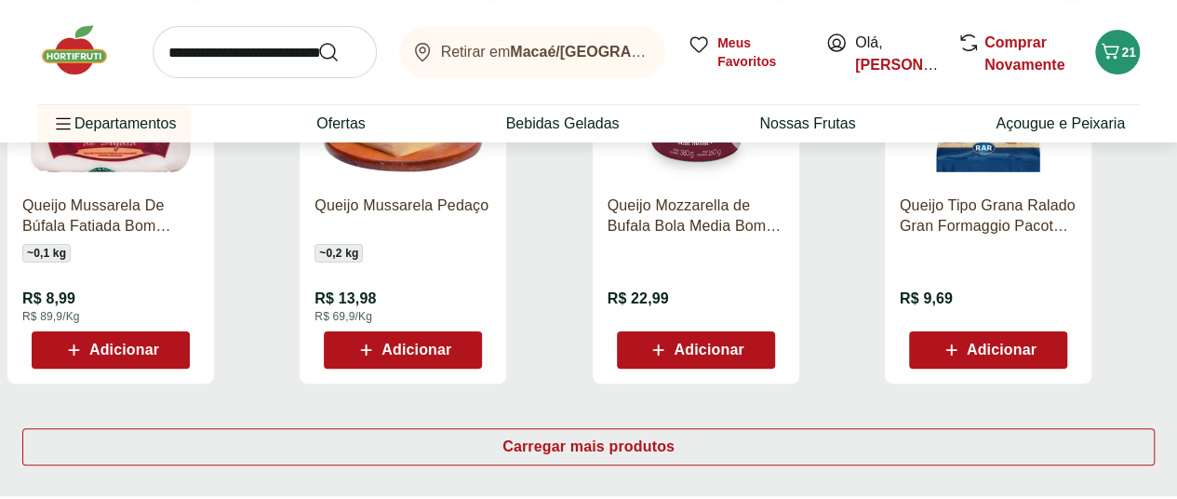
scroll to position [3718, 0]
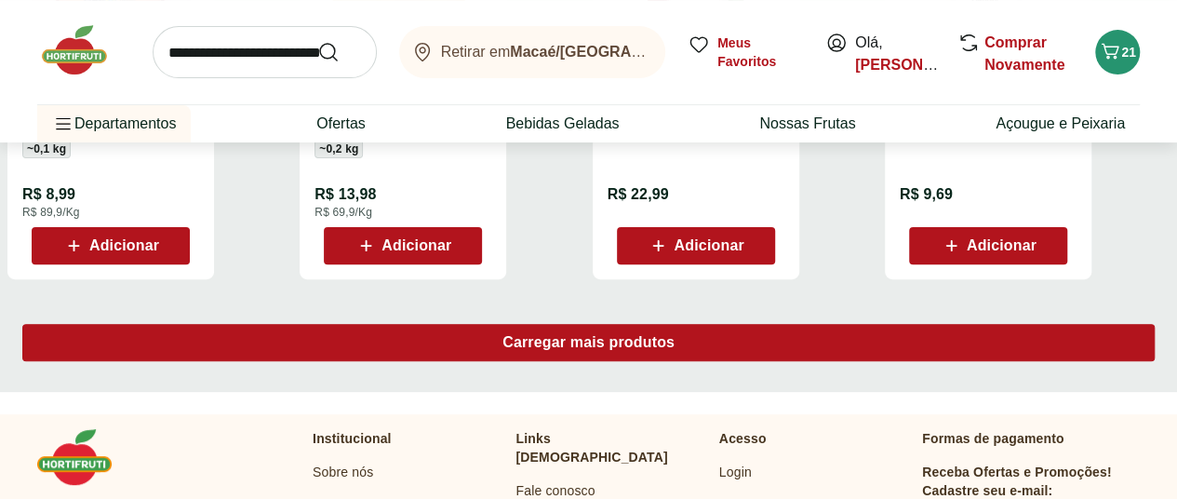
click at [765, 324] on div "Carregar mais produtos" at bounding box center [588, 342] width 1133 height 37
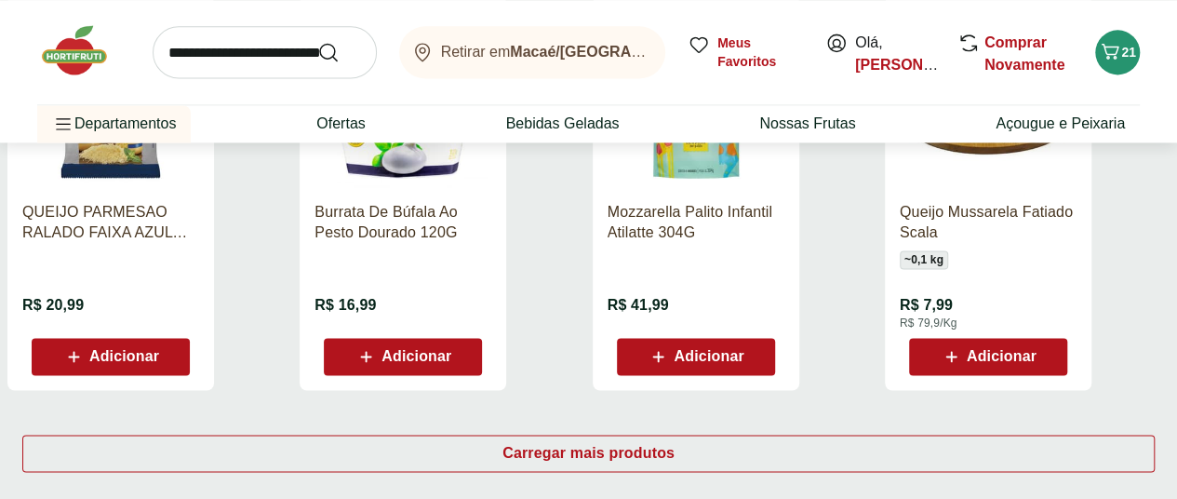
scroll to position [4784, 0]
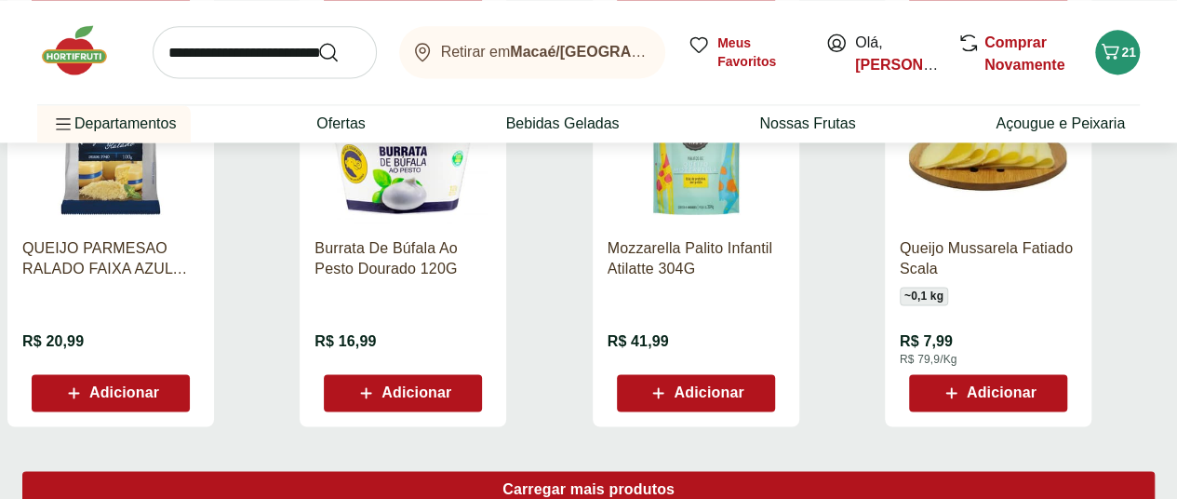
click at [752, 471] on div "Carregar mais produtos" at bounding box center [588, 489] width 1133 height 37
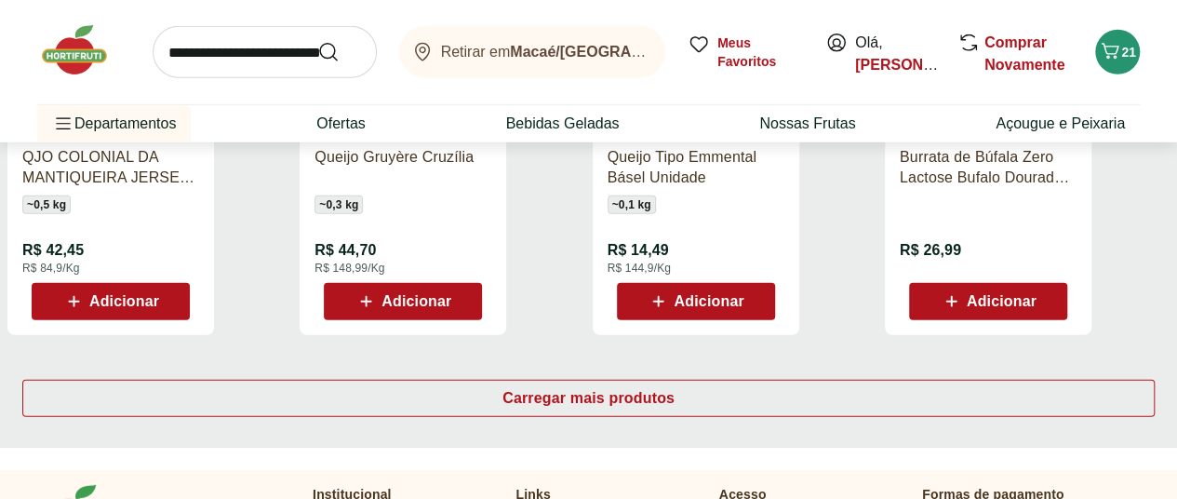
scroll to position [6058, 0]
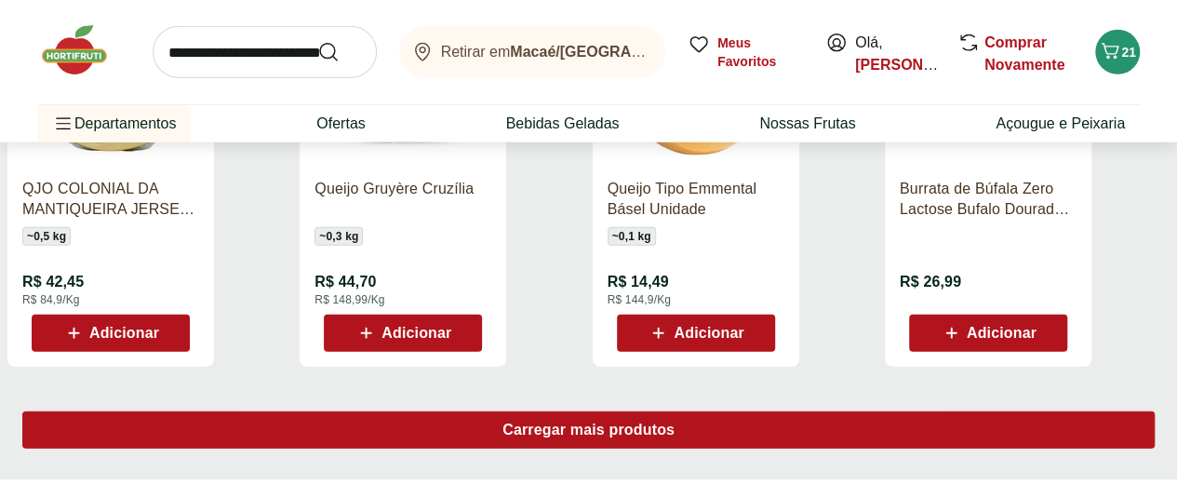
click at [675, 423] on span "Carregar mais produtos" at bounding box center [589, 430] width 172 height 15
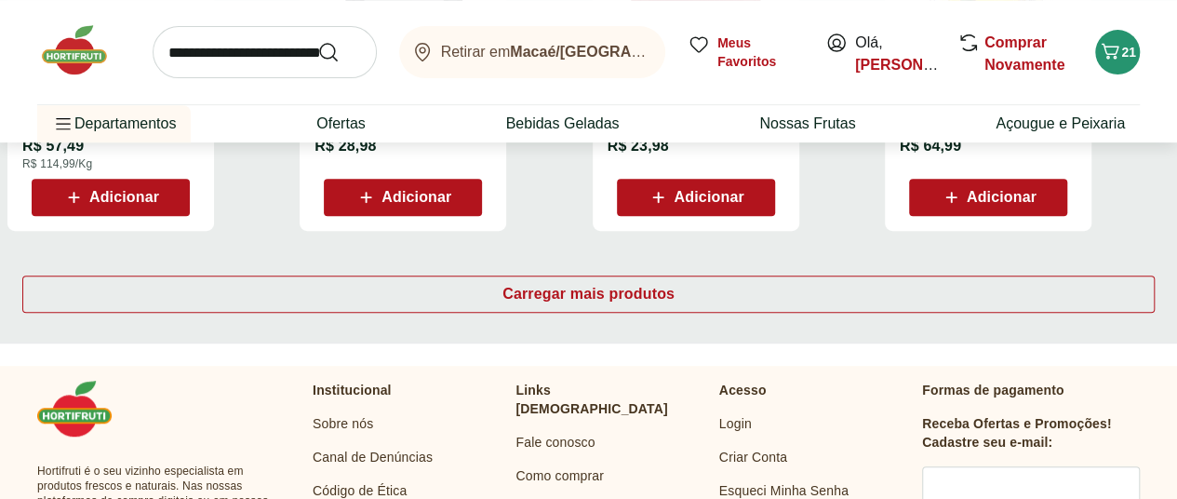
scroll to position [7444, 0]
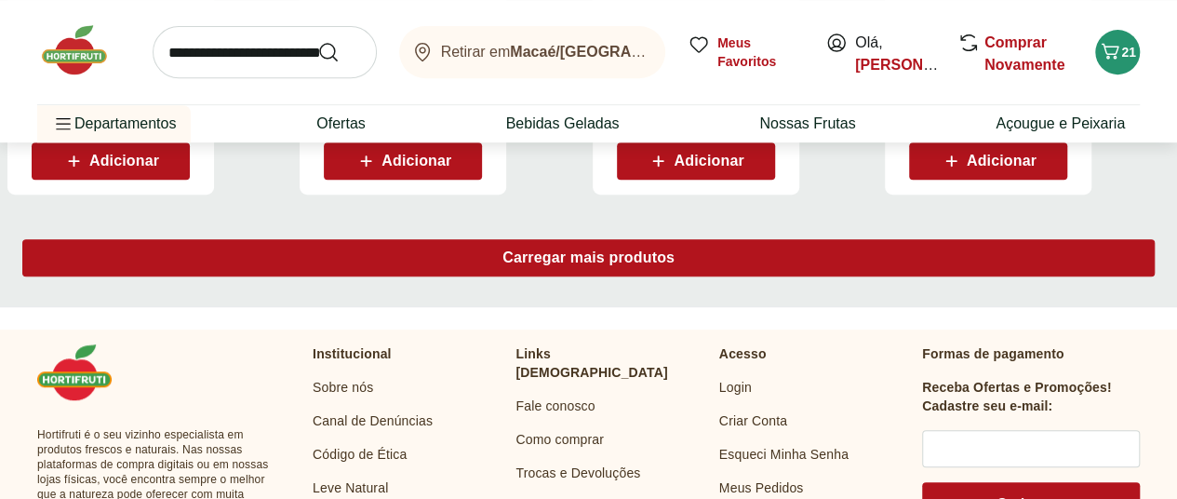
click at [768, 239] on div "Carregar mais produtos" at bounding box center [588, 257] width 1133 height 37
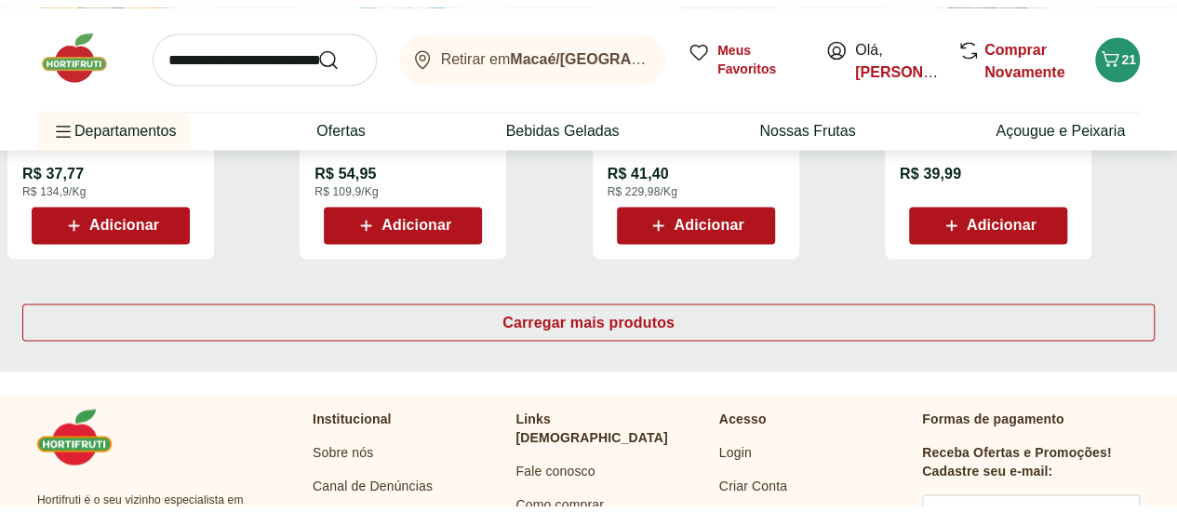
scroll to position [8629, 0]
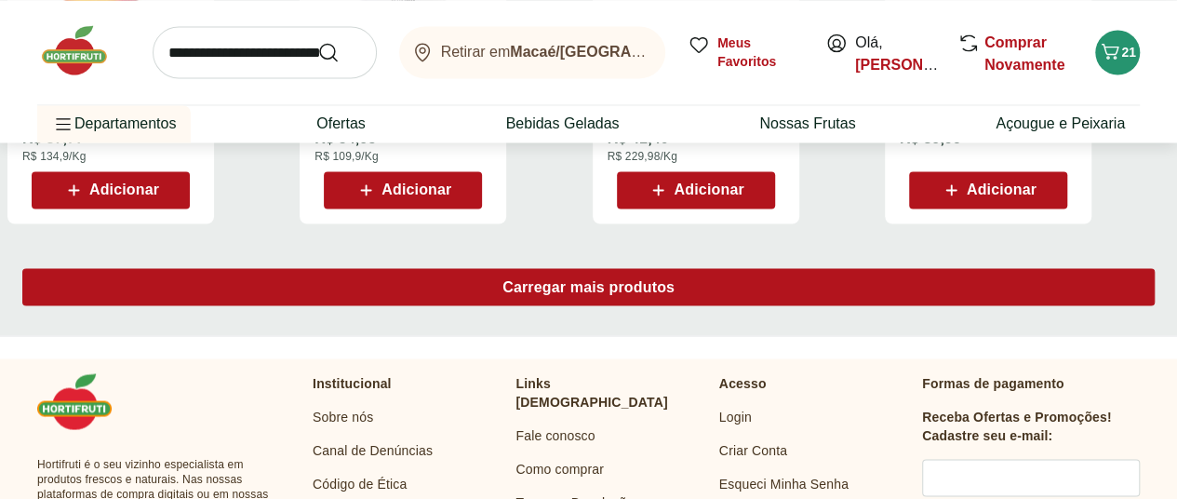
click at [675, 279] on span "Carregar mais produtos" at bounding box center [589, 286] width 172 height 15
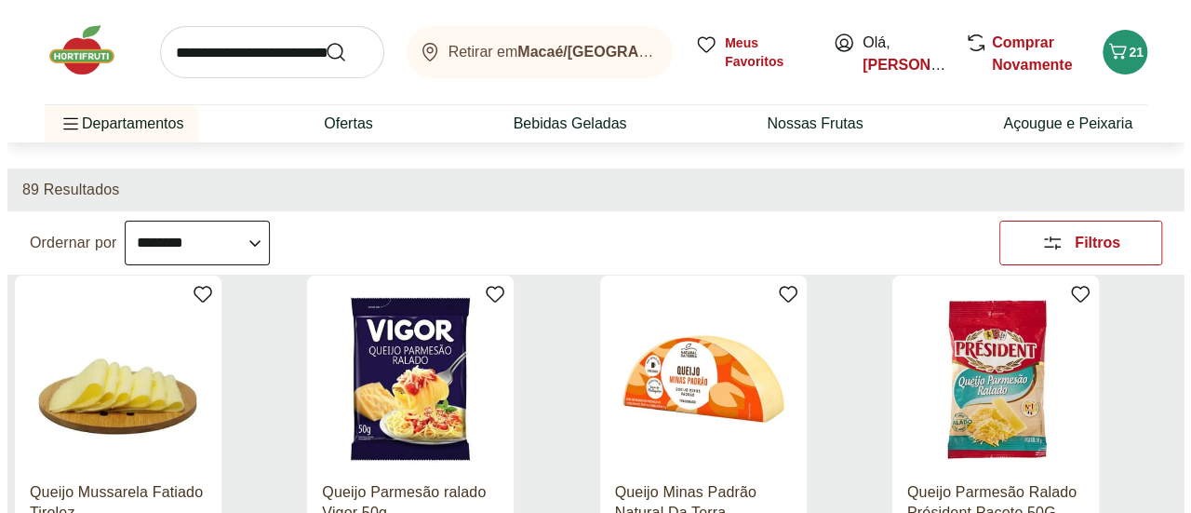
scroll to position [0, 0]
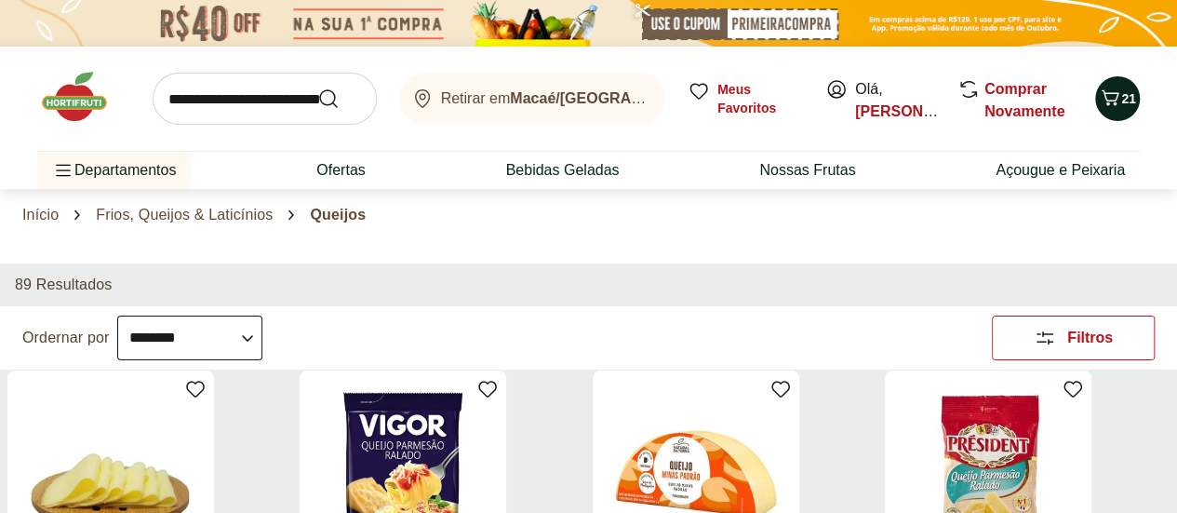
click at [1115, 98] on icon "Carrinho" at bounding box center [1110, 98] width 22 height 22
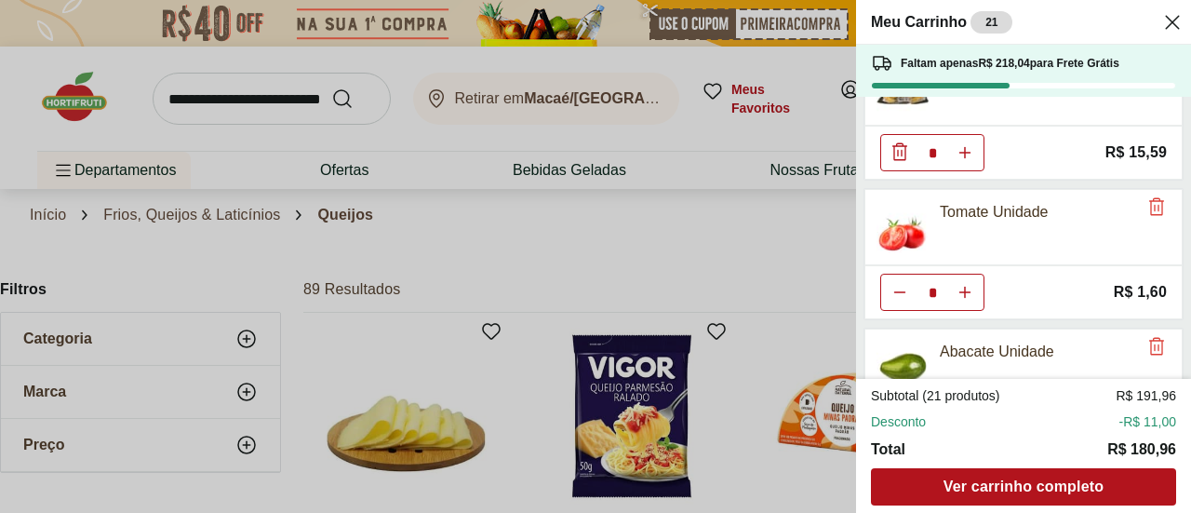
scroll to position [200, 0]
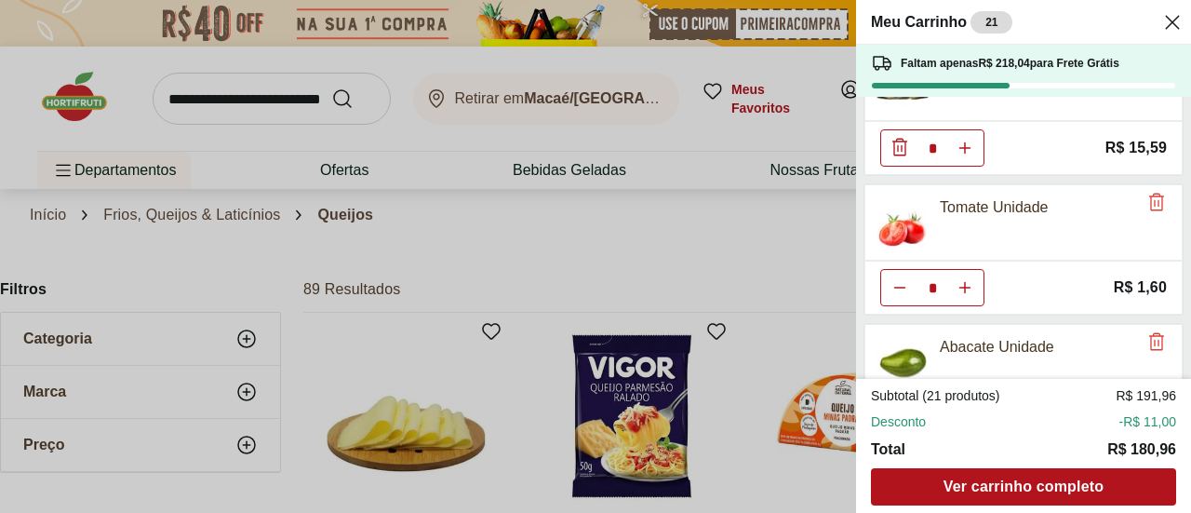
click at [1177, 106] on div "Meu Carrinho 21 Faltam apenas R$ 218,04 para Frete Grátis Batata Inglesa Unidad…" at bounding box center [1023, 256] width 335 height 513
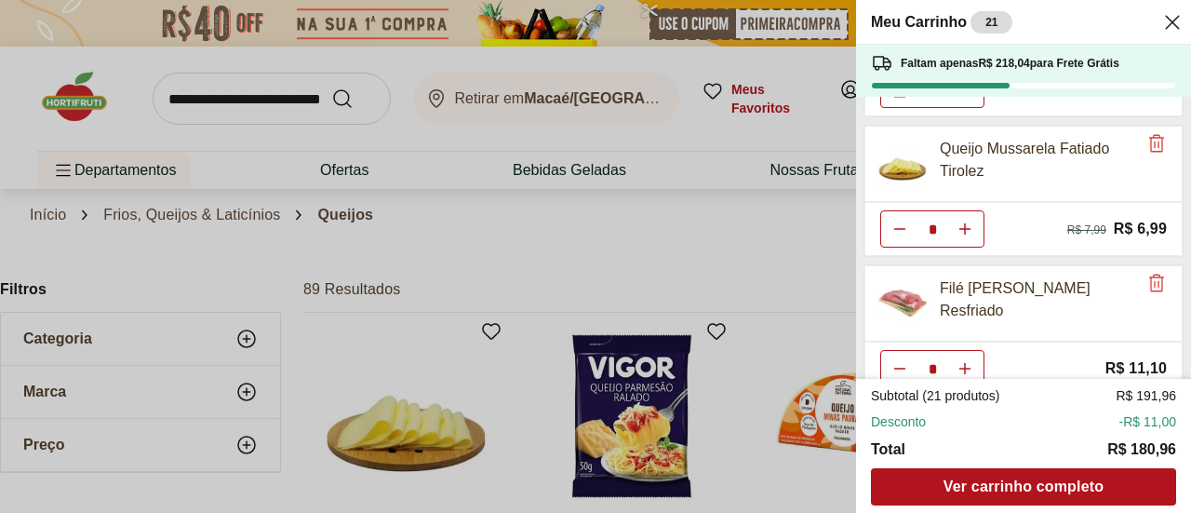
scroll to position [681, 0]
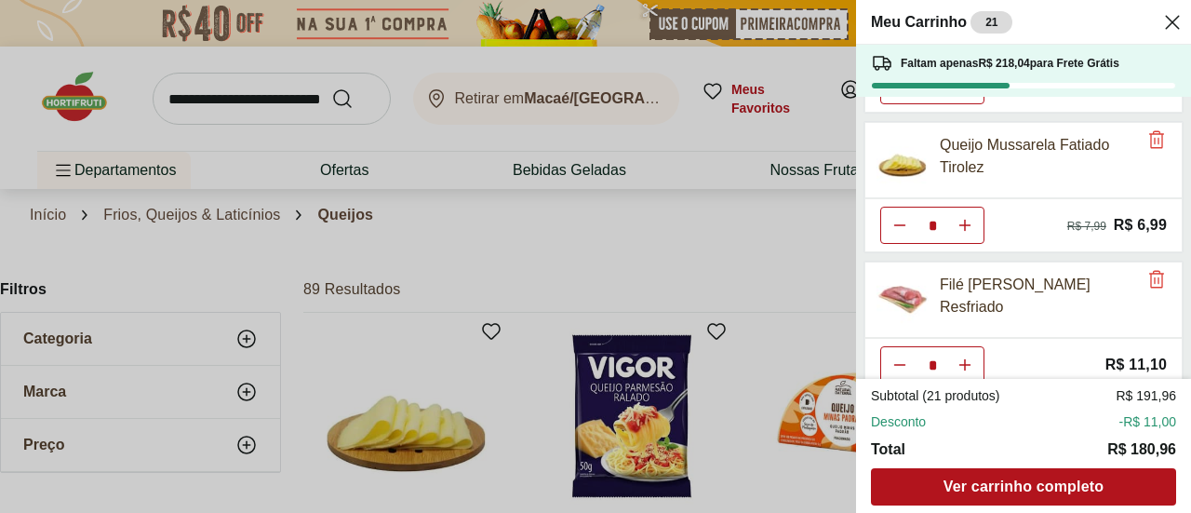
drag, startPoint x: 1189, startPoint y: 219, endPoint x: 1184, endPoint y: 233, distance: 14.7
click at [1177, 233] on div "Meu Carrinho 21 Faltam apenas R$ 218,04 para Frete Grátis Batata Inglesa Unidad…" at bounding box center [1023, 256] width 335 height 513
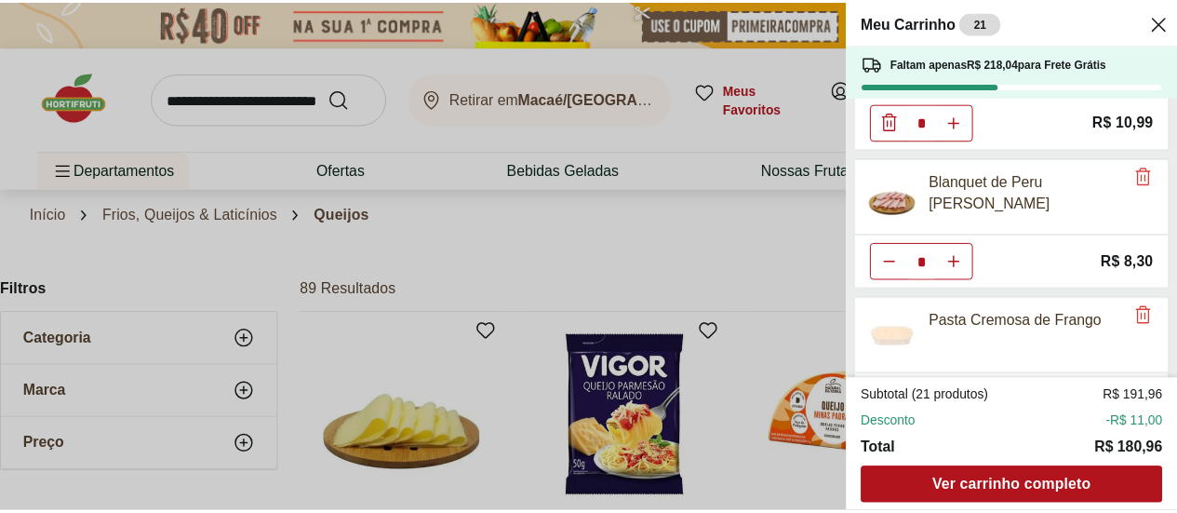
scroll to position [1378, 0]
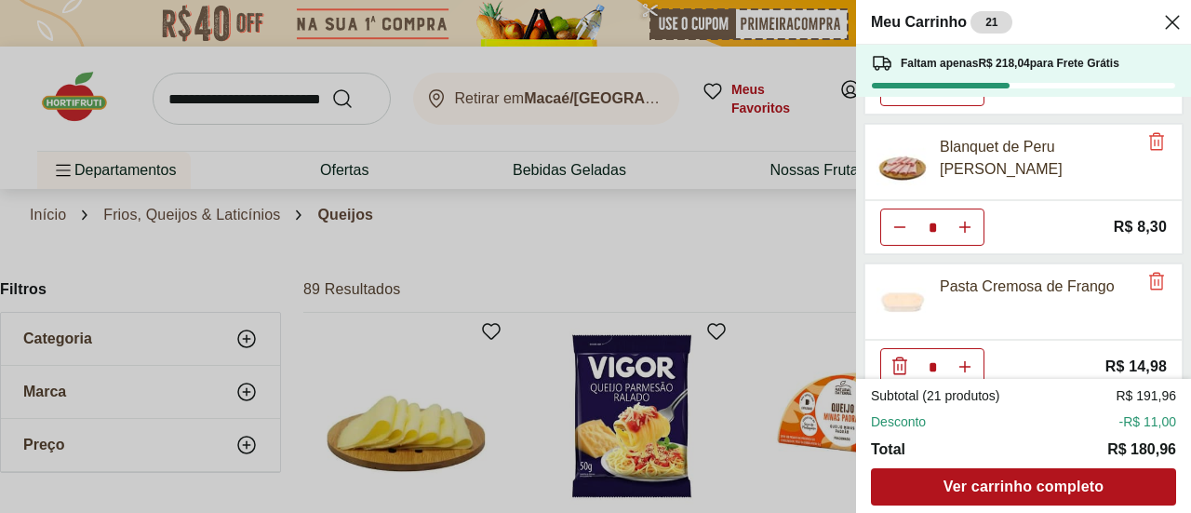
click at [754, 271] on div "Meu Carrinho 21 Faltam apenas R$ 218,04 para Frete Grátis Batata Inglesa Unidad…" at bounding box center [595, 256] width 1191 height 513
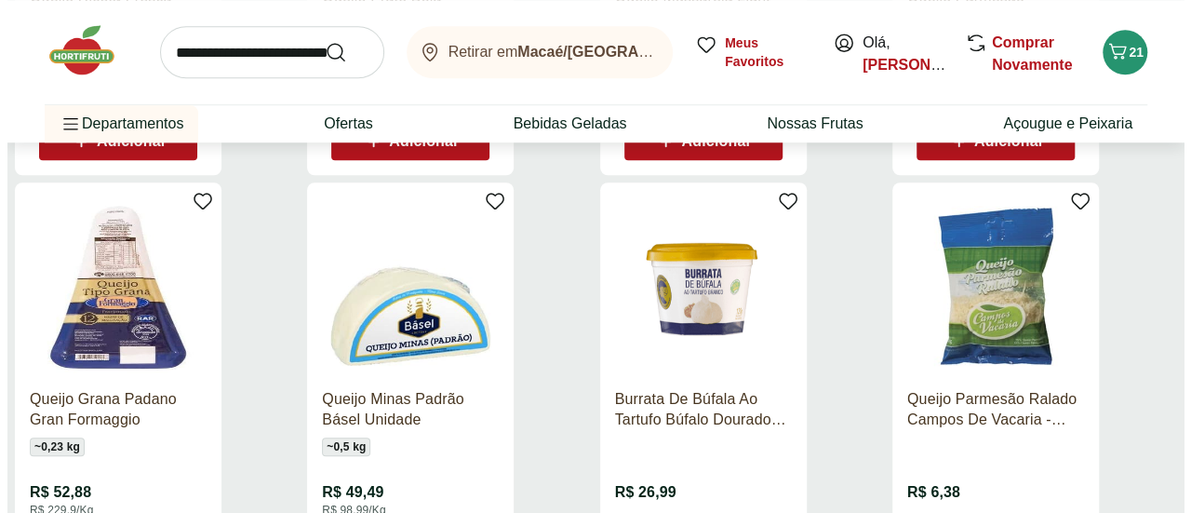
scroll to position [4245, 0]
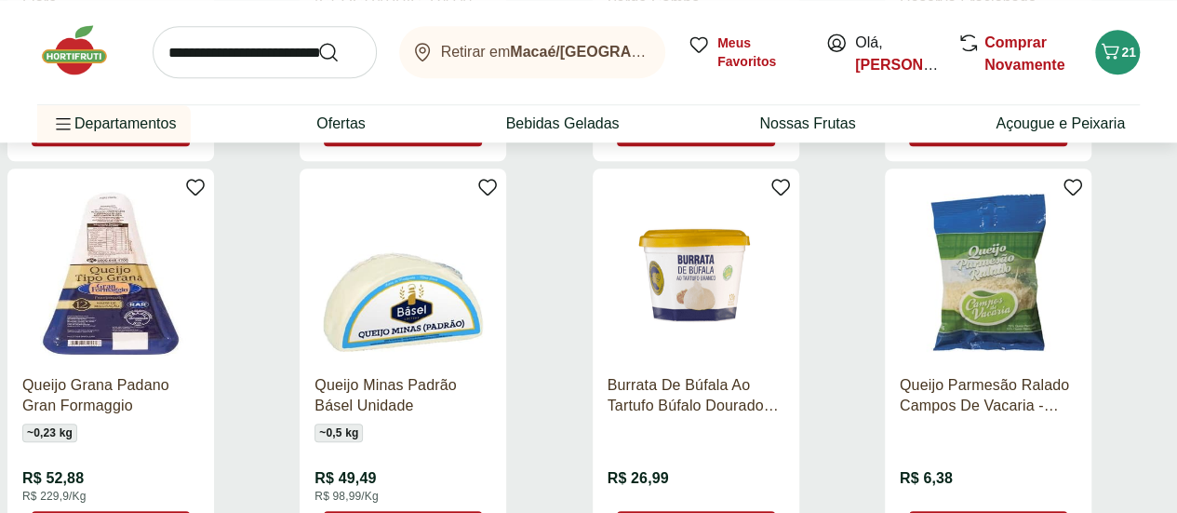
click at [1123, 45] on span "22" at bounding box center [1129, 52] width 15 height 15
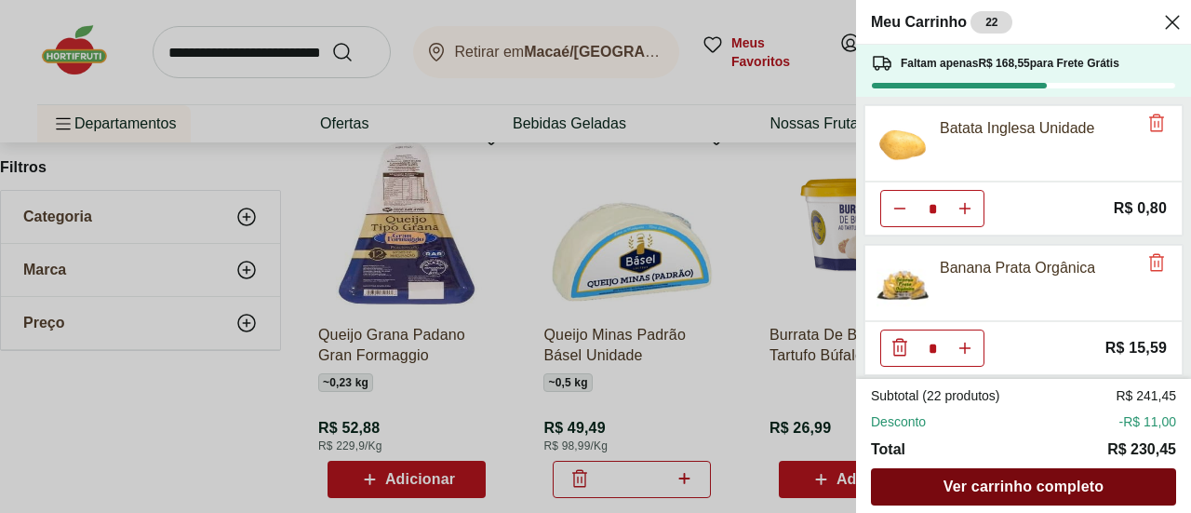
click at [1042, 485] on span "Ver carrinho completo" at bounding box center [1024, 486] width 160 height 15
